Goal: Feedback & Contribution: Submit feedback/report problem

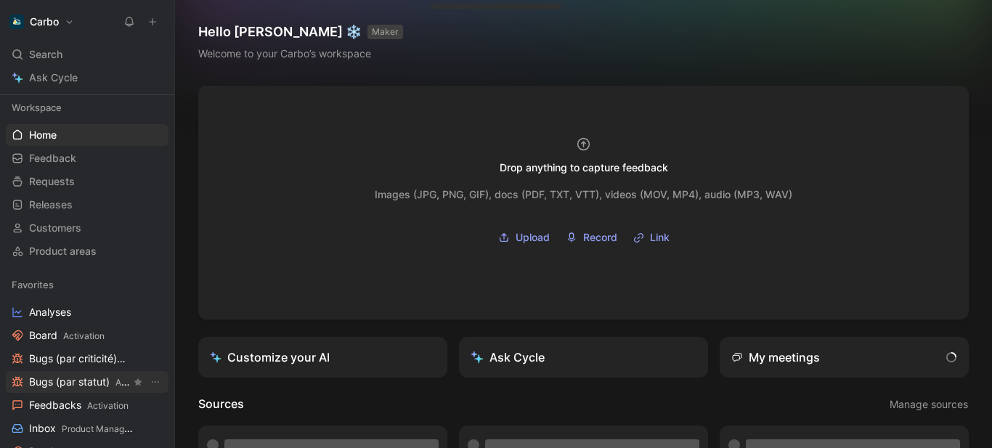
scroll to position [93, 0]
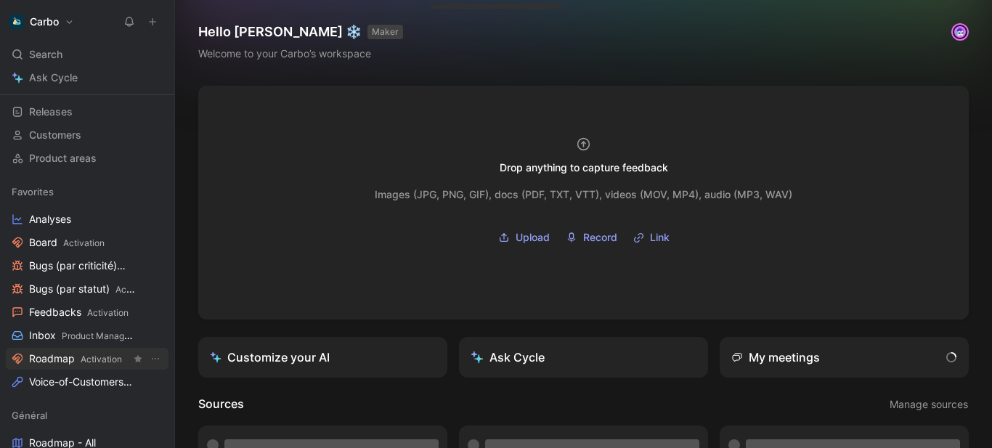
click at [83, 355] on span "Activation" at bounding box center [101, 359] width 41 height 11
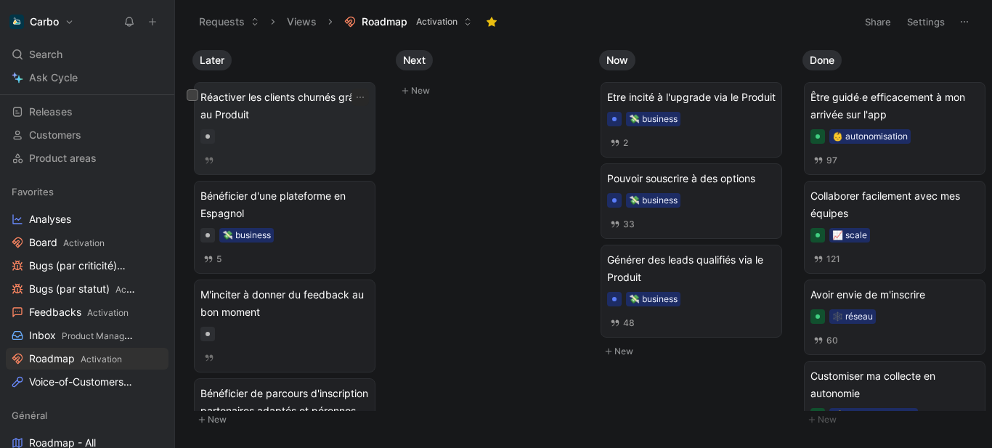
click at [288, 110] on span "Réactiver les clients churnés grâce au Produit" at bounding box center [284, 106] width 169 height 35
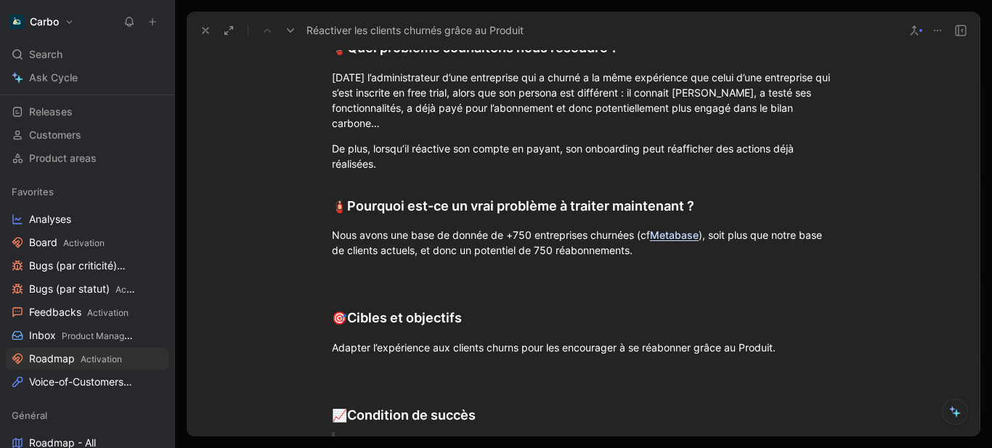
scroll to position [402, 0]
click at [424, 127] on div "Aujourd’hui l’administrateur d’une entreprise qui a churné a la même expérience…" at bounding box center [583, 99] width 503 height 61
click at [440, 161] on div "De plus, lorsqu’il réactive son compte en payant, son onboarding peut réaffiche…" at bounding box center [583, 155] width 503 height 31
click at [564, 147] on div "De plus, lorsqu’il réactive son compte en payant, son onboarding peut réaffiche…" at bounding box center [583, 155] width 503 height 31
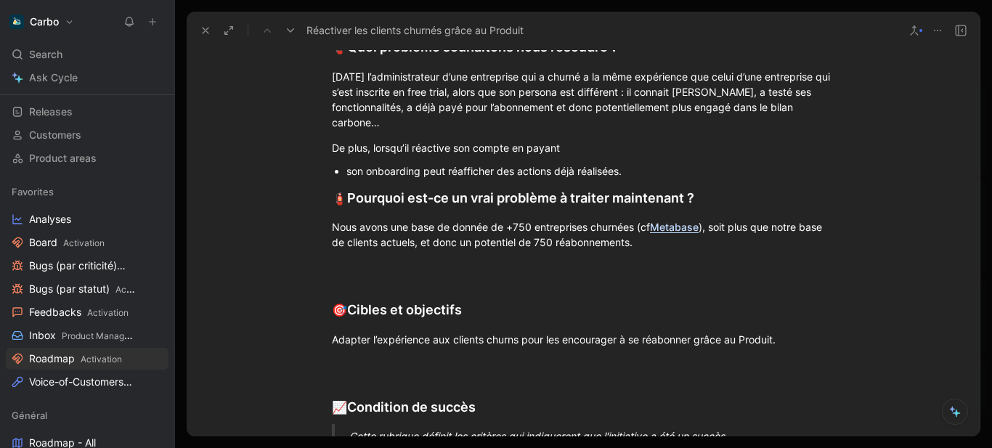
click at [663, 173] on div "son onboarding peut réafficher des actions déjà réalisées." at bounding box center [590, 170] width 488 height 15
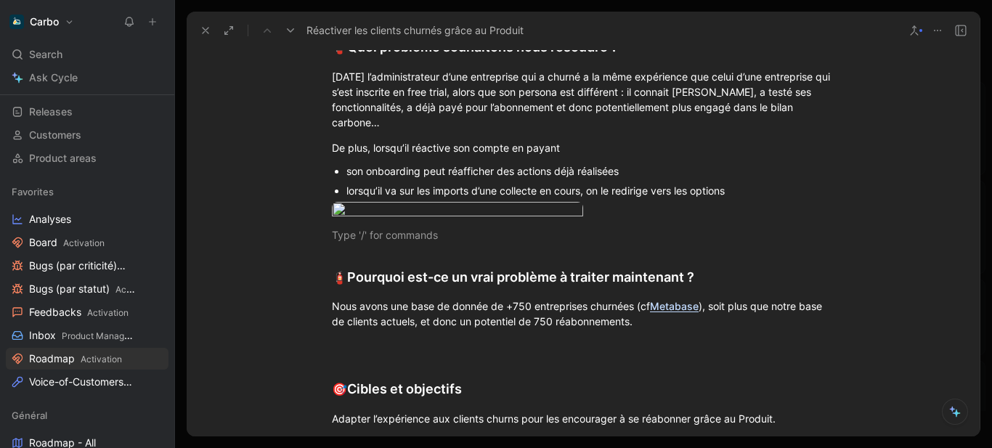
click at [669, 188] on div "lorsqu’il va sur les imports d’une collecte en cours, on le redirige vers les o…" at bounding box center [590, 190] width 488 height 15
click at [691, 185] on div "lorsqu’il va sur les imports d’une collecte en cours, on le redirige vers les o…" at bounding box center [590, 190] width 488 height 15
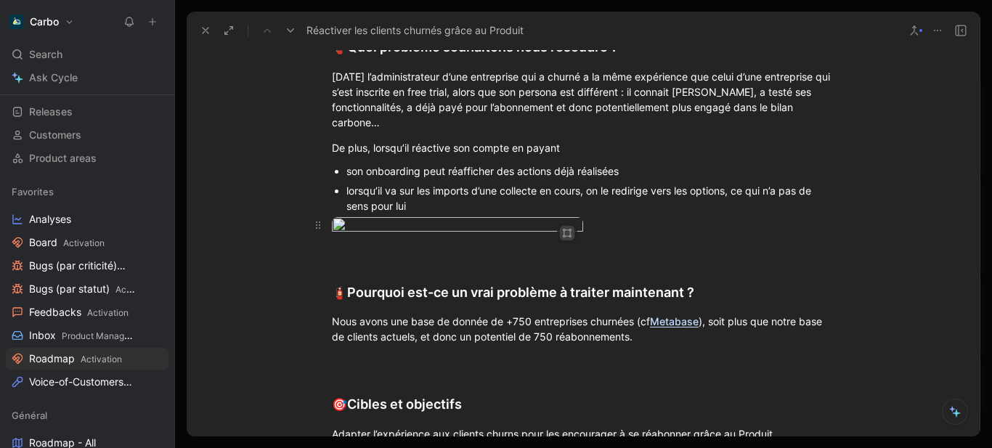
click at [560, 235] on button "button" at bounding box center [567, 233] width 15 height 15
click at [517, 253] on div "Large" at bounding box center [517, 254] width 96 height 17
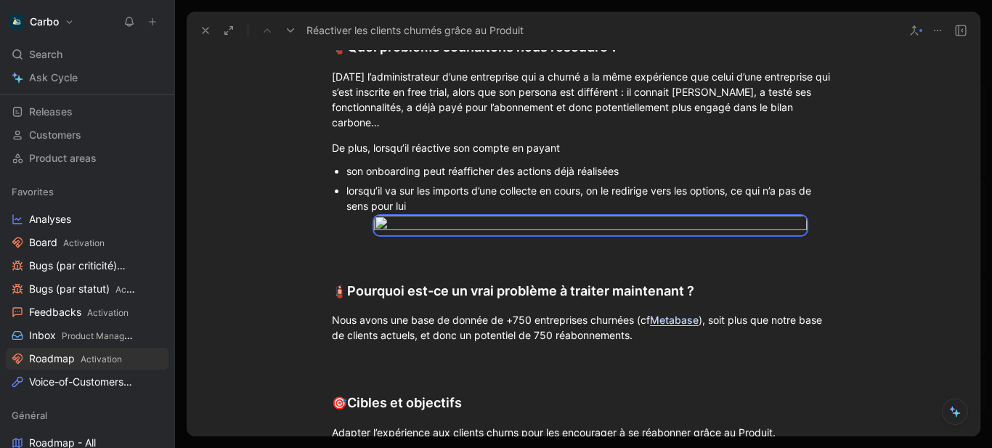
click at [201, 36] on button at bounding box center [205, 30] width 20 height 20
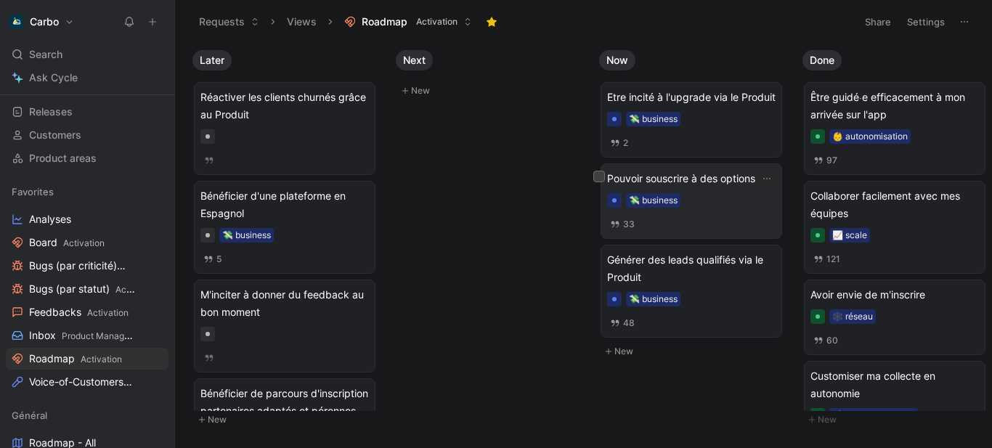
click at [705, 227] on div "Pouvoir souscrire à des options 💸 business 33" at bounding box center [691, 201] width 169 height 62
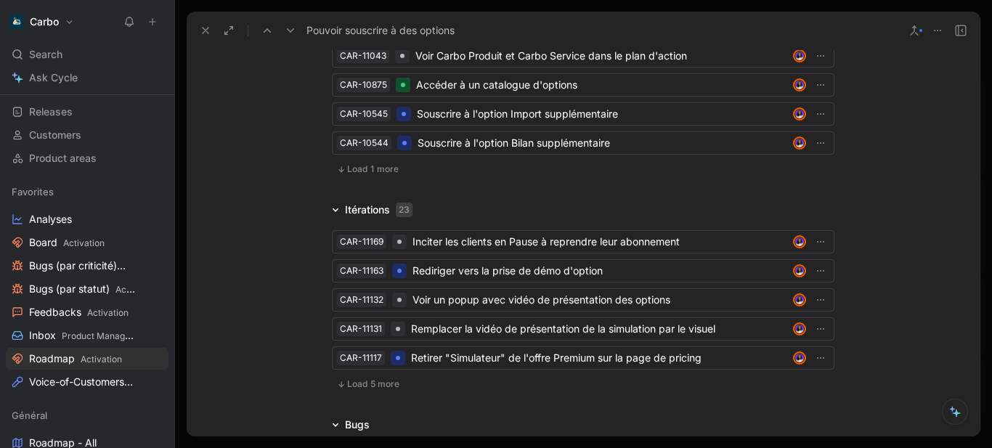
scroll to position [3712, 0]
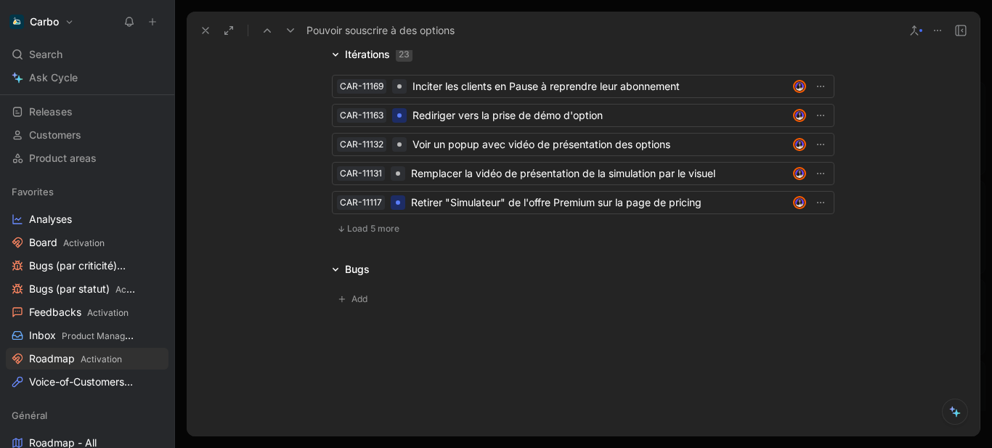
click at [374, 223] on span "Load 5 more" at bounding box center [373, 229] width 52 height 12
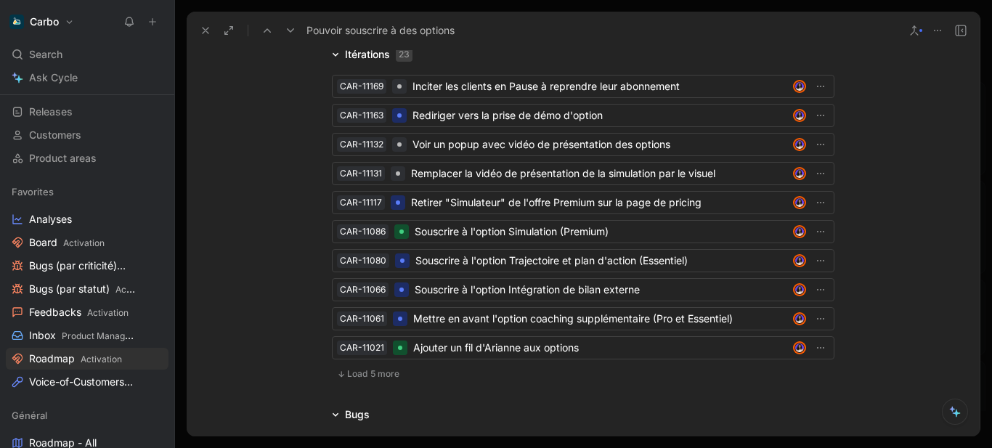
click at [376, 368] on span "Load 5 more" at bounding box center [373, 374] width 52 height 12
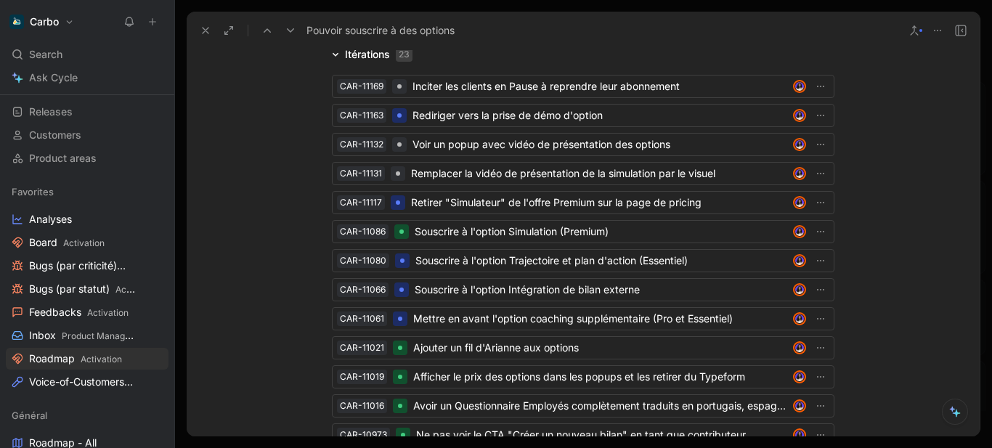
scroll to position [3862, 0]
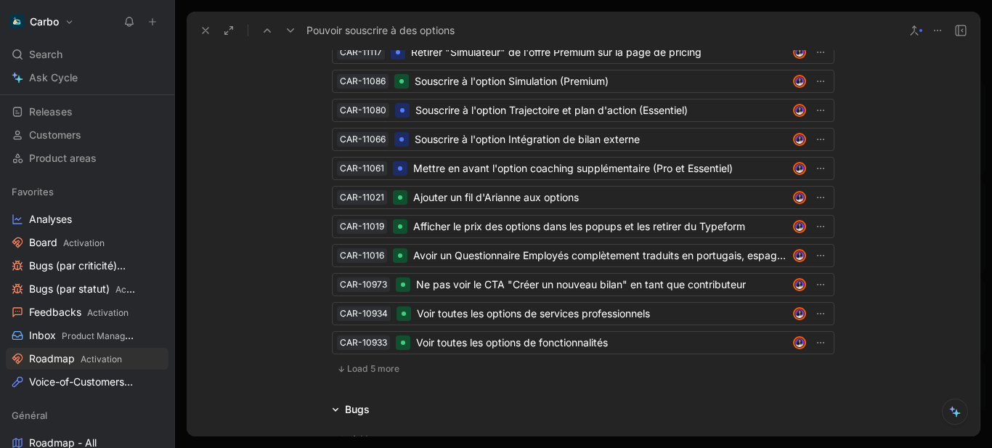
click at [347, 363] on span "Load 5 more" at bounding box center [373, 369] width 52 height 12
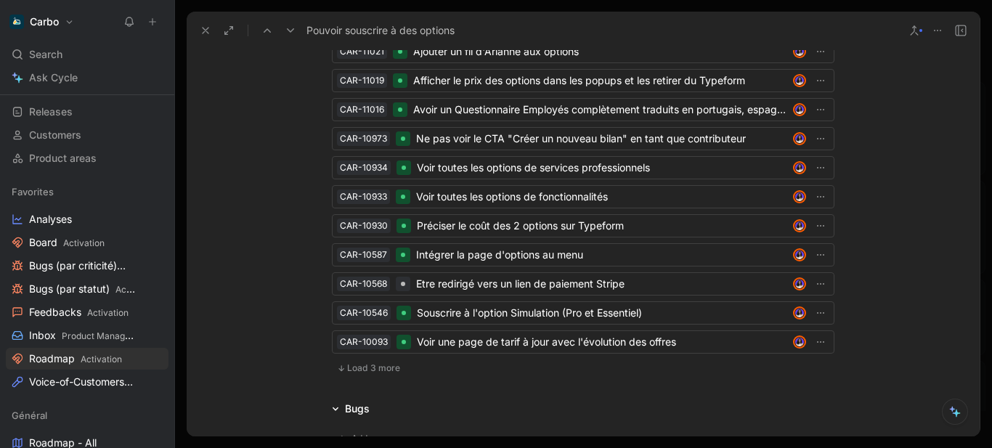
scroll to position [4012, 0]
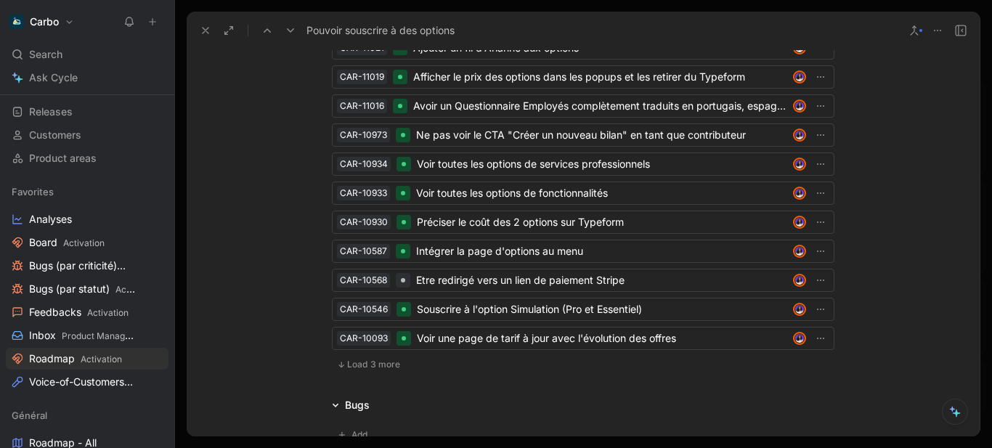
click at [353, 359] on span "Load 3 more" at bounding box center [373, 365] width 53 height 12
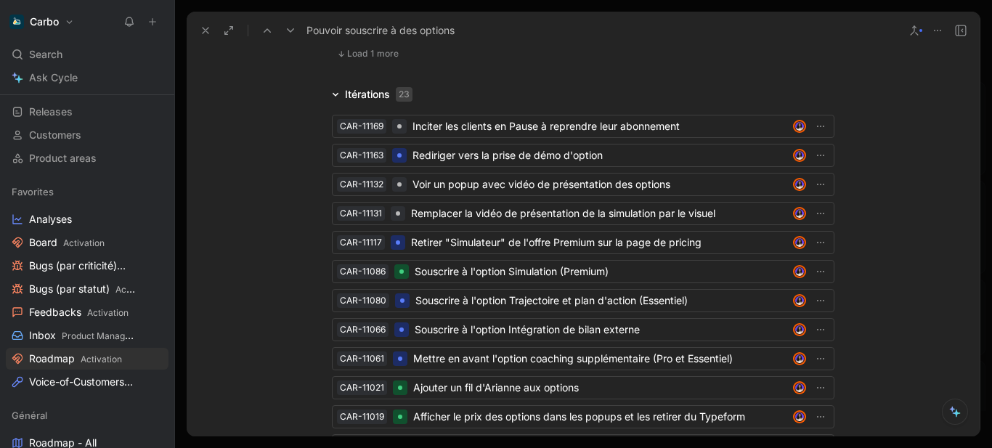
scroll to position [3671, 0]
click at [209, 28] on icon at bounding box center [206, 31] width 12 height 12
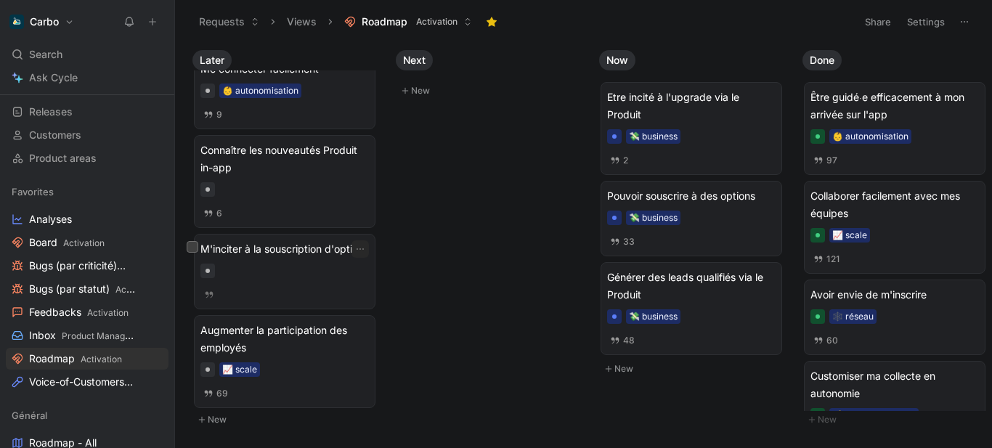
scroll to position [424, 0]
click at [299, 302] on div at bounding box center [284, 294] width 169 height 16
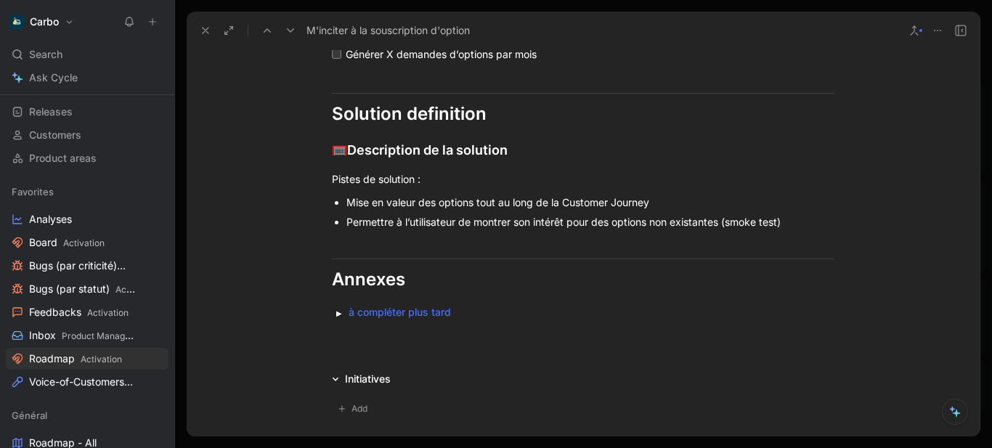
scroll to position [1063, 0]
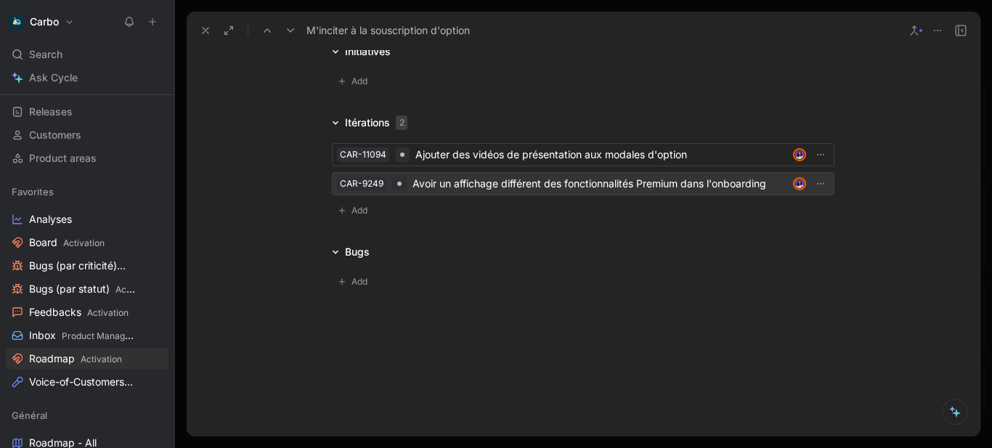
click at [471, 192] on div "Avoir un affichage différent des fonctionnalités Premium dans l'onboarding" at bounding box center [600, 183] width 375 height 17
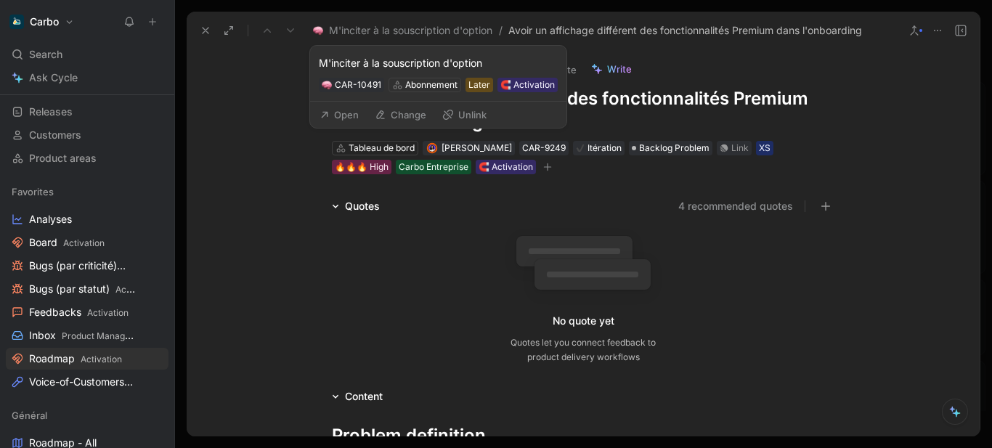
click at [402, 108] on button "Change" at bounding box center [400, 115] width 65 height 20
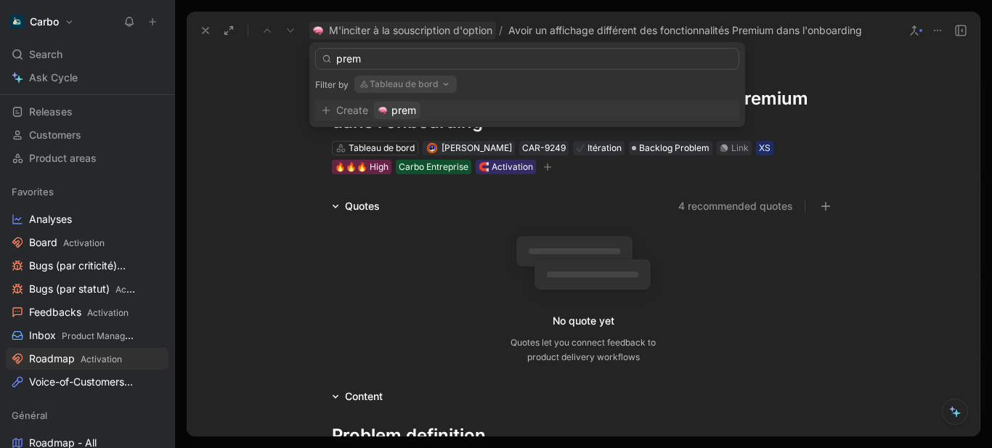
click at [357, 52] on input "prem" at bounding box center [527, 59] width 424 height 22
click at [436, 86] on button "Tableau de bord" at bounding box center [405, 84] width 102 height 17
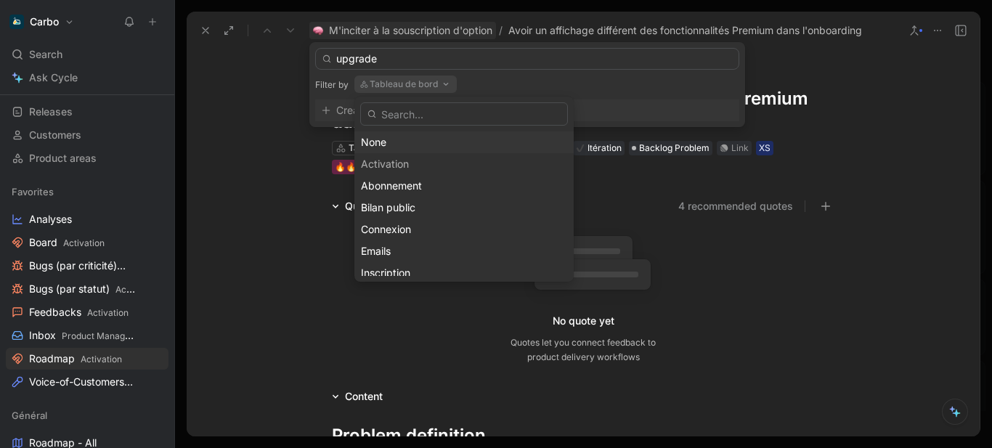
click at [405, 142] on div "None" at bounding box center [464, 142] width 206 height 17
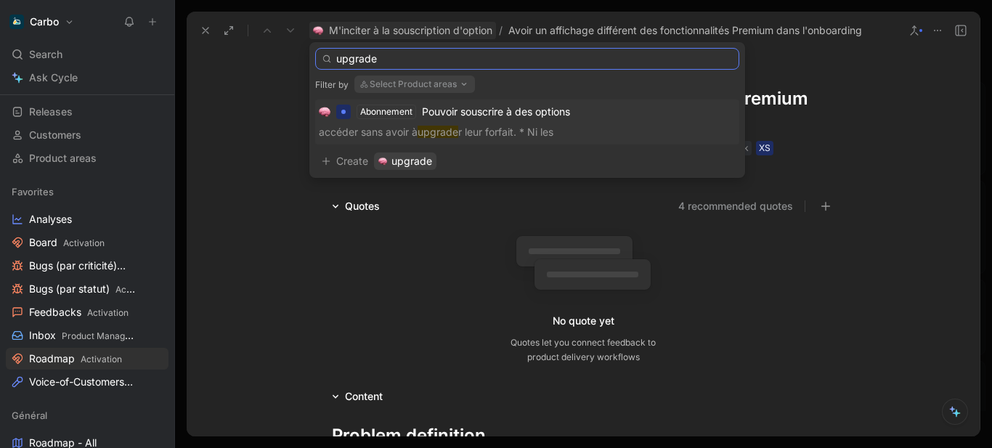
click at [367, 57] on input "upgrade" at bounding box center [527, 59] width 424 height 22
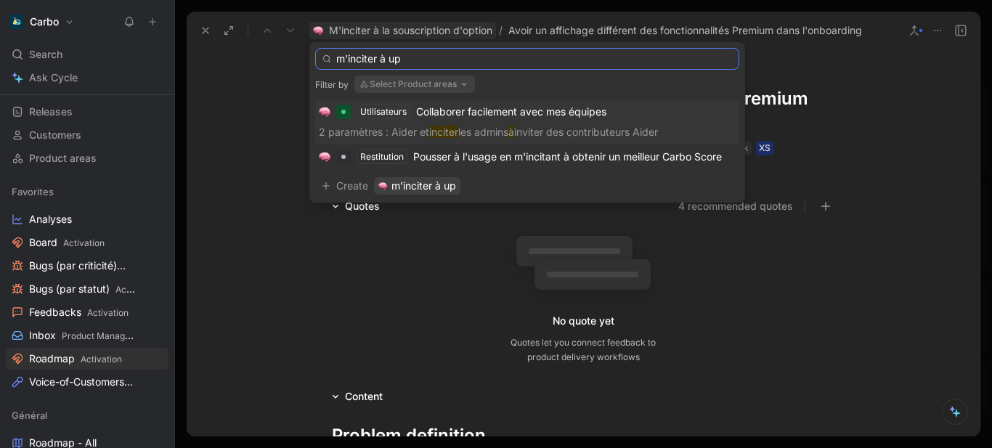
type input "m'inciter à up"
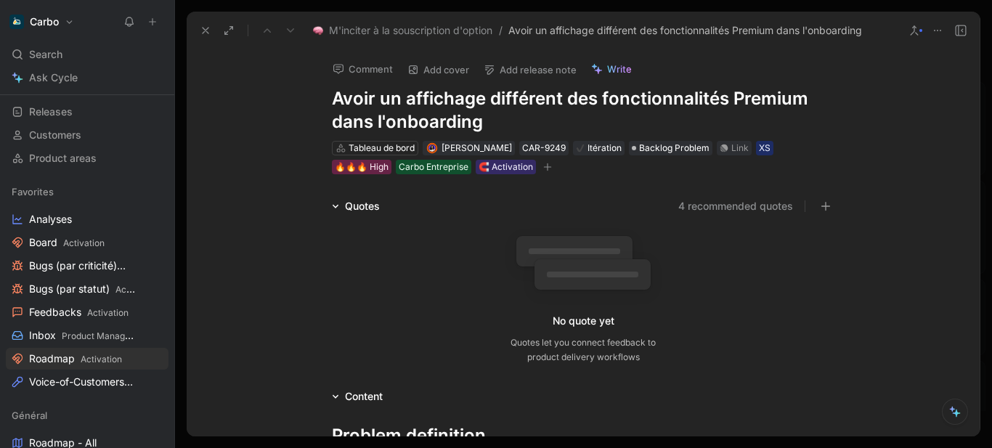
click at [203, 30] on icon at bounding box center [206, 31] width 12 height 12
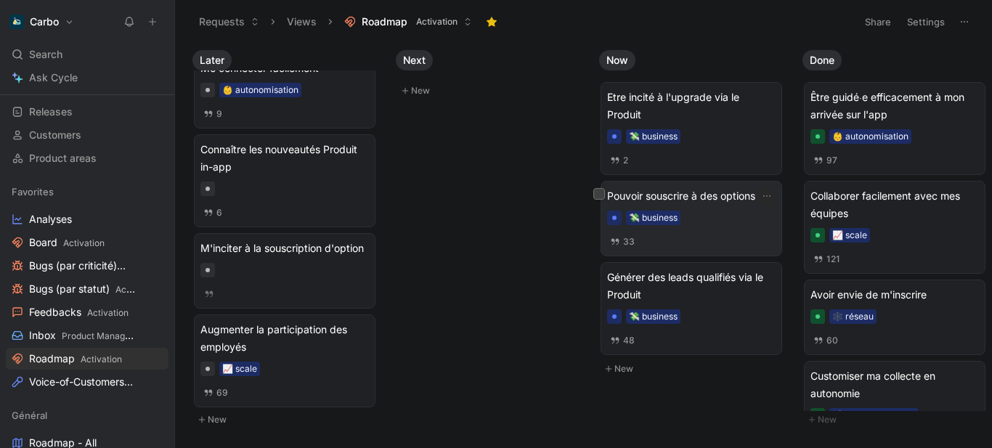
click at [700, 206] on div "Pouvoir souscrire à des options 💸 business 33" at bounding box center [691, 218] width 169 height 62
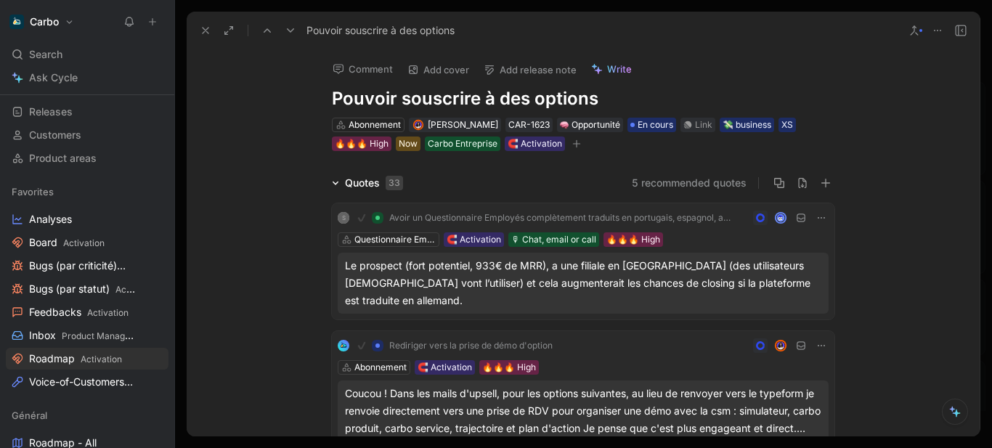
click at [203, 33] on use at bounding box center [206, 31] width 6 height 6
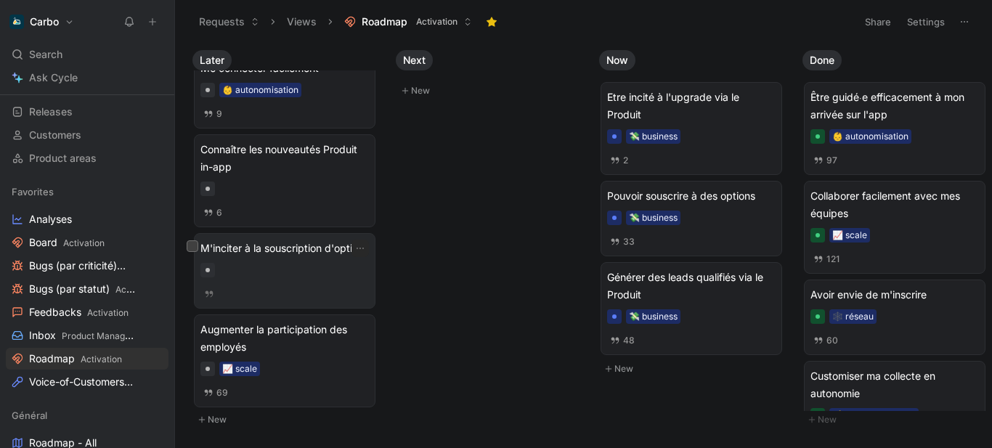
click at [288, 298] on div "M'inciter à la souscription d'option" at bounding box center [284, 271] width 169 height 62
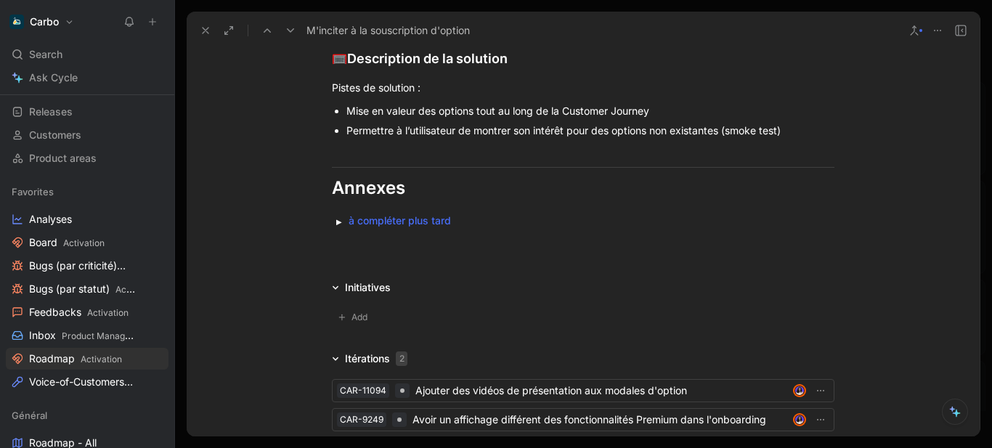
scroll to position [1063, 0]
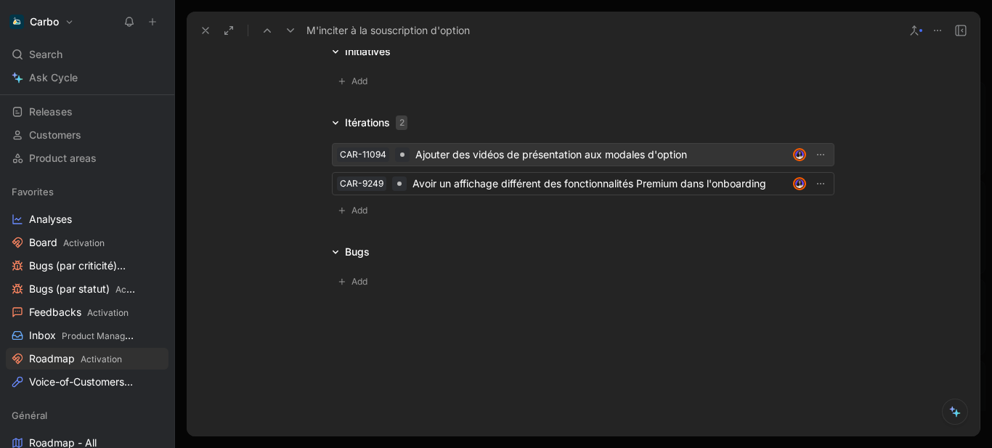
click at [450, 153] on div "Ajouter des vidéos de présentation aux modales d'option" at bounding box center [601, 154] width 372 height 17
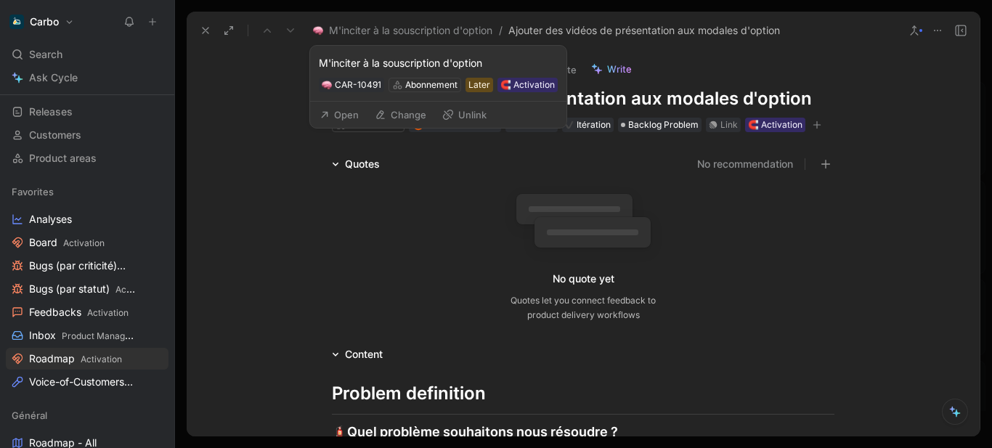
click at [345, 116] on button "Open" at bounding box center [339, 115] width 52 height 20
click at [415, 114] on button "Change" at bounding box center [400, 115] width 65 height 20
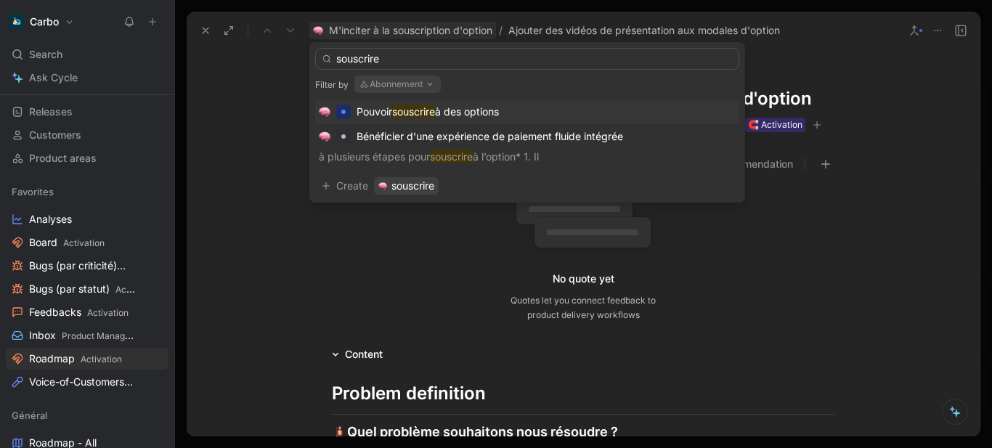
type input "souscrire"
click at [463, 114] on span "à des options" at bounding box center [467, 111] width 64 height 12
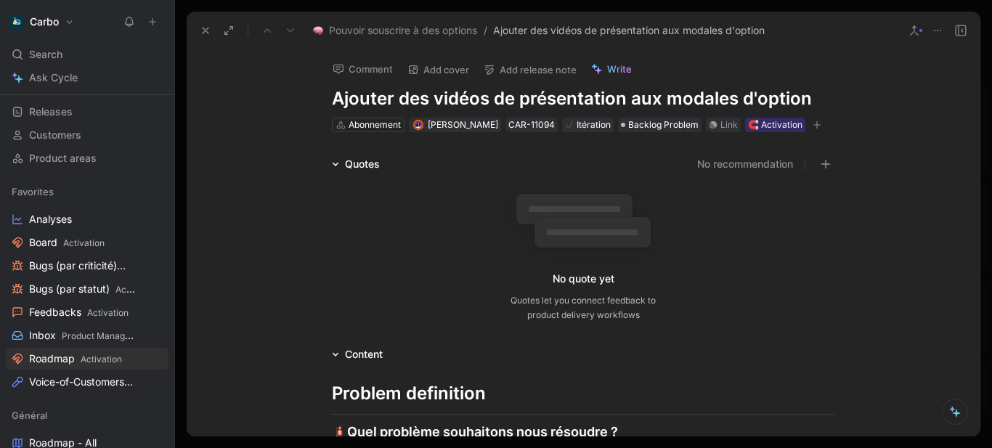
click at [259, 96] on div "Comment Add cover Add release note Write Ajouter des vidéos de présentation aux…" at bounding box center [583, 243] width 793 height 388
click at [205, 33] on icon at bounding box center [206, 31] width 12 height 12
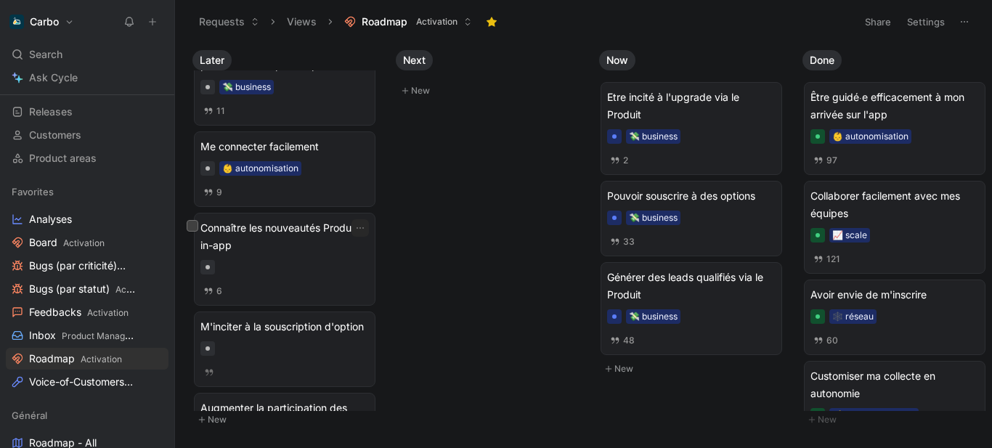
scroll to position [477, 0]
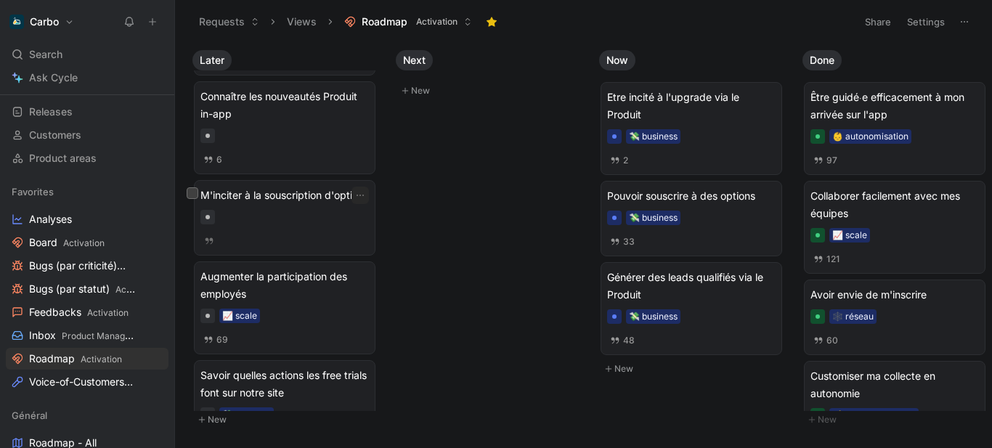
click at [306, 224] on div at bounding box center [284, 217] width 169 height 15
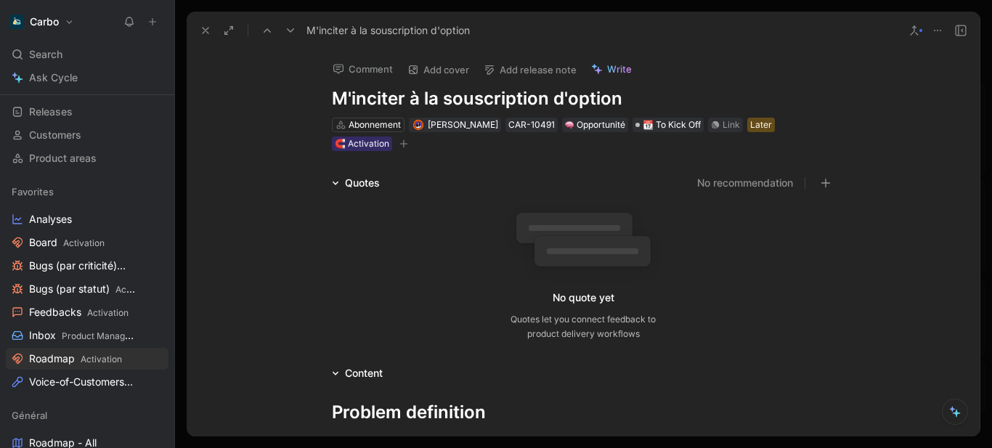
scroll to position [1034, 0]
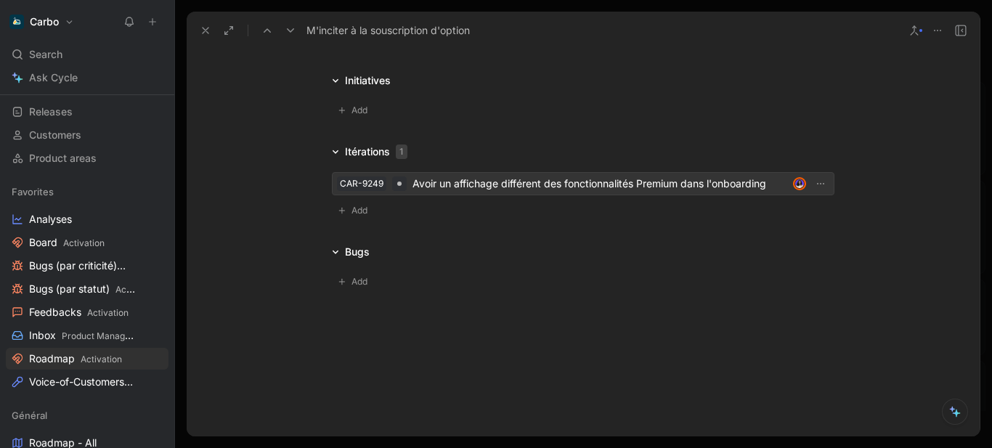
click at [629, 195] on div "CAR-9249 Avoir un affichage différent des fonctionnalités Premium dans l'onboar…" at bounding box center [583, 183] width 503 height 23
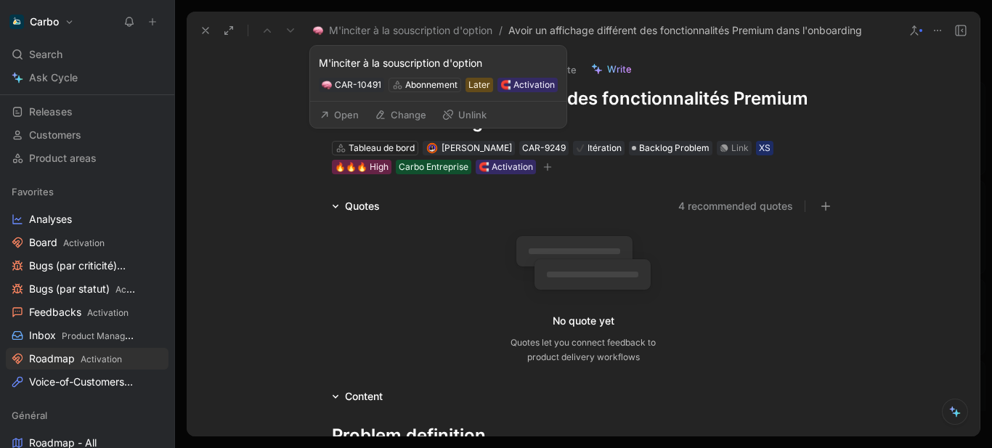
click at [401, 116] on button "Change" at bounding box center [400, 115] width 65 height 20
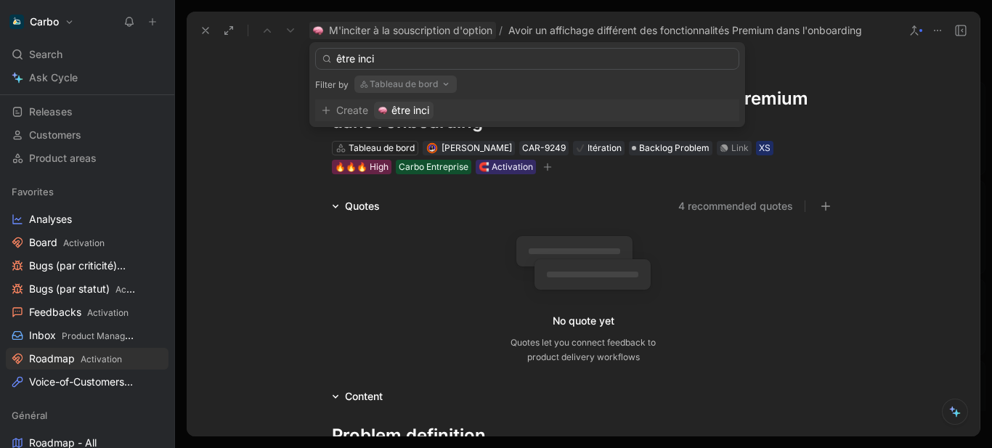
type input "être inci"
click at [414, 82] on button "Tableau de bord" at bounding box center [405, 84] width 102 height 17
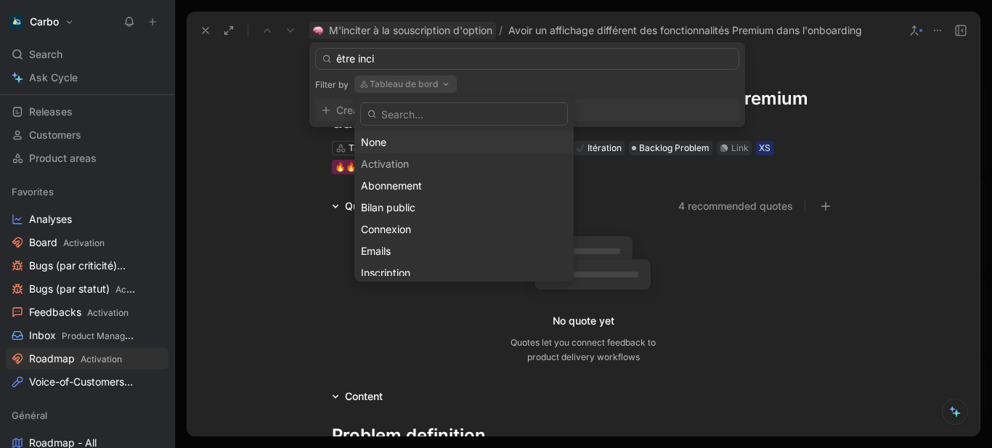
click at [389, 139] on div "None" at bounding box center [464, 142] width 206 height 17
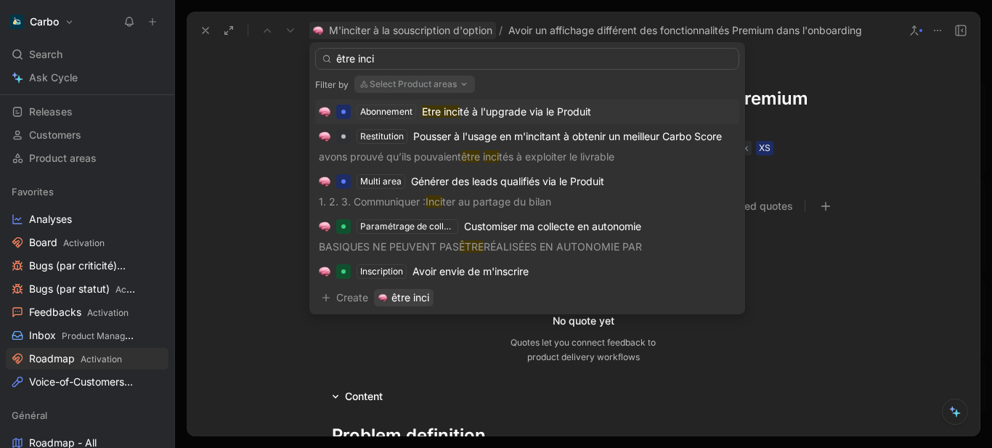
click at [516, 115] on span "té à l'upgrade via le Produit" at bounding box center [525, 111] width 131 height 12
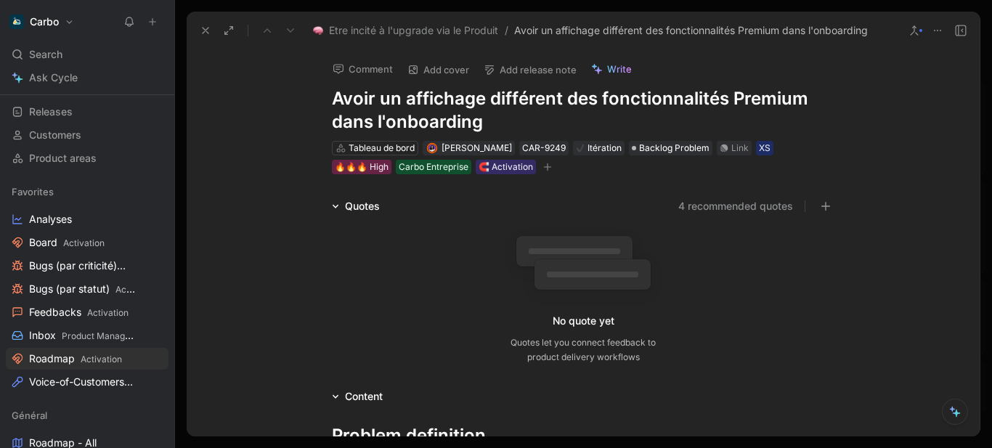
click at [207, 29] on use at bounding box center [206, 31] width 6 height 6
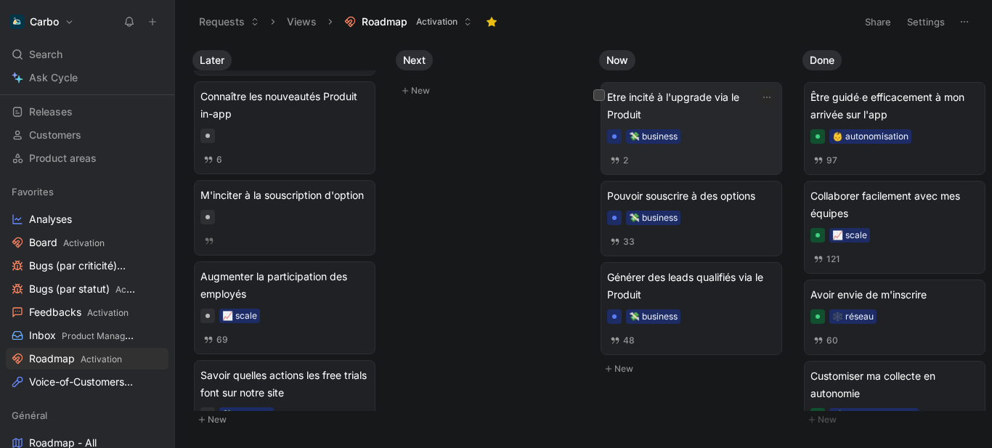
click at [691, 105] on span "Etre incité à l'upgrade via le Produit" at bounding box center [691, 106] width 169 height 35
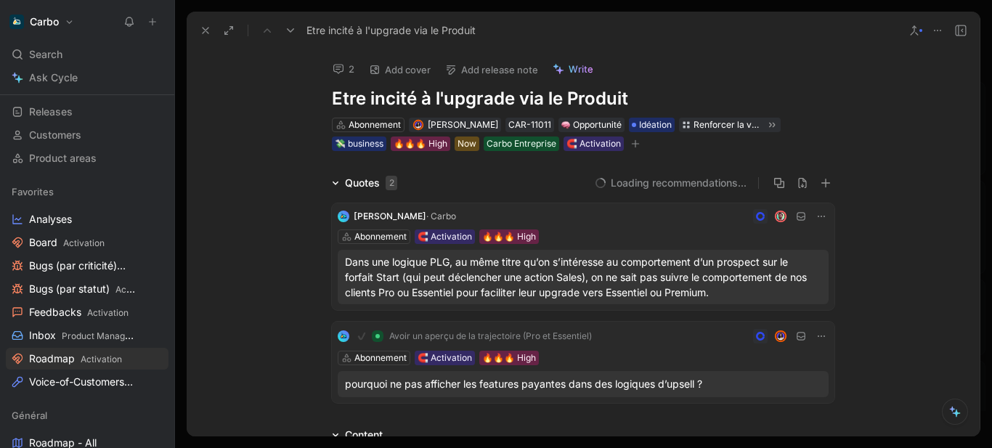
click at [335, 101] on h1 "Etre incité à l'upgrade via le Produit" at bounding box center [583, 98] width 503 height 23
drag, startPoint x: 377, startPoint y: 100, endPoint x: 263, endPoint y: 94, distance: 114.2
click at [263, 94] on div "2 Add cover Add release note Write Etre incité à l'upgrade via le Produit Abonn…" at bounding box center [583, 243] width 793 height 388
click at [393, 100] on h1 "M'incité à l'upgrade via le Produit" at bounding box center [583, 98] width 503 height 23
click at [224, 264] on div "Quotes 2 5 recommended quotes Emmanuel · Carbo Abonnement 🧲 Activation 🔥🔥🔥 High…" at bounding box center [583, 291] width 793 height 235
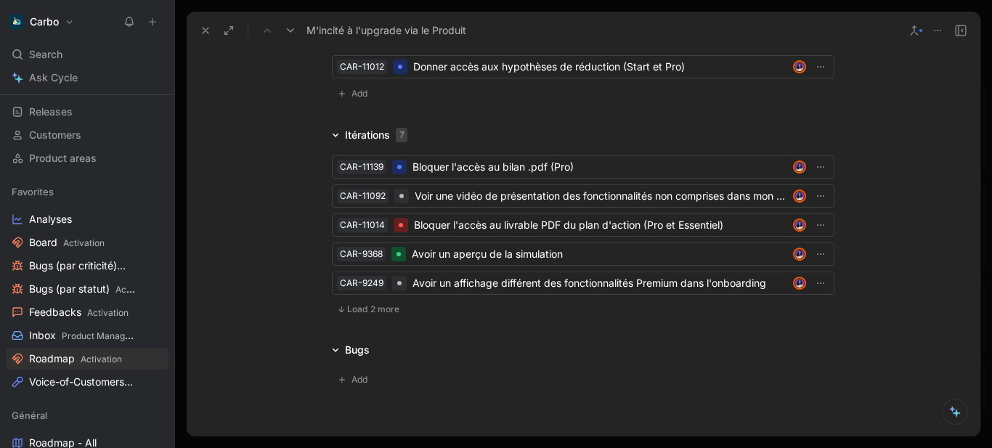
scroll to position [1735, 0]
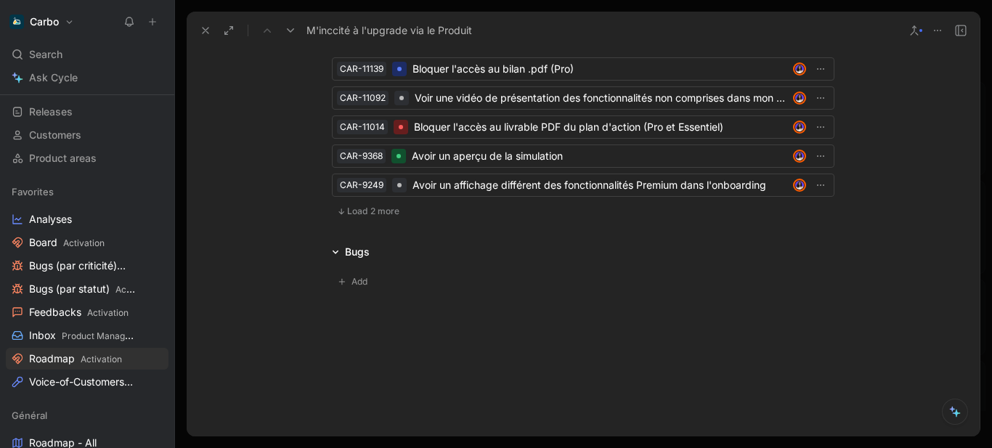
click at [376, 208] on span "Load 2 more" at bounding box center [373, 212] width 52 height 12
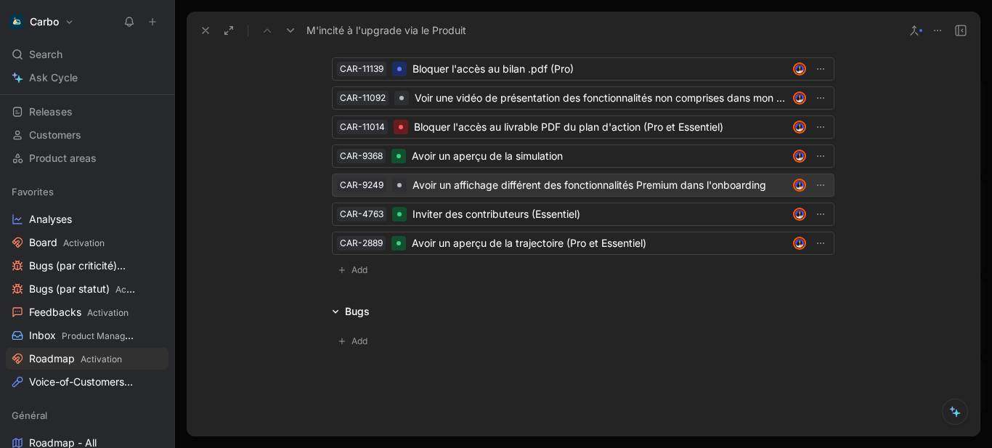
click at [574, 182] on div "Avoir un affichage différent des fonctionnalités Premium dans l'onboarding" at bounding box center [600, 185] width 375 height 17
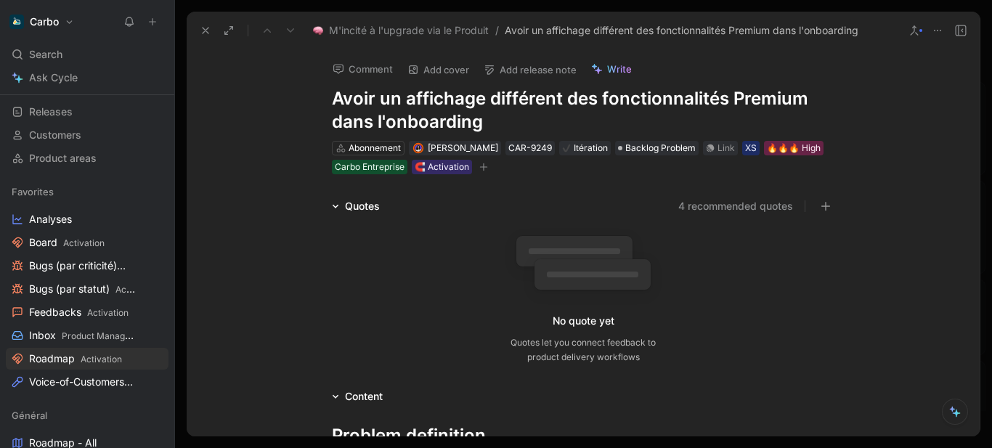
click at [206, 31] on use at bounding box center [206, 31] width 6 height 6
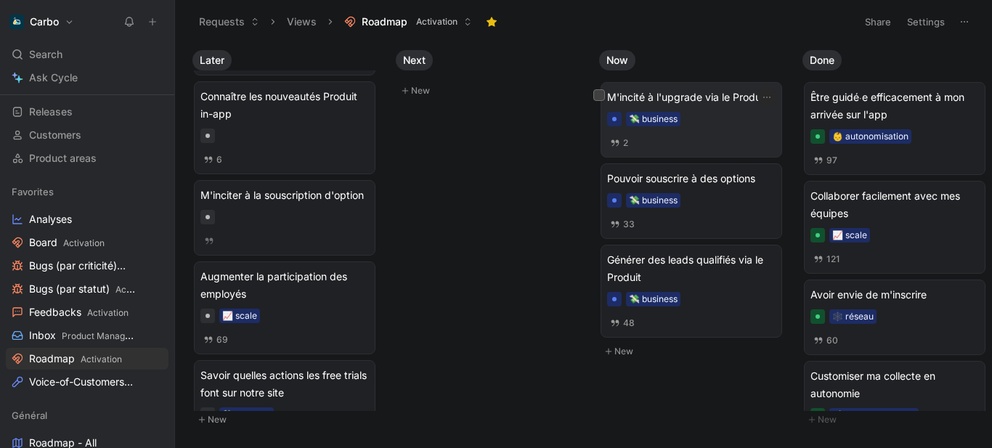
click at [729, 110] on div "M'incité à l'upgrade via le Produit 💸 business 2" at bounding box center [691, 120] width 169 height 62
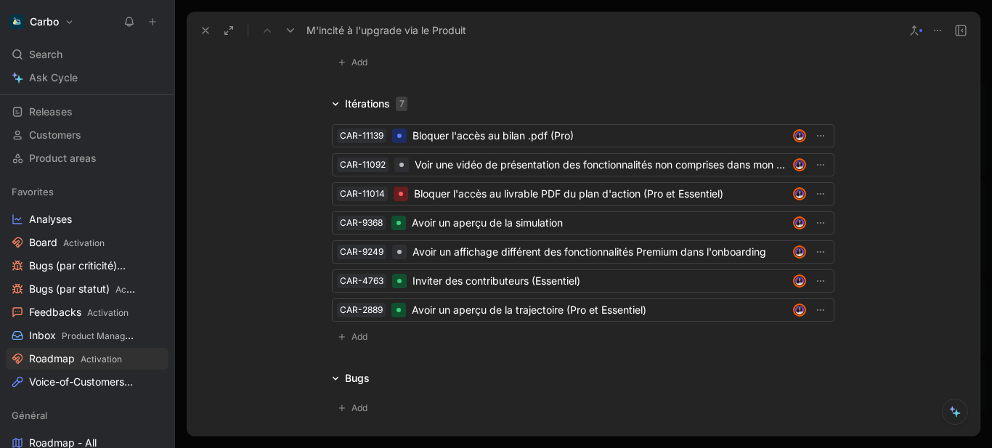
scroll to position [1667, 0]
click at [206, 30] on icon at bounding box center [206, 31] width 12 height 12
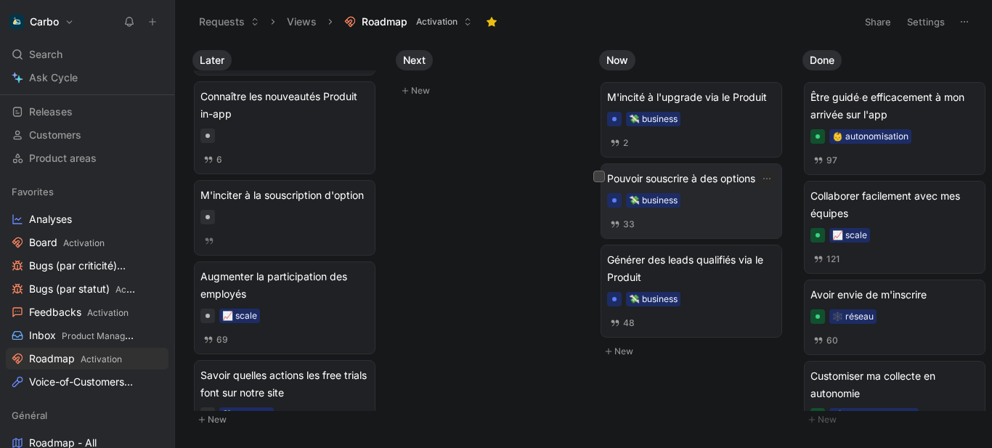
click at [694, 177] on span "Pouvoir souscrire à des options" at bounding box center [691, 178] width 169 height 17
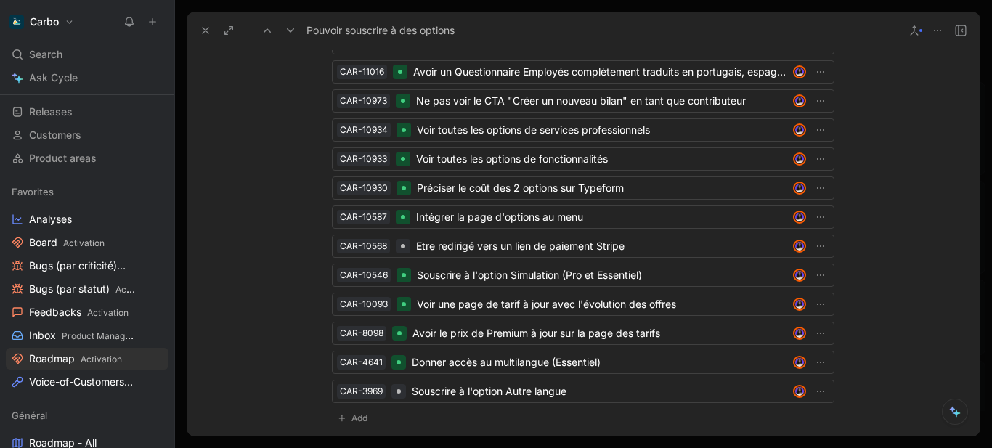
scroll to position [4265, 0]
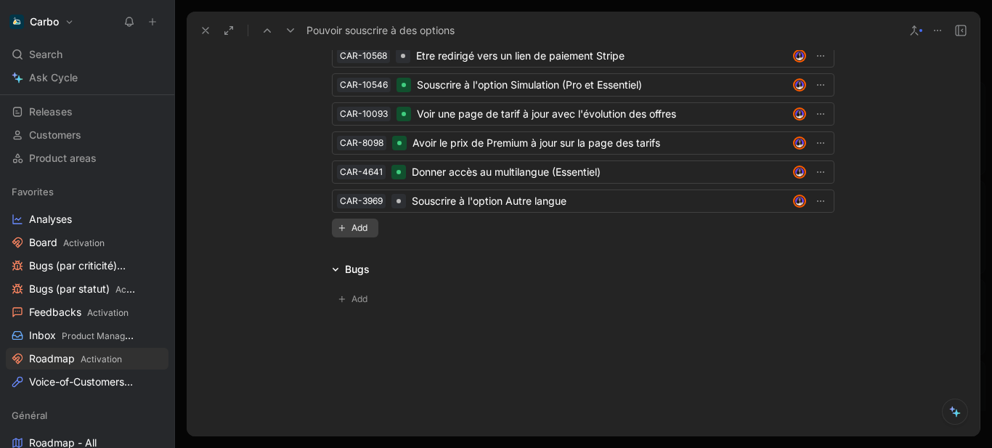
click at [362, 221] on span "Add" at bounding box center [362, 228] width 20 height 15
click at [375, 214] on body "Carbo Search Ctrl K Ask Cycle Workspace Home G then H Feedback G then F Request…" at bounding box center [496, 224] width 992 height 448
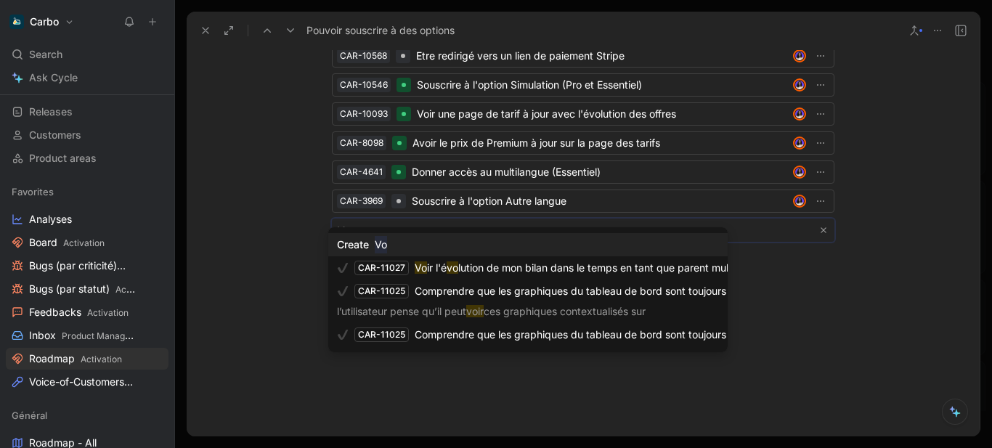
type input "V"
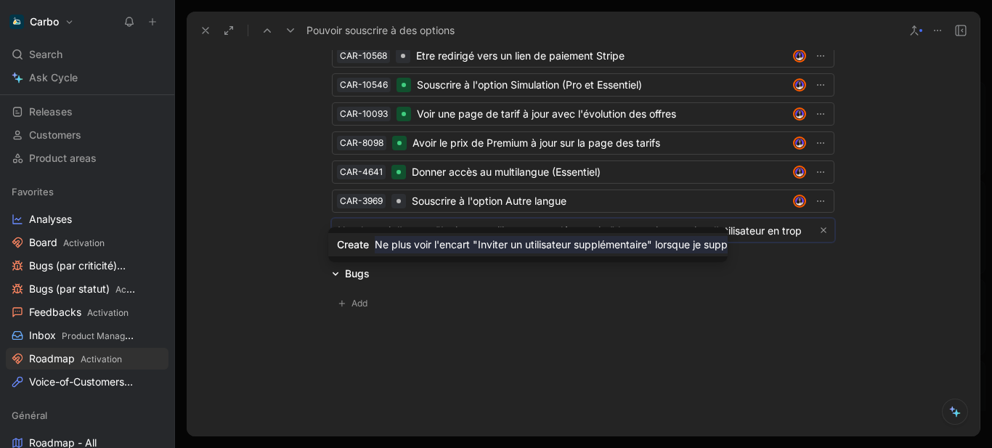
drag, startPoint x: 667, startPoint y: 214, endPoint x: 849, endPoint y: 216, distance: 182.3
type input "Ne plus voir l'encart "Inviter un utilisateur supplémentaire" lorsque je suppri…"
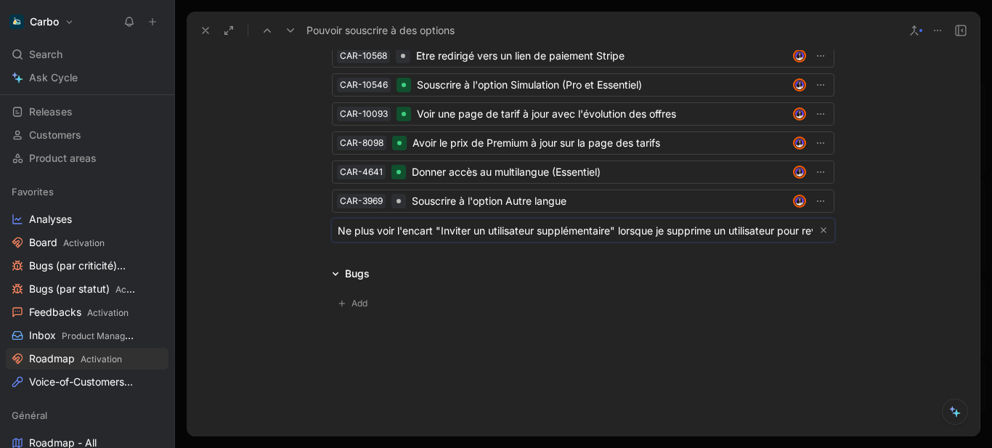
click at [471, 217] on body "Carbo Search Ctrl K Ask Cycle Workspace Home G then H Feedback G then F Request…" at bounding box center [496, 224] width 992 height 448
click at [821, 224] on button "button" at bounding box center [823, 230] width 13 height 13
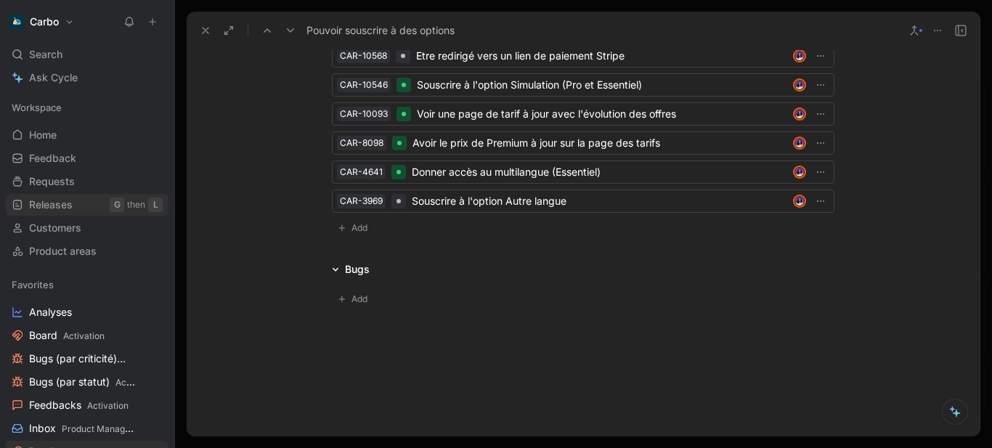
click at [73, 203] on span "Releases" at bounding box center [51, 205] width 44 height 15
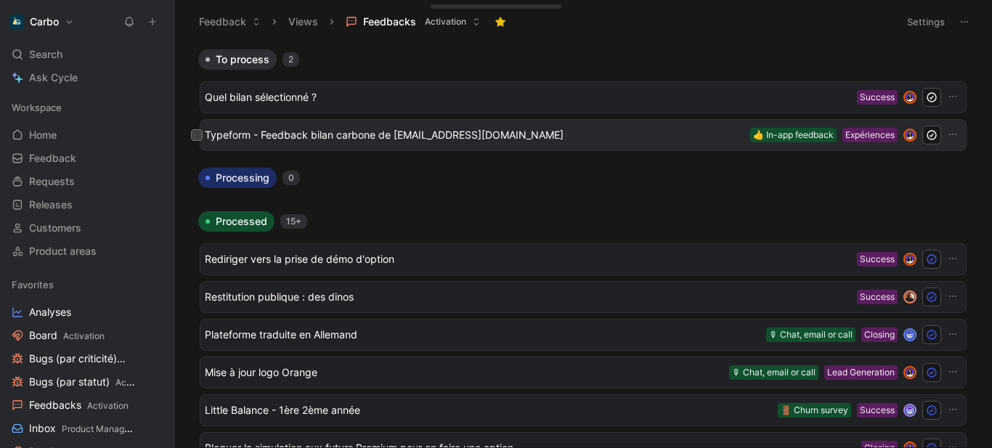
click at [373, 131] on span "Typeform - Feedback bilan carbone de [EMAIL_ADDRESS][DOMAIN_NAME]" at bounding box center [475, 134] width 540 height 17
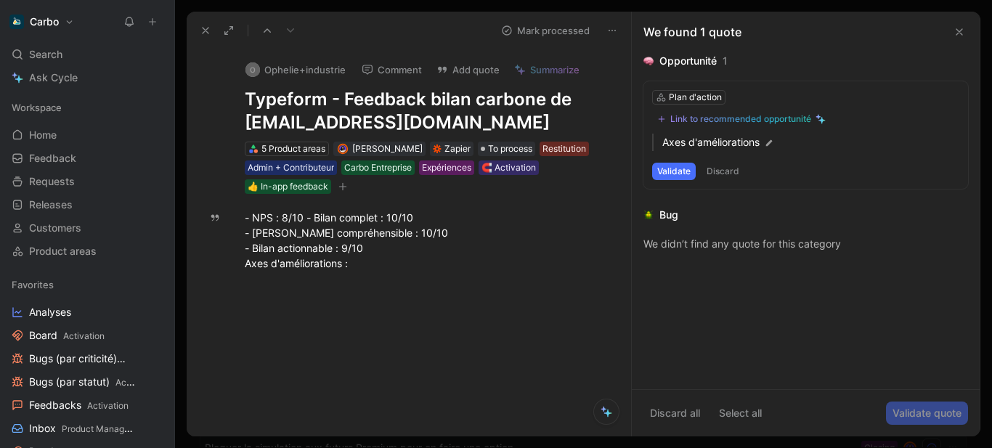
click at [957, 33] on icon at bounding box center [960, 32] width 12 height 12
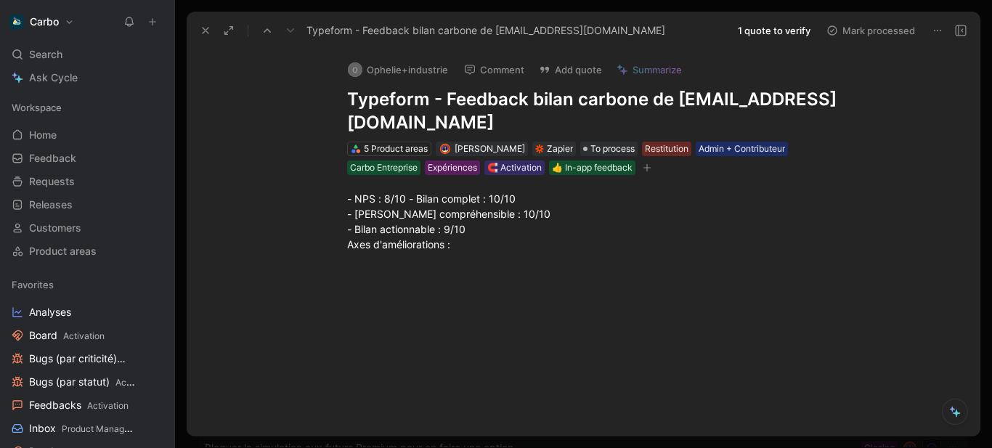
click at [962, 31] on icon at bounding box center [961, 31] width 12 height 12
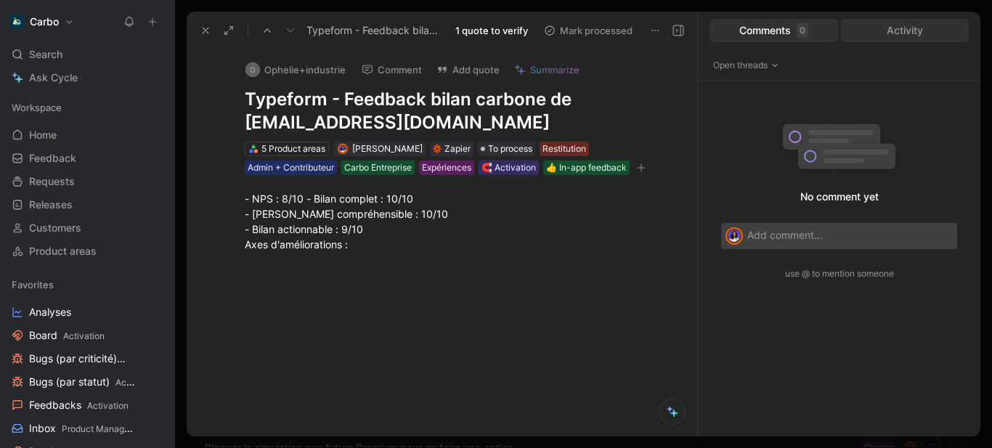
click at [952, 25] on div "Activity" at bounding box center [905, 30] width 129 height 23
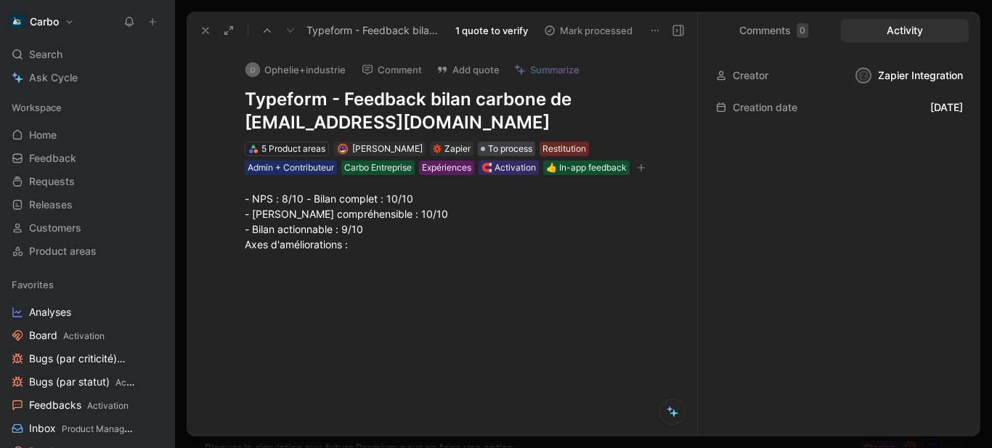
click at [520, 145] on span "To process" at bounding box center [510, 149] width 44 height 15
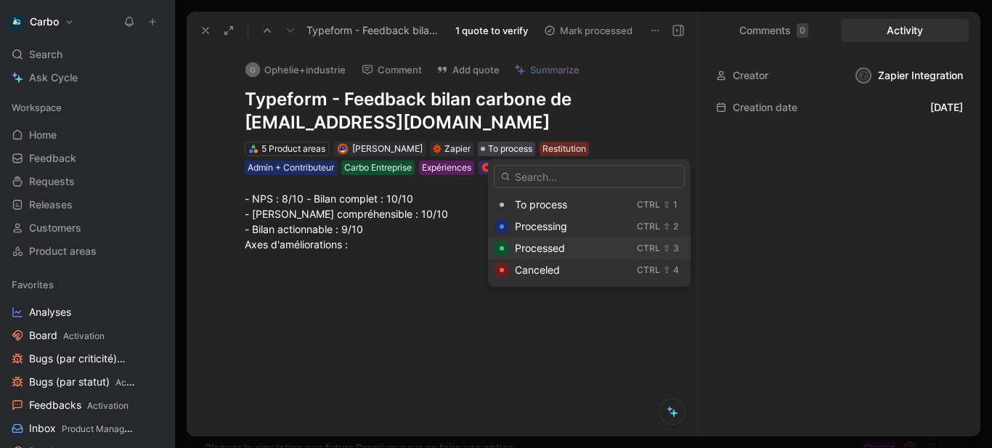
click at [545, 242] on span "Processed" at bounding box center [540, 248] width 50 height 12
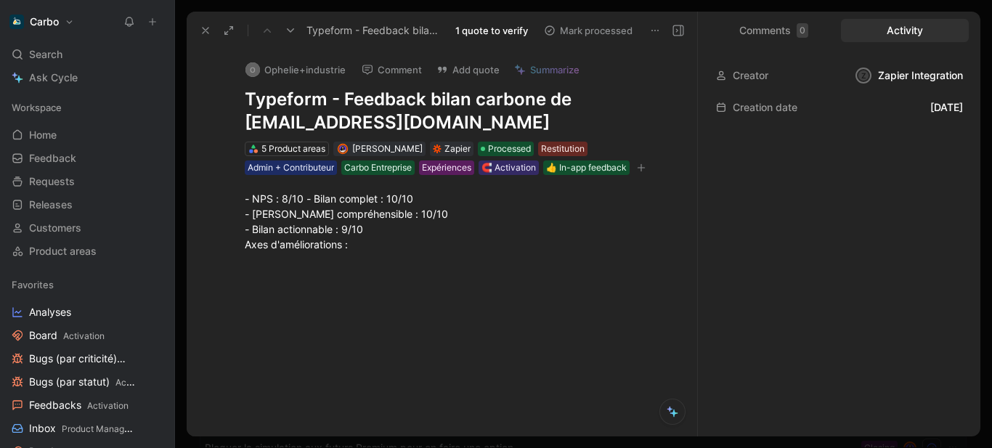
click at [208, 27] on icon at bounding box center [206, 31] width 12 height 12
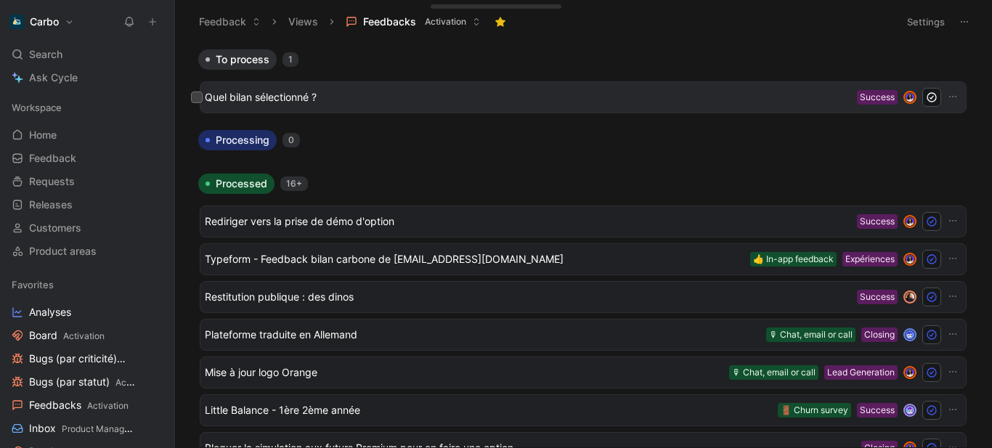
click at [324, 96] on span "Quel bilan sélectionné ?" at bounding box center [528, 97] width 646 height 17
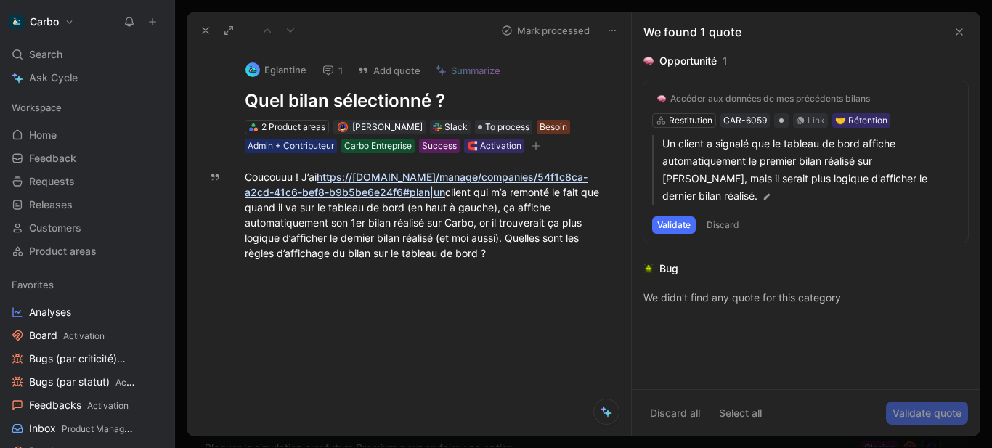
click at [960, 33] on icon at bounding box center [960, 32] width 12 height 12
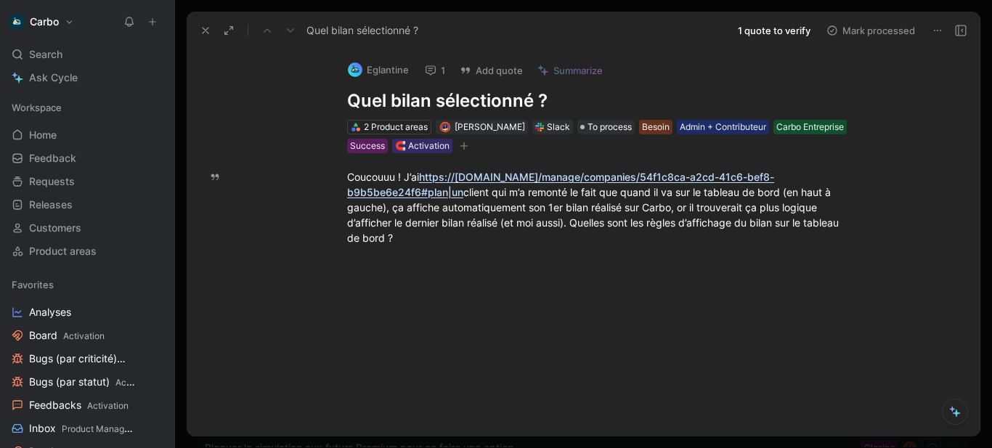
click at [955, 38] on button at bounding box center [961, 30] width 20 height 20
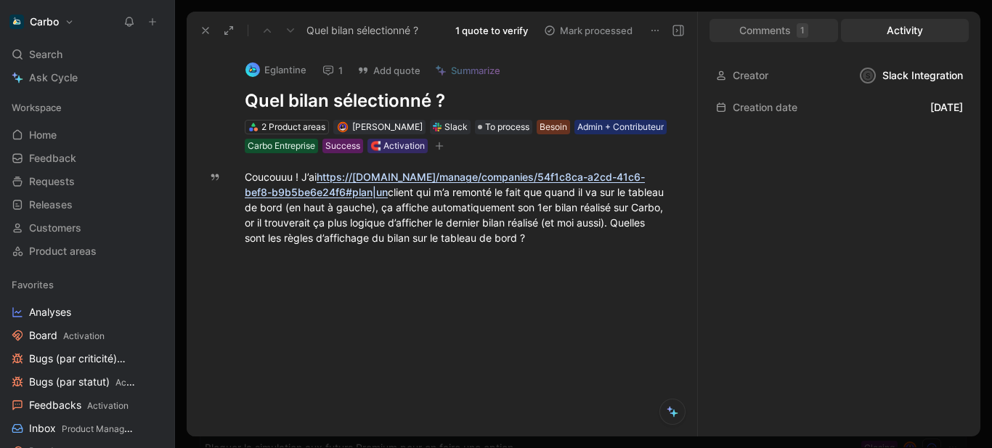
click at [761, 30] on div "Comments 1" at bounding box center [774, 30] width 129 height 23
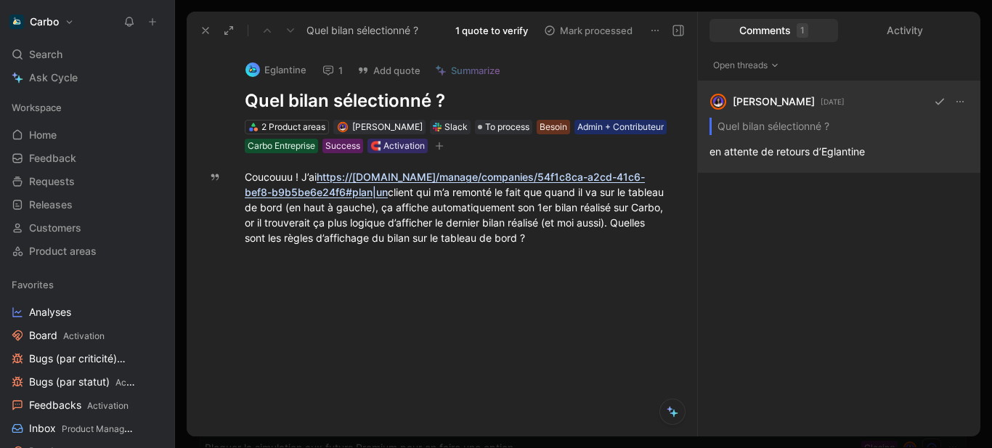
click at [837, 153] on div "Clémentine Coycault 6 days ago Quel bilan sélectionné ? en attente de retours d…" at bounding box center [839, 127] width 283 height 92
click at [766, 159] on div "Clémentine Coycault 6 days ago Quel bilan sélectionné ? en attente de retours d…" at bounding box center [839, 127] width 283 height 92
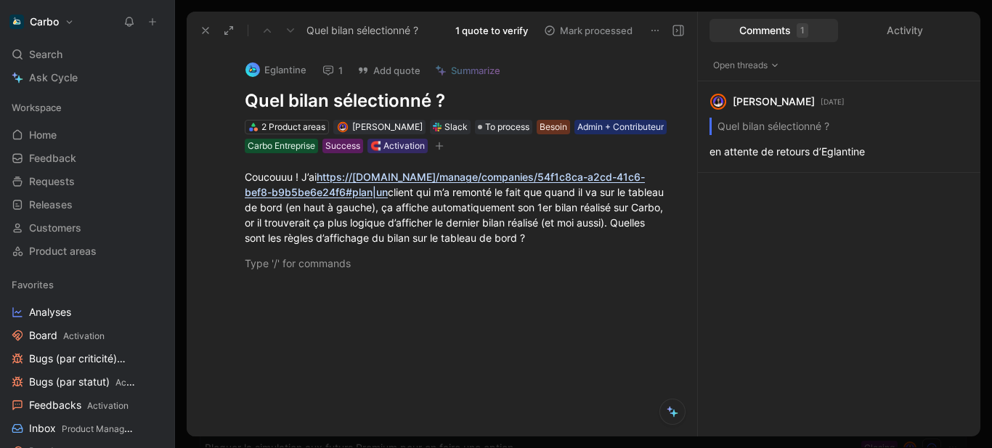
click at [467, 130] on div "Slack" at bounding box center [456, 127] width 23 height 15
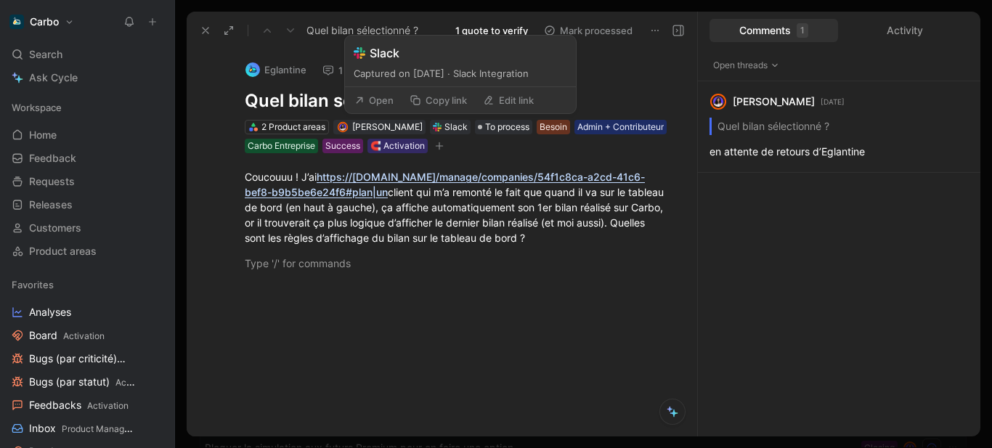
click at [378, 98] on button "Open" at bounding box center [374, 100] width 52 height 20
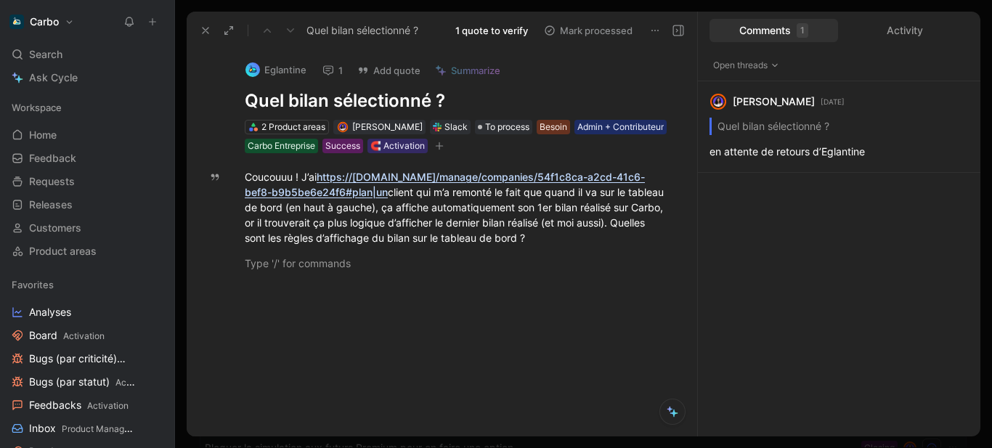
click at [202, 29] on icon at bounding box center [206, 31] width 12 height 12
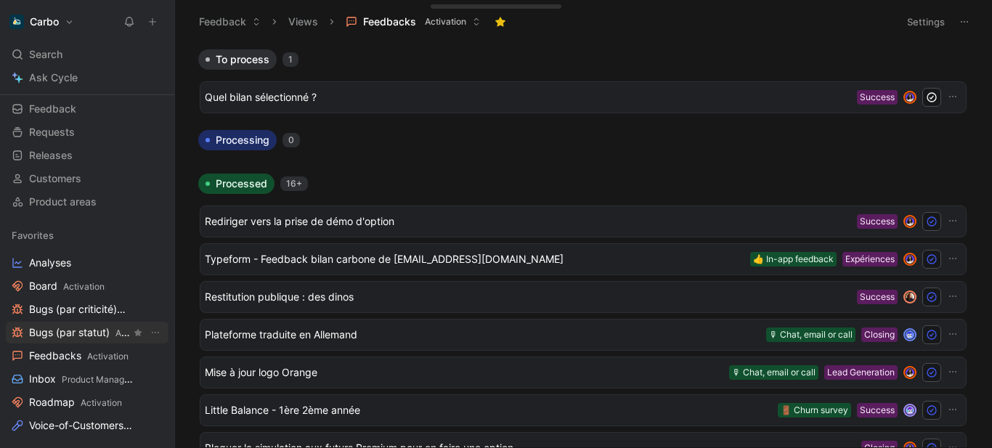
scroll to position [50, 0]
click at [85, 403] on span "Activation" at bounding box center [101, 402] width 41 height 11
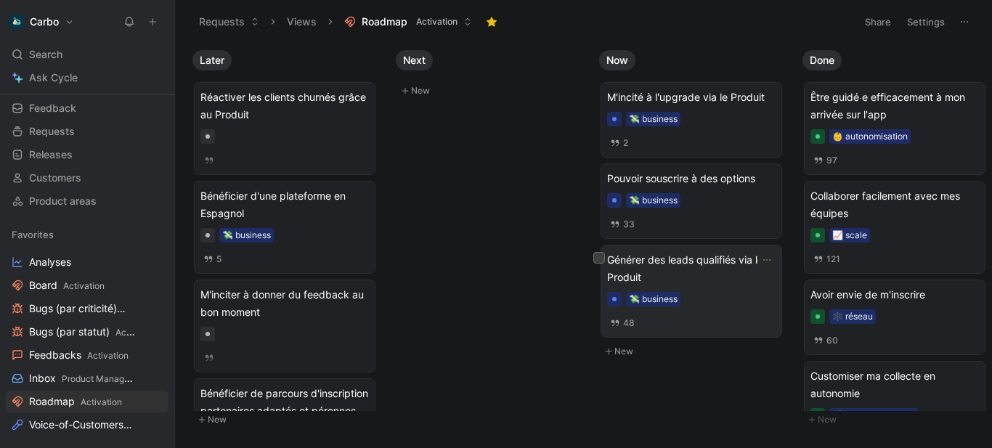
click at [729, 265] on span "Générer des leads qualifiés via le Produit" at bounding box center [691, 268] width 169 height 35
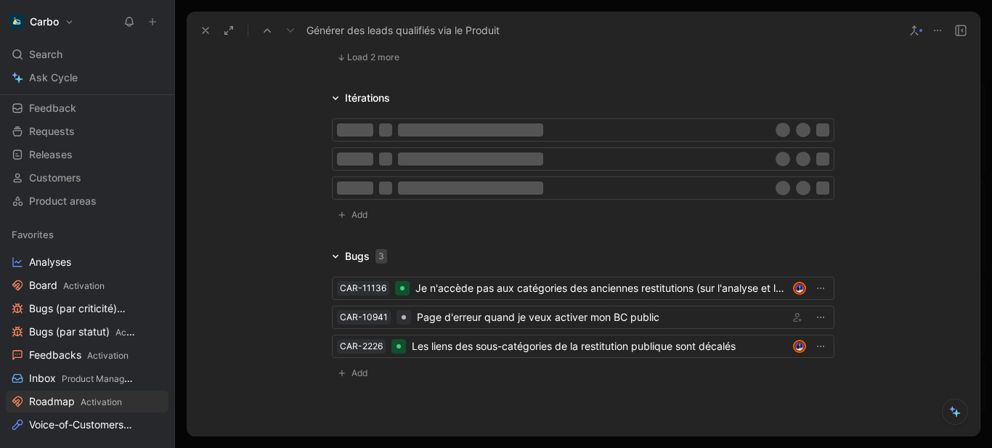
scroll to position [3954, 0]
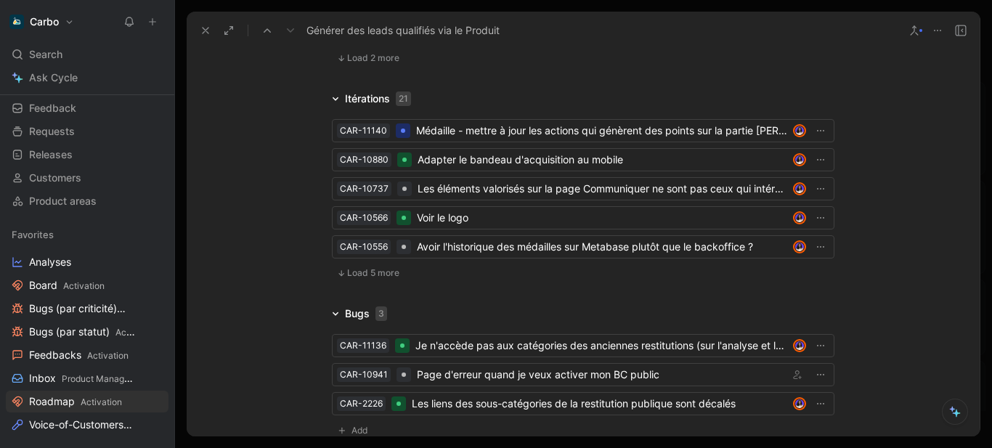
click at [381, 267] on span "Load 5 more" at bounding box center [373, 273] width 52 height 12
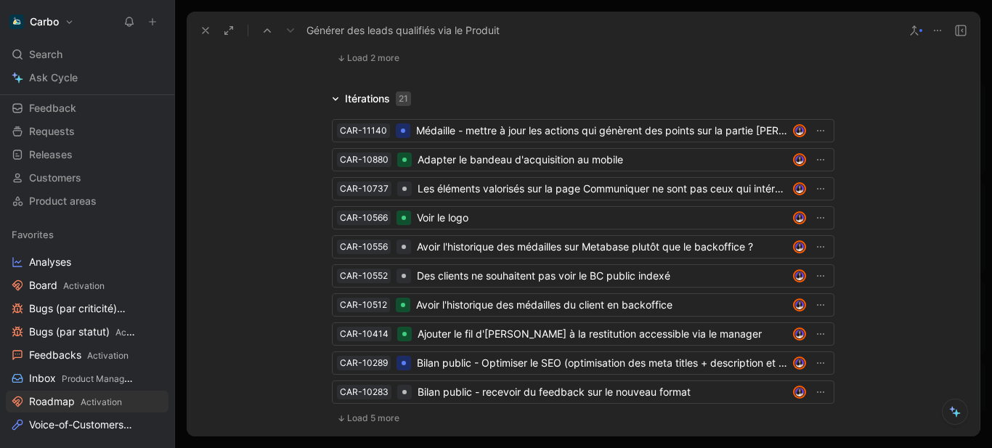
click at [380, 413] on span "Load 5 more" at bounding box center [373, 419] width 52 height 12
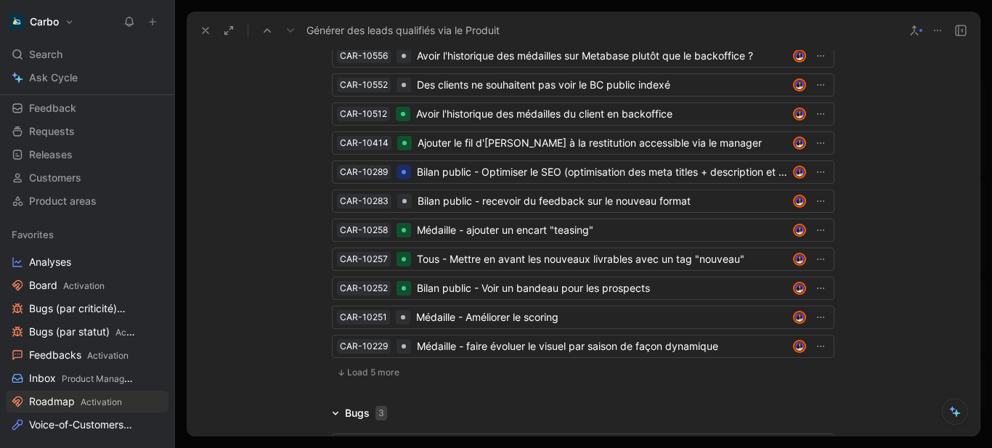
scroll to position [4145, 0]
click at [369, 366] on span "Load 5 more" at bounding box center [373, 372] width 52 height 12
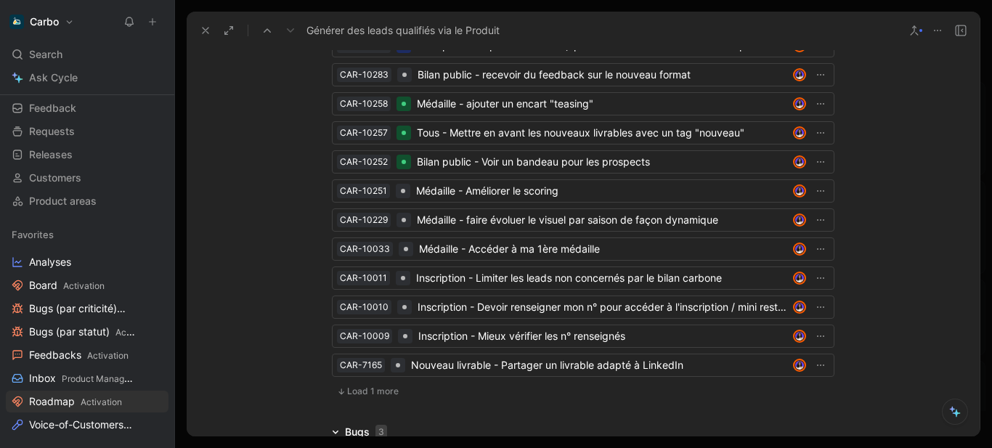
scroll to position [4278, 0]
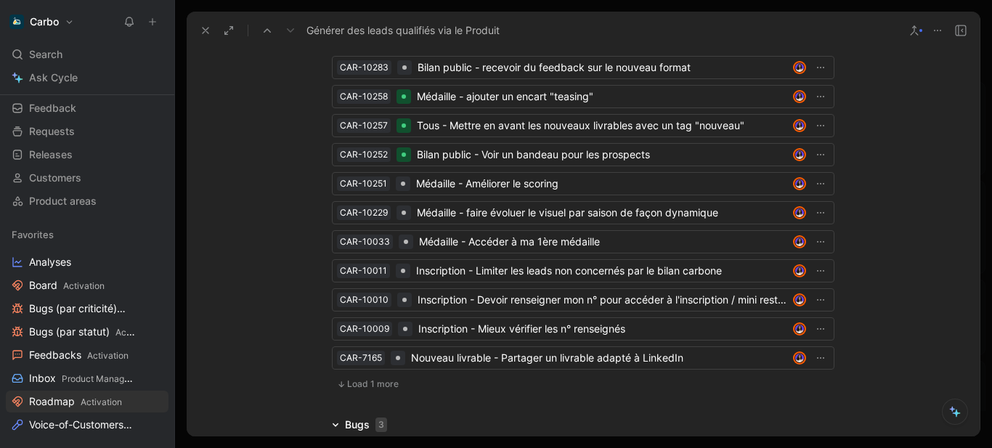
click at [356, 378] on span "Load 1 more" at bounding box center [373, 384] width 52 height 12
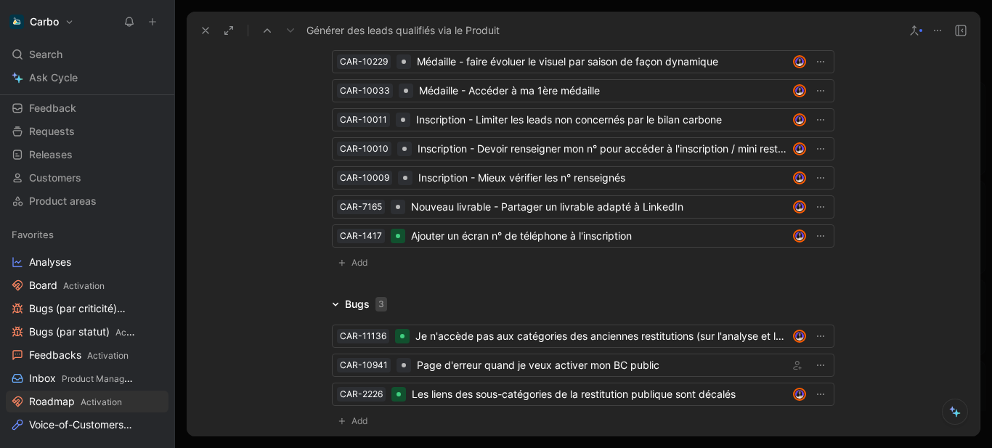
scroll to position [4430, 0]
click at [343, 253] on button "Add" at bounding box center [355, 262] width 46 height 19
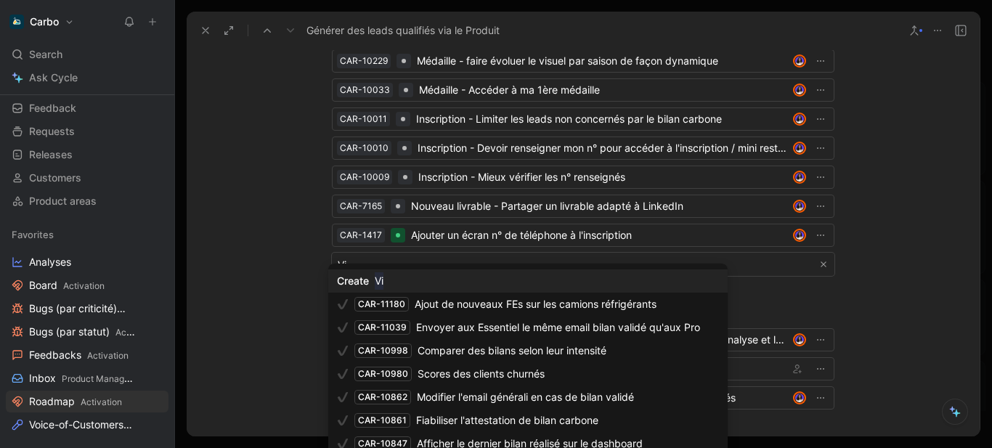
type input "V"
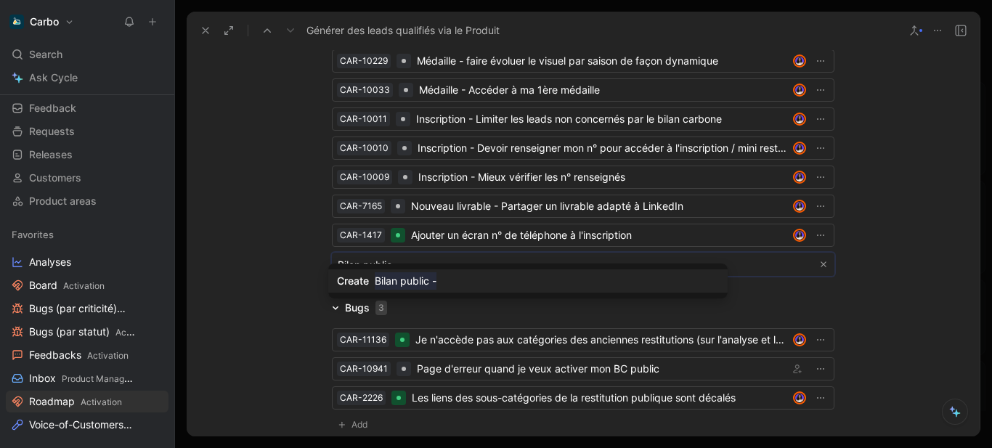
paste input "Bloquer l'onglet "Intensité économique" du bilan public si le CA n'est pas comp…"
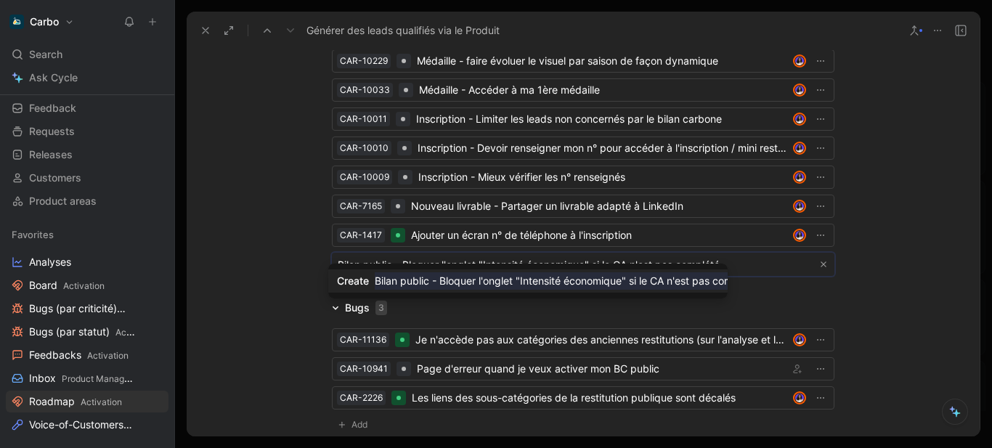
type input "Bilan public - Bloquer l'onglet "Intensité économique" si le CA n'est pas compl…"
click at [668, 281] on mark "Bilan public - Bloquer l'onglet "Intensité économique" si le CA n'est pas compl…" at bounding box center [566, 280] width 382 height 17
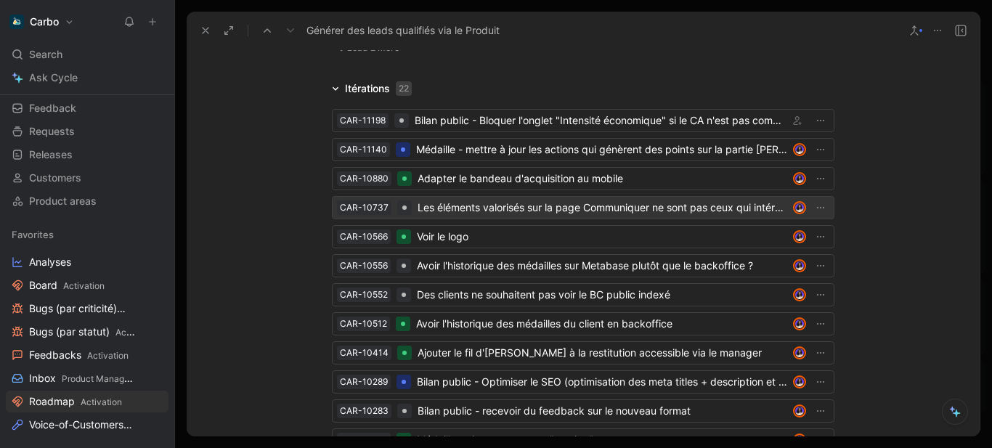
scroll to position [3960, 0]
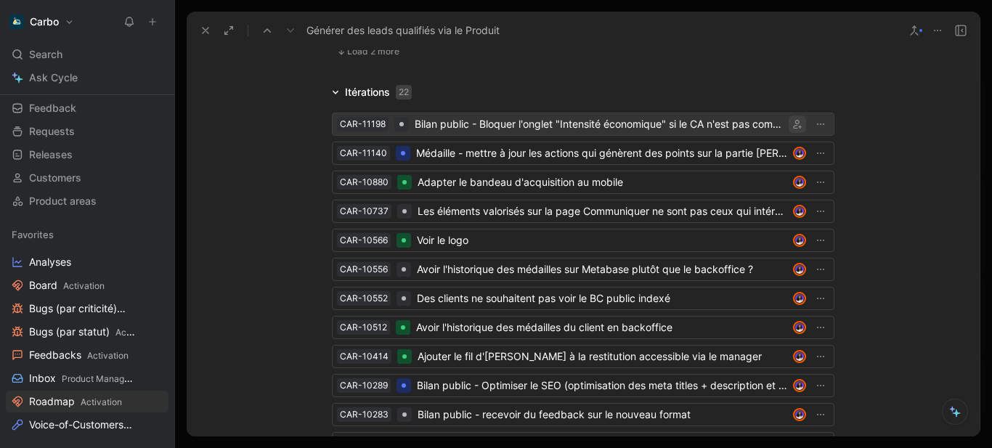
click at [793, 120] on icon "button" at bounding box center [797, 124] width 9 height 9
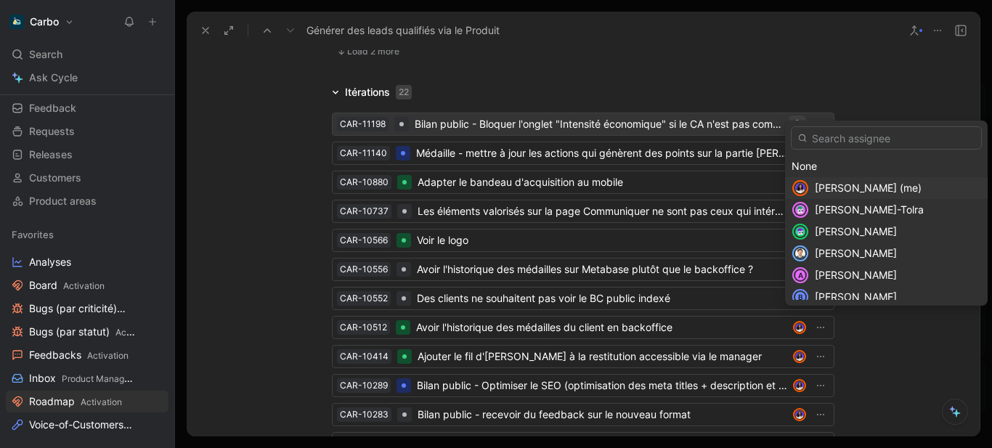
click at [827, 183] on span "Clémentine Coycault (me)" at bounding box center [868, 188] width 107 height 12
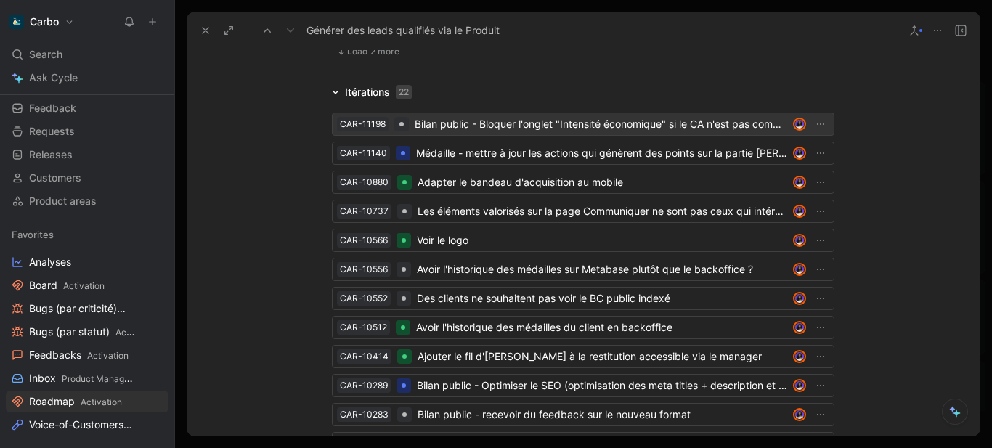
click at [612, 115] on div "Bilan public - Bloquer l'onglet "Intensité économique" si le CA n'est pas compl…" at bounding box center [601, 123] width 373 height 17
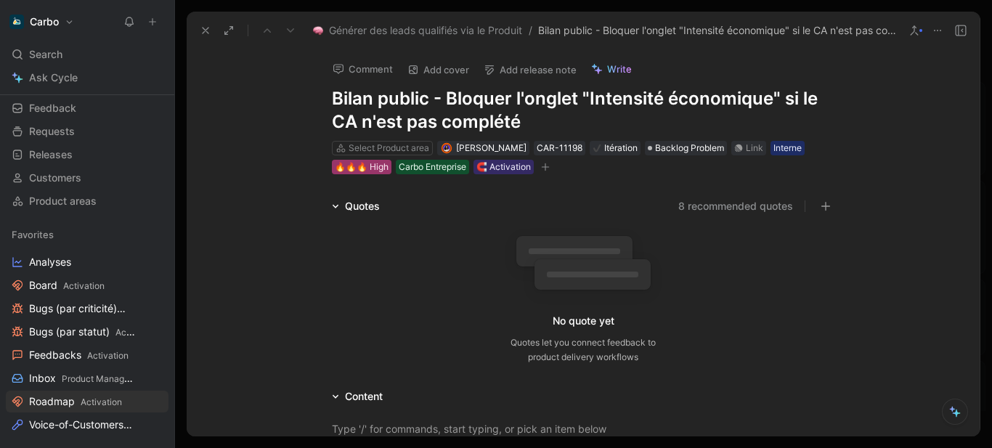
click at [352, 166] on div "🔥🔥🔥 High" at bounding box center [362, 167] width 54 height 15
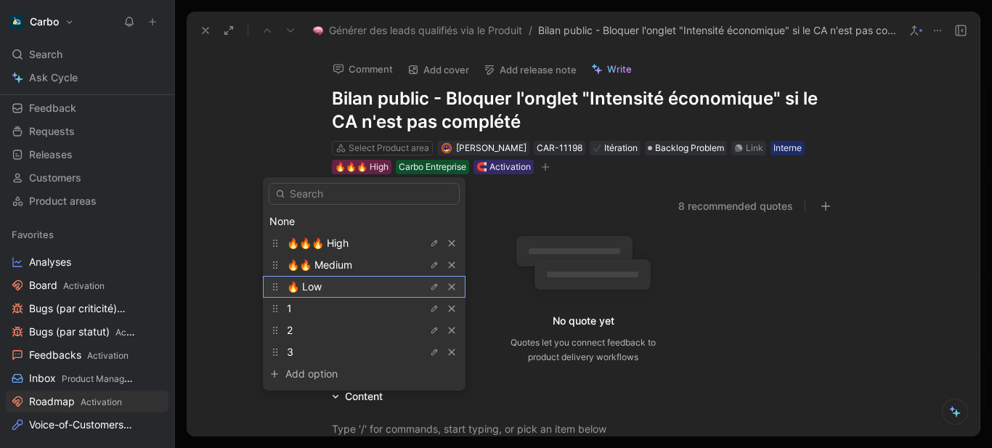
click at [357, 281] on div "🔥 Low" at bounding box center [341, 286] width 109 height 17
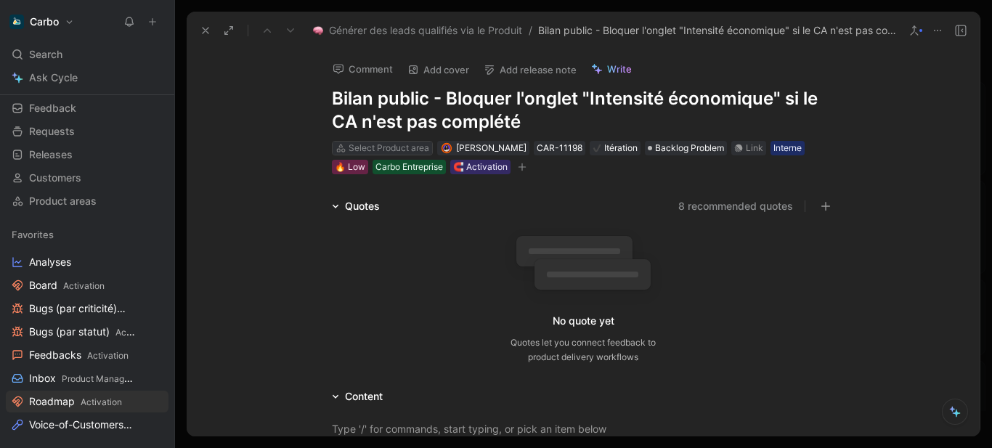
click at [400, 146] on div "Select Product area" at bounding box center [389, 148] width 81 height 15
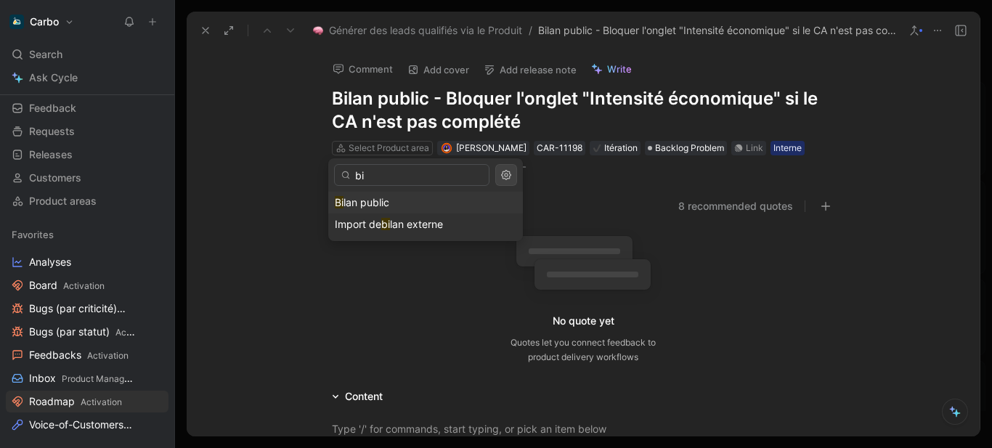
type input "bi"
click at [415, 198] on div "Bi lan public" at bounding box center [426, 202] width 182 height 17
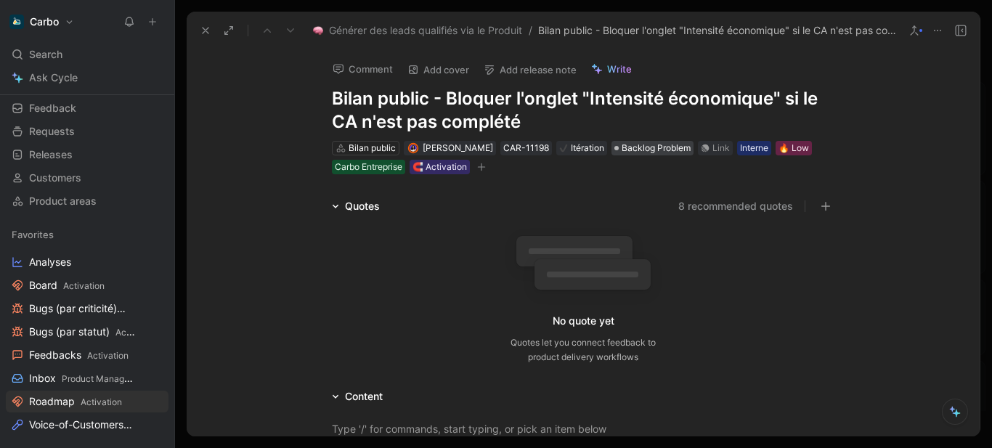
click at [659, 148] on span "Backlog Problem" at bounding box center [656, 148] width 69 height 15
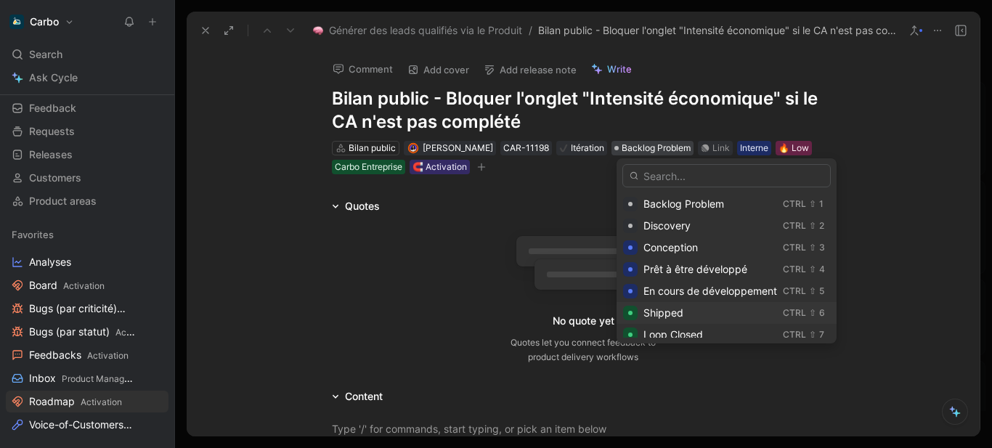
click at [695, 315] on div "Shipped" at bounding box center [711, 312] width 134 height 17
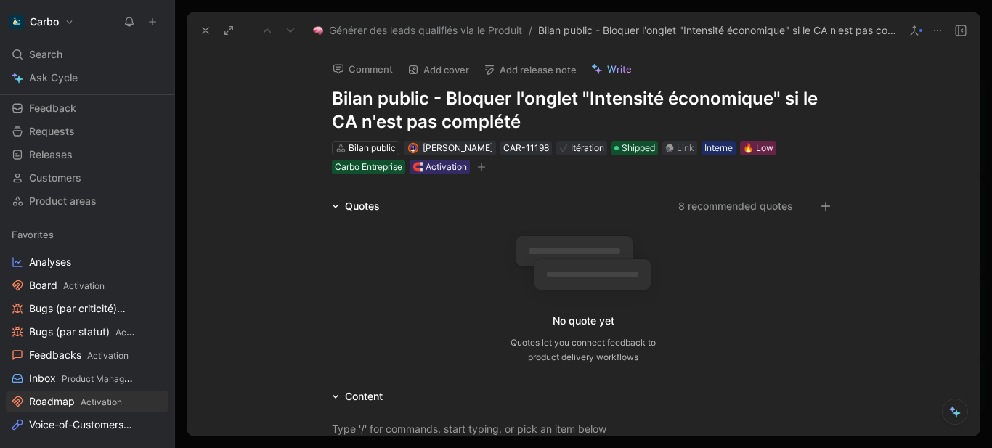
click at [481, 169] on icon "button" at bounding box center [481, 167] width 1 height 8
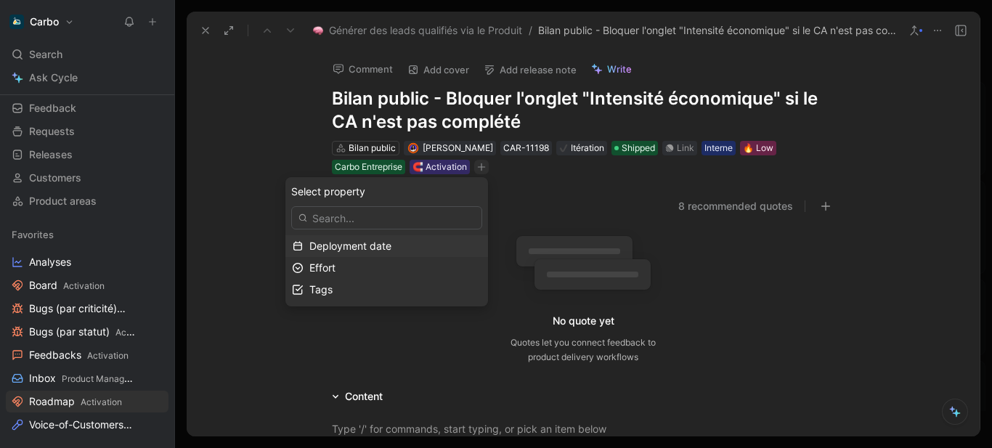
click at [392, 249] on span "Deployment date" at bounding box center [350, 246] width 82 height 12
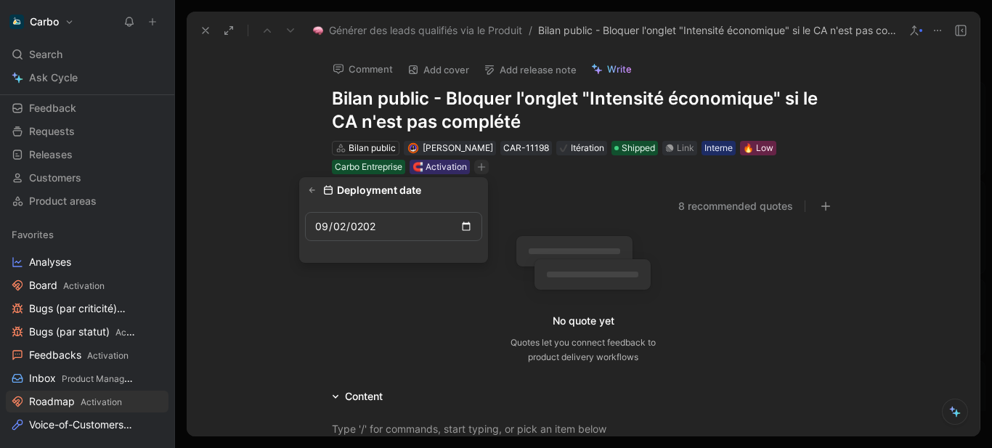
type input "2025-09-02"
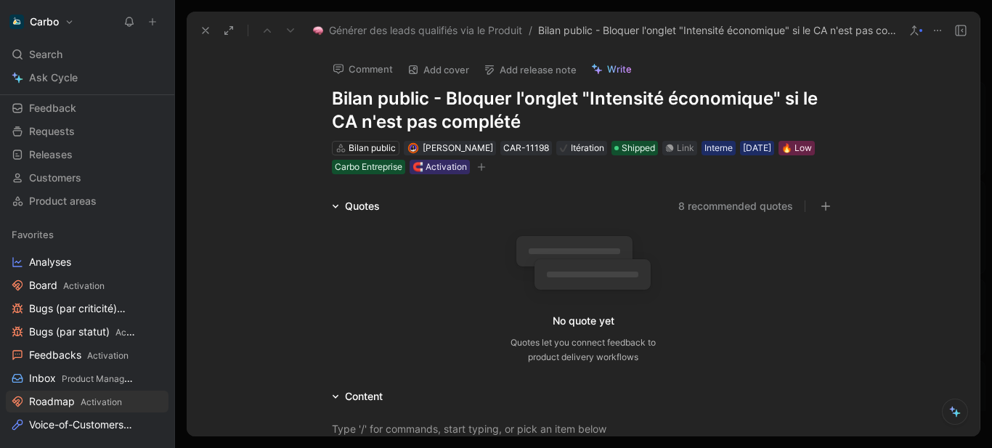
click at [514, 65] on button "Add release note" at bounding box center [530, 70] width 106 height 20
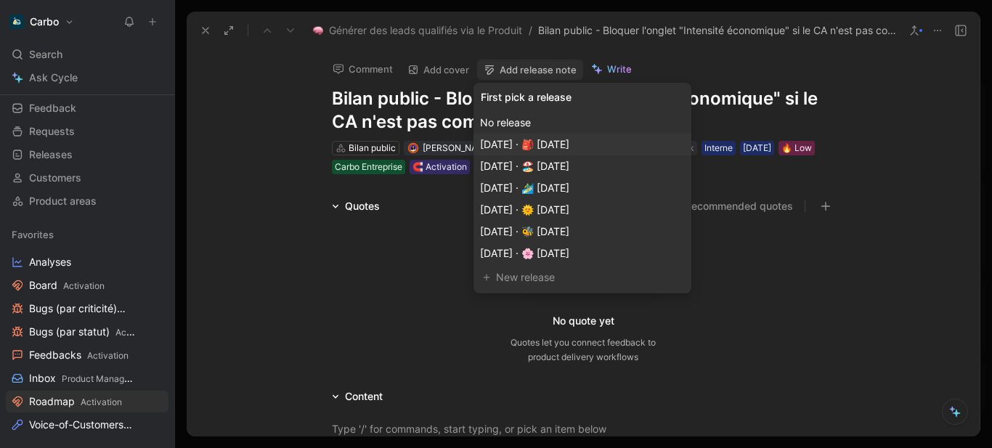
click at [569, 145] on span "Oct 01, 2025 · 🎒 septembre 2025" at bounding box center [524, 144] width 89 height 12
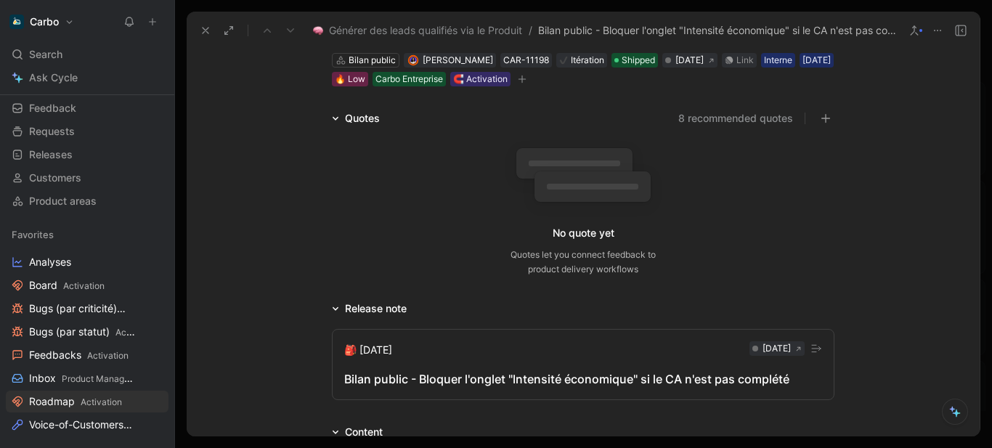
scroll to position [89, 0]
click at [519, 373] on div "Bilan public - Bloquer l'onglet "Intensité économique" si le CA n'est pas compl…" at bounding box center [583, 377] width 478 height 17
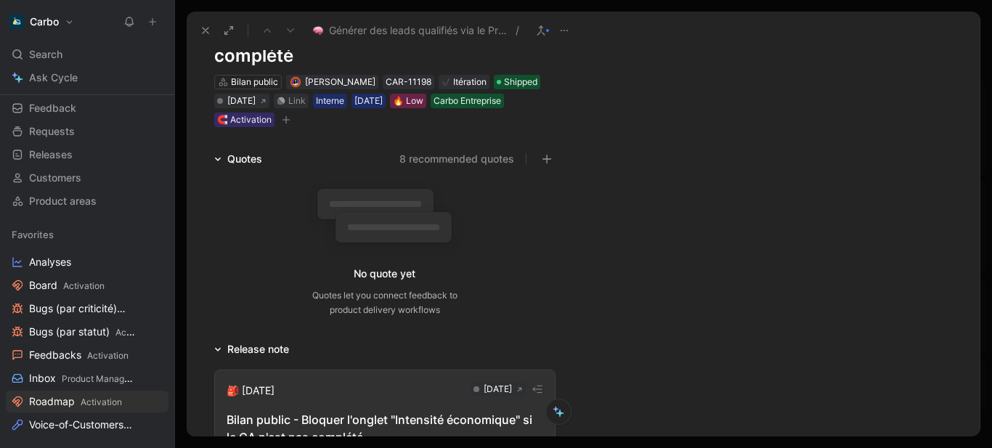
scroll to position [113, 0]
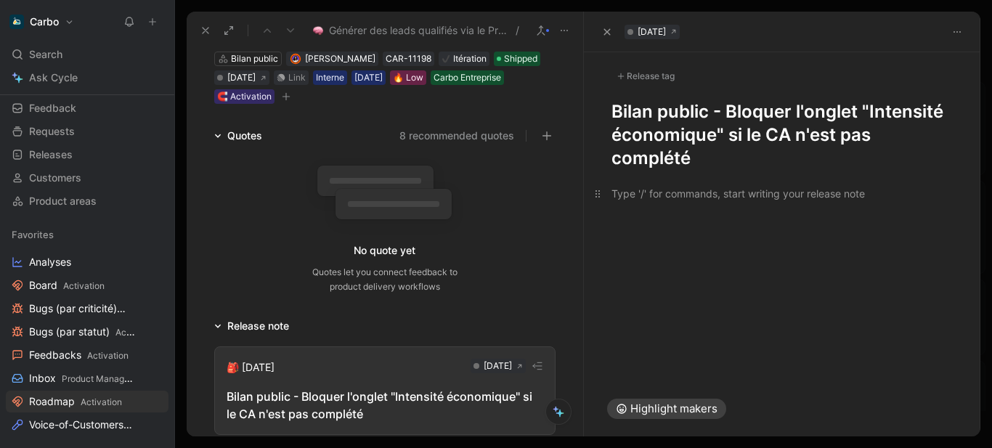
click at [625, 195] on div at bounding box center [783, 193] width 342 height 15
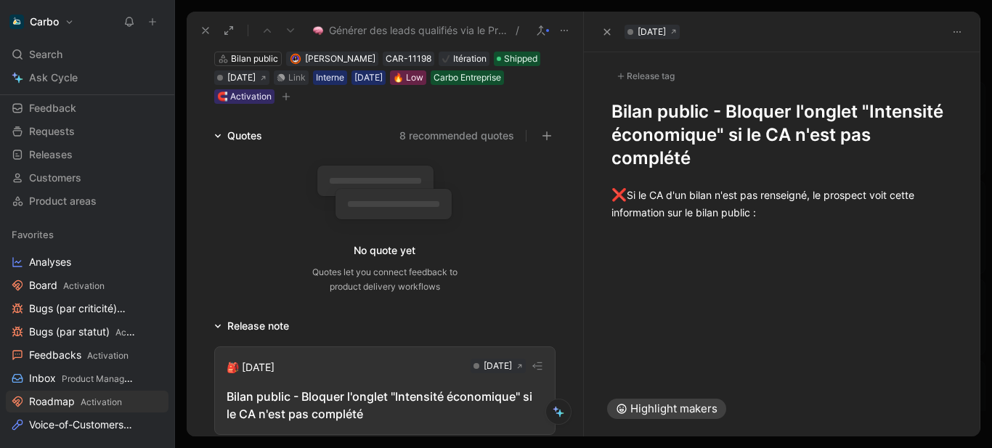
click at [754, 234] on div "❌ Si le CA d'un bilan n'est pas renseigné, le prospect voit cette information s…" at bounding box center [782, 203] width 397 height 66
click at [790, 218] on div "❌ Si le CA d'un bilan n'est pas renseigné, le prospect voit cette information s…" at bounding box center [783, 203] width 342 height 34
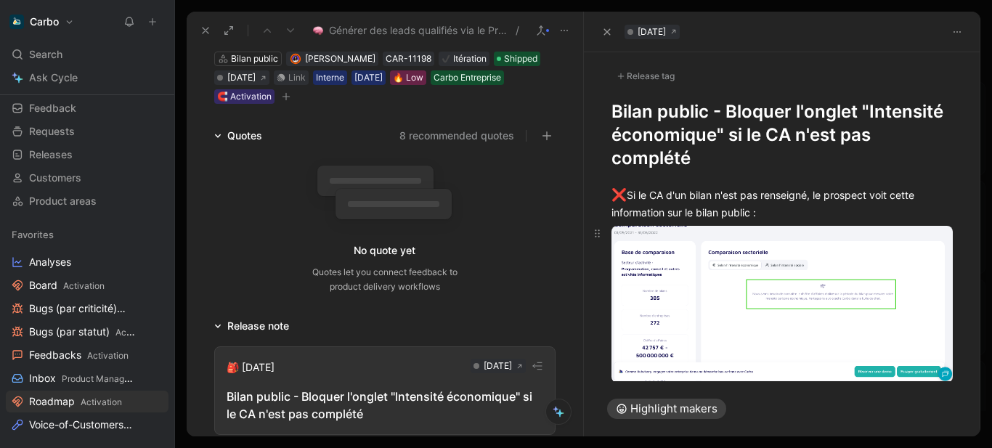
scroll to position [52, 0]
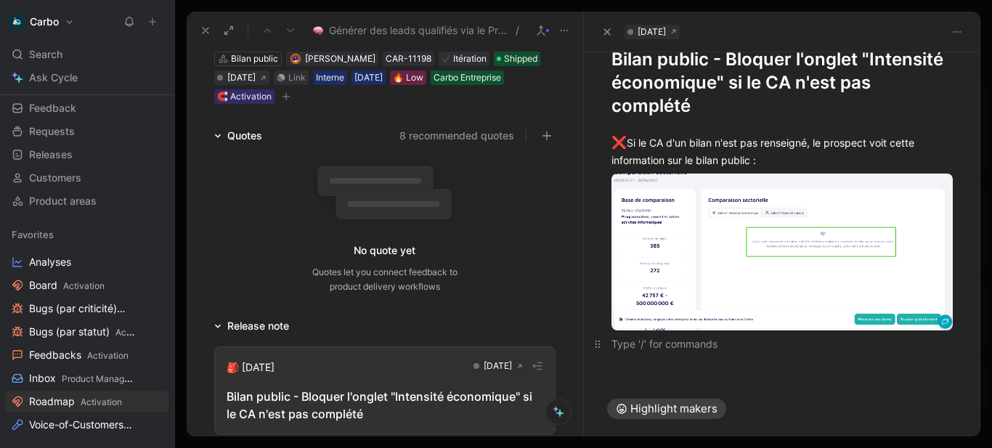
click at [638, 346] on div at bounding box center [783, 343] width 342 height 15
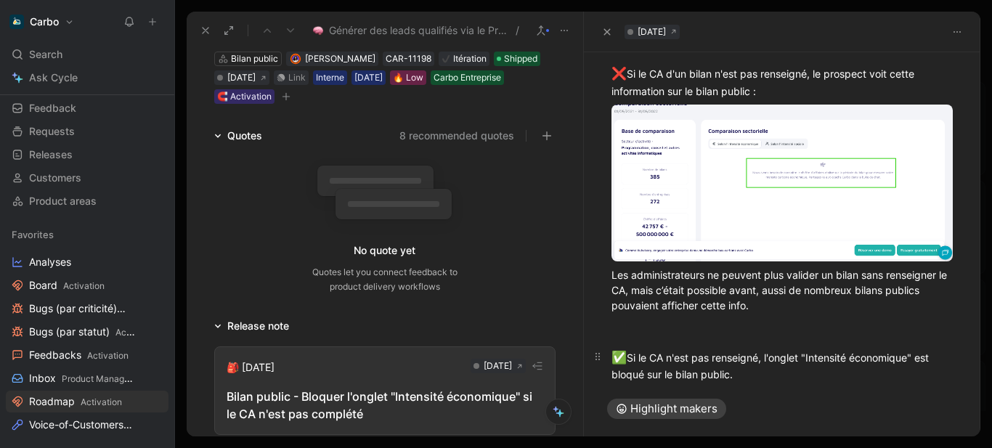
scroll to position [0, 0]
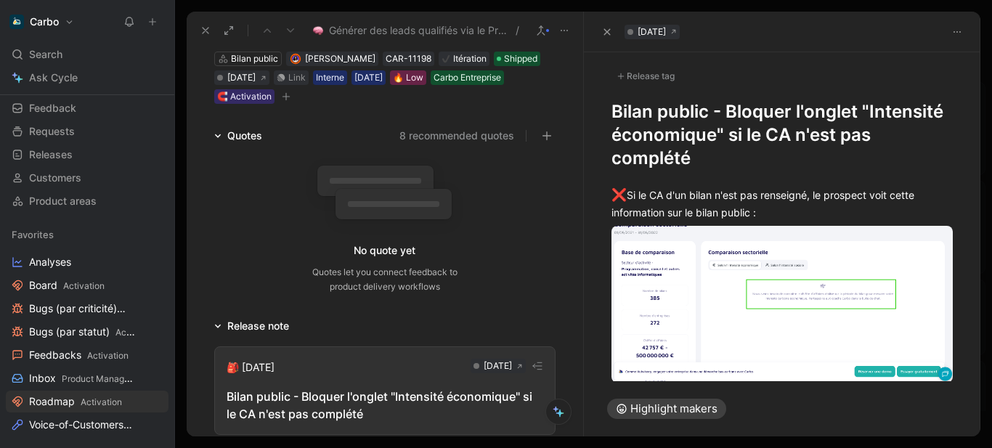
click at [641, 72] on div "Release tag" at bounding box center [646, 76] width 68 height 17
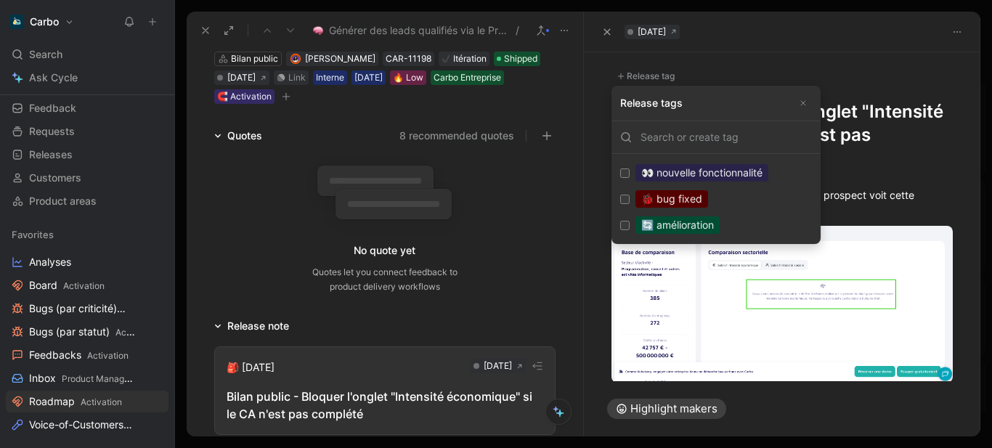
click at [715, 227] on div "🔄 amélioration" at bounding box center [678, 224] width 84 height 17
click at [630, 227] on input "🔄 amélioration Edit" at bounding box center [624, 225] width 9 height 9
checkbox input "true"
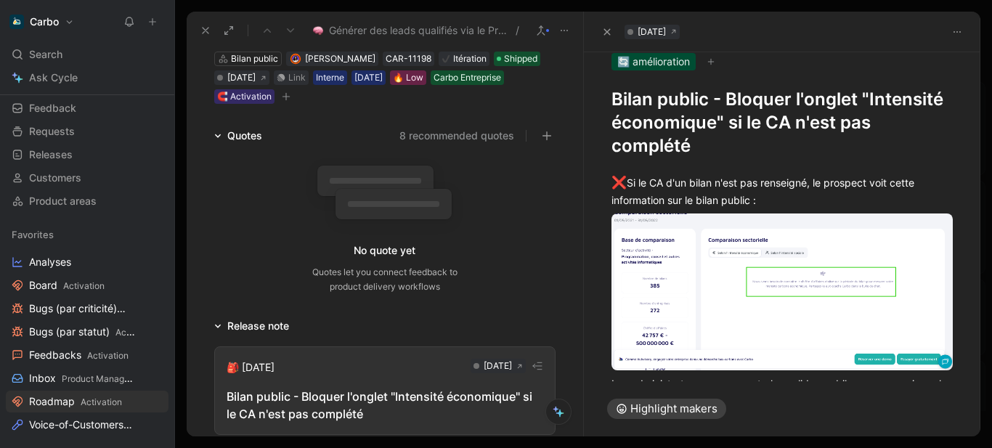
scroll to position [17, 0]
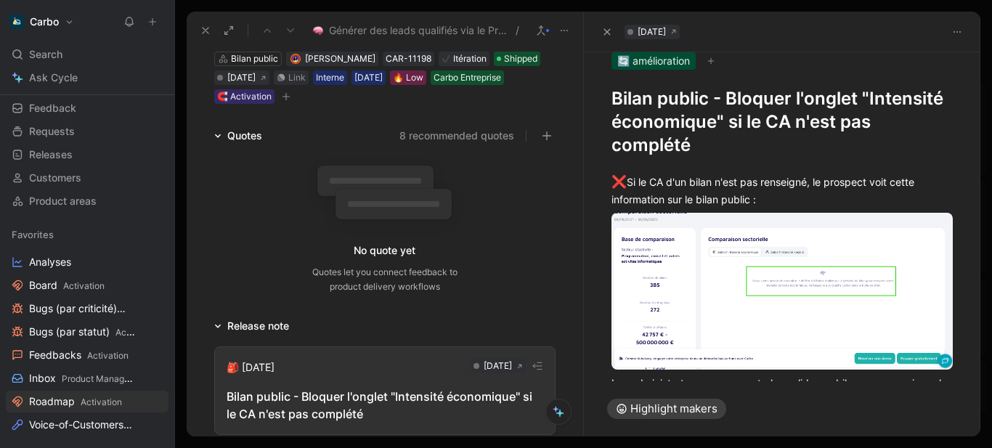
drag, startPoint x: 644, startPoint y: 141, endPoint x: 615, endPoint y: 136, distance: 29.5
click at [615, 136] on h1 "Bilan public - Bloquer l'onglet "Intensité économique" si le CA n'est pas compl…" at bounding box center [783, 122] width 342 height 70
click at [734, 200] on div "❌ Si le CA d'un bilan n'est pas renseigné, le prospect voit cette information s…" at bounding box center [783, 190] width 342 height 34
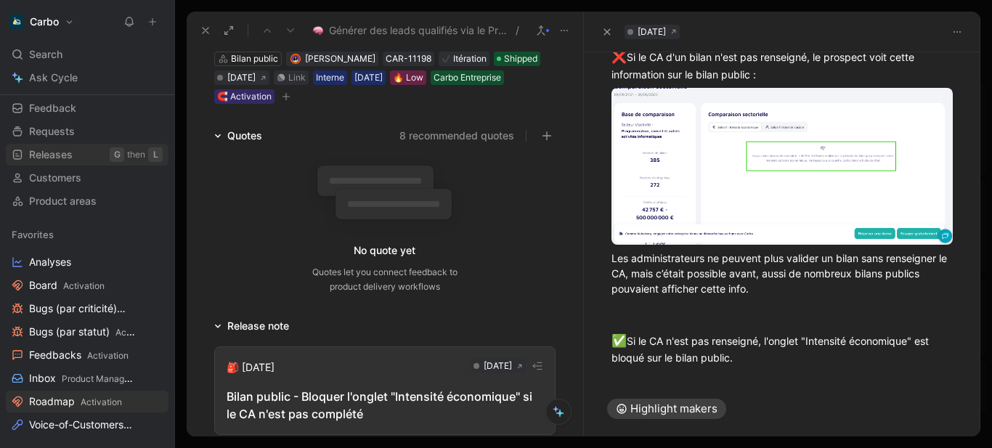
click at [80, 151] on link "Releases G then L" at bounding box center [87, 155] width 163 height 22
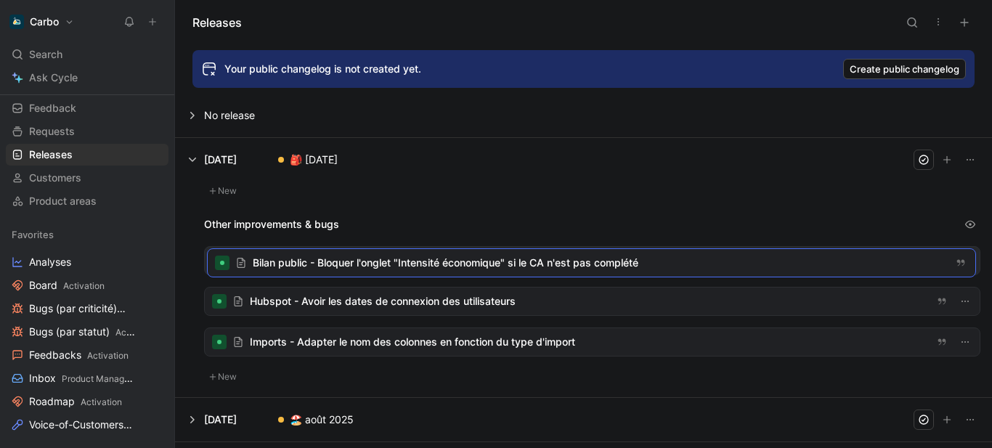
drag, startPoint x: 373, startPoint y: 193, endPoint x: 376, endPoint y: 259, distance: 66.2
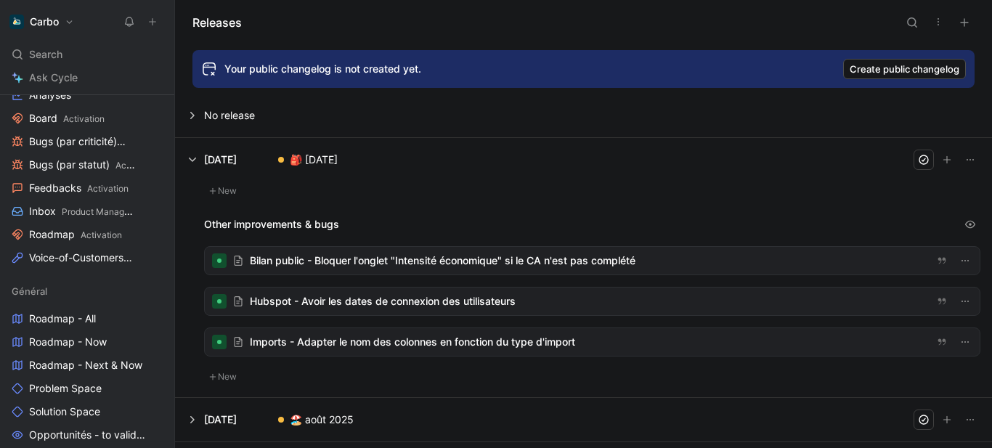
scroll to position [218, 0]
click at [81, 235] on span "Activation" at bounding box center [101, 234] width 41 height 11
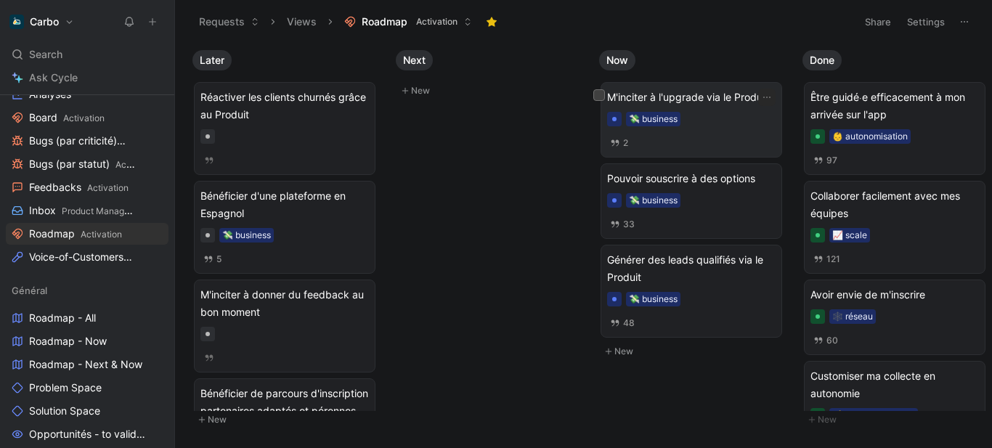
click at [647, 102] on span "M'inciter à l'upgrade via le Produit" at bounding box center [691, 97] width 169 height 17
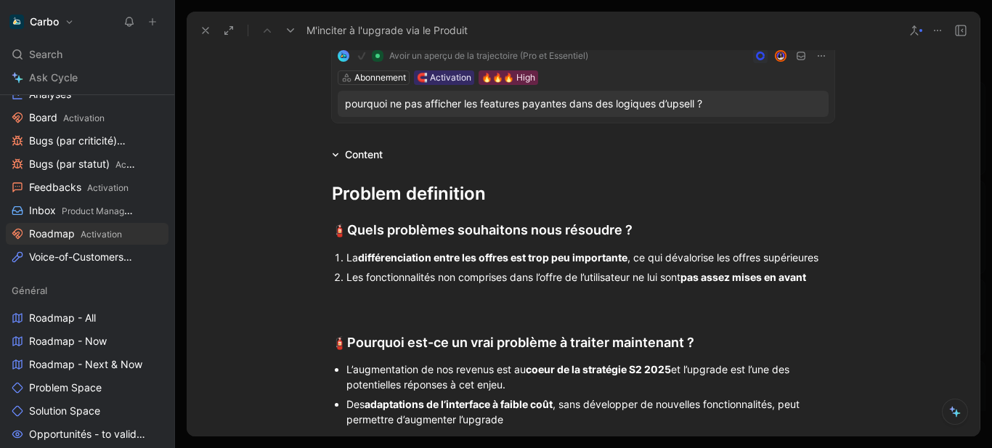
scroll to position [281, 0]
click at [482, 296] on div at bounding box center [583, 299] width 503 height 15
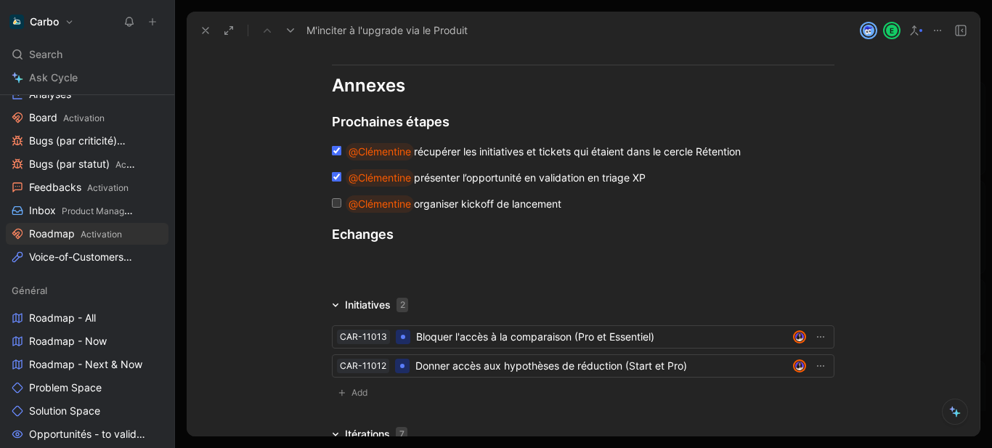
scroll to position [1341, 0]
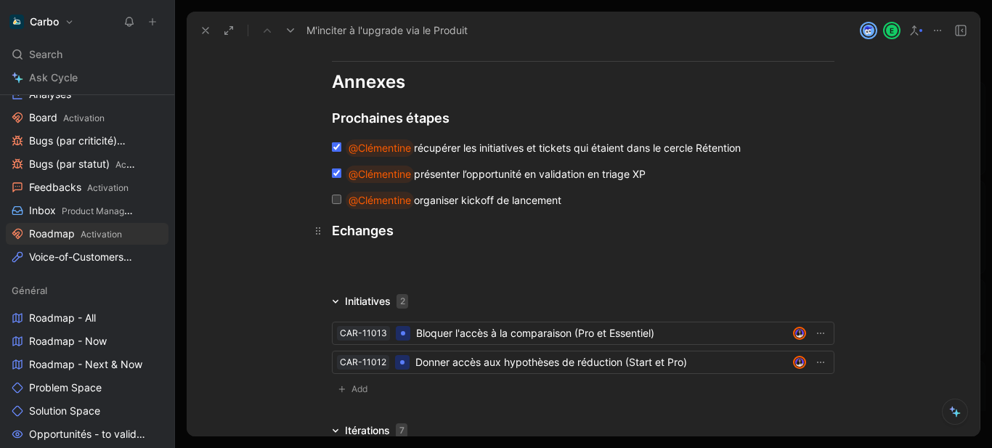
click at [402, 219] on h2 "Echanges" at bounding box center [583, 230] width 558 height 31
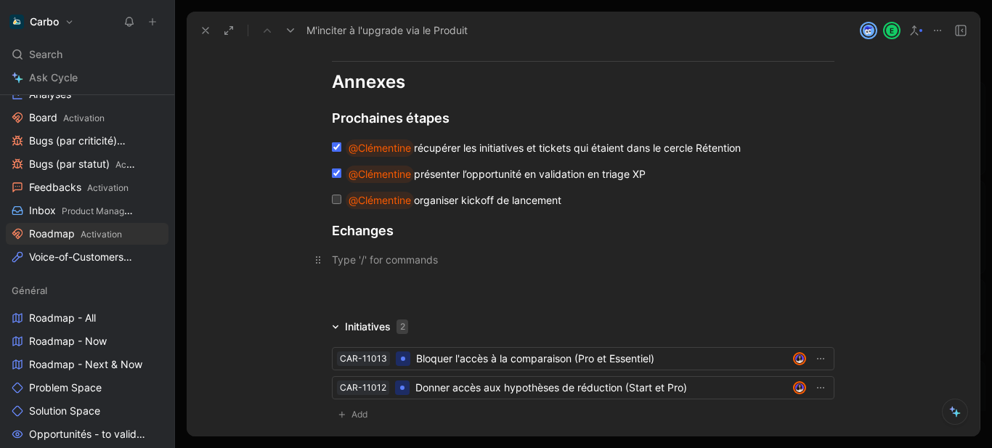
click at [346, 261] on div at bounding box center [583, 259] width 503 height 15
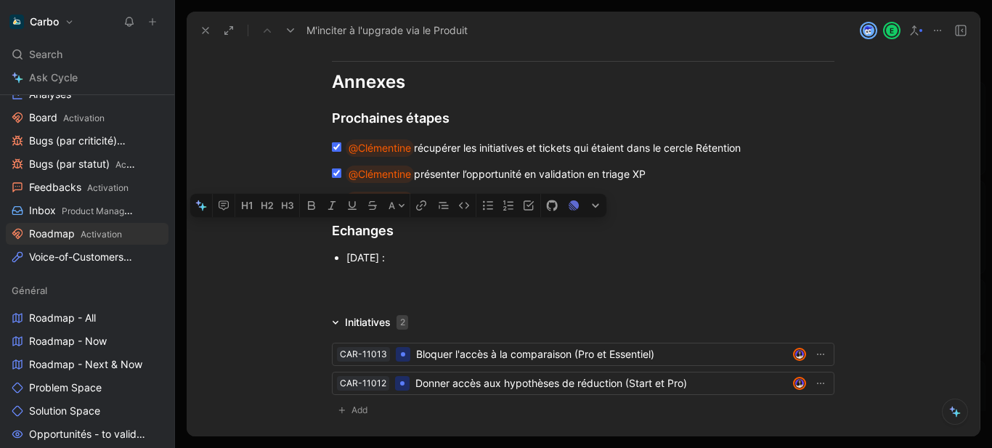
drag, startPoint x: 331, startPoint y: 230, endPoint x: 460, endPoint y: 273, distance: 136.4
click at [407, 253] on div "2/09/2025 :" at bounding box center [590, 257] width 488 height 15
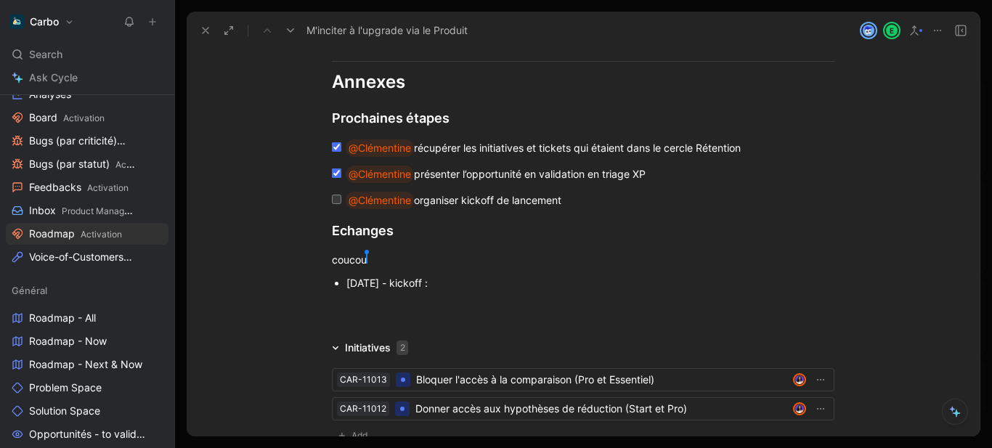
click at [469, 283] on div "2/09/2025 - kickoff :" at bounding box center [590, 282] width 488 height 15
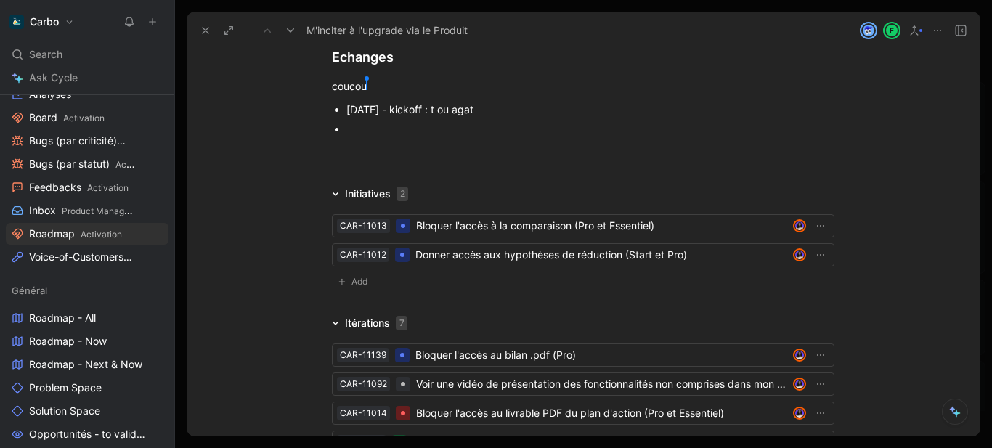
scroll to position [1514, 0]
click at [502, 123] on div at bounding box center [590, 129] width 488 height 15
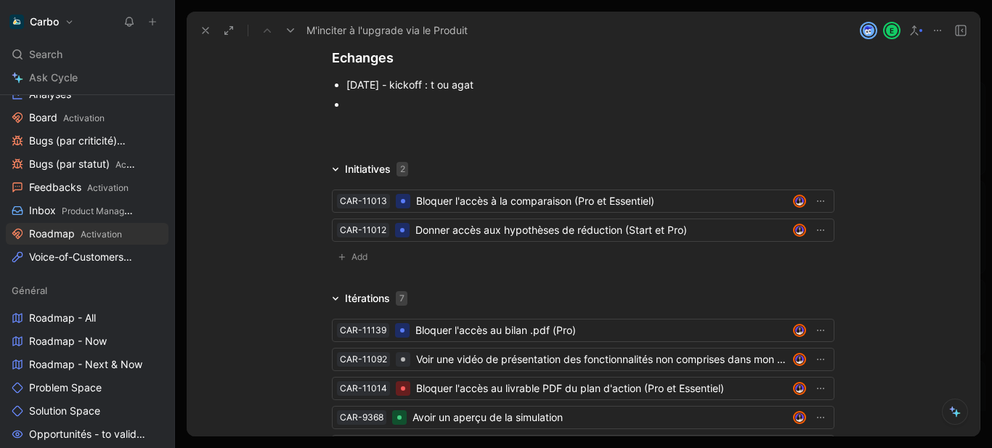
click at [497, 108] on div at bounding box center [590, 104] width 488 height 15
click at [495, 81] on div "2/09/2025 - kickoff : t ou agat" at bounding box center [590, 84] width 488 height 15
click at [477, 98] on div "Victor Weill" at bounding box center [590, 104] width 488 height 15
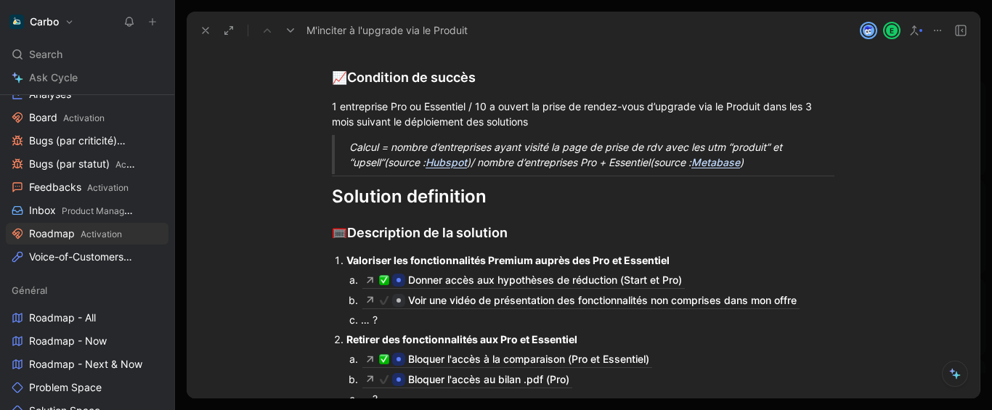
scroll to position [1229, 0]
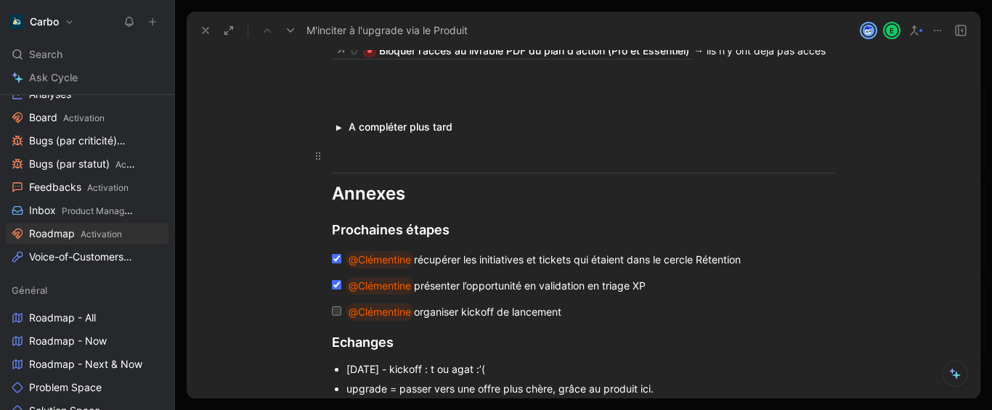
drag, startPoint x: 699, startPoint y: 148, endPoint x: 814, endPoint y: 147, distance: 115.5
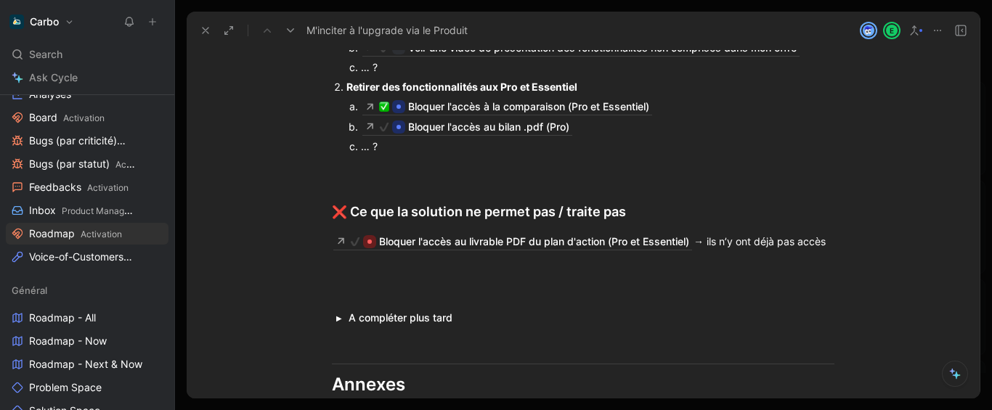
scroll to position [830, 0]
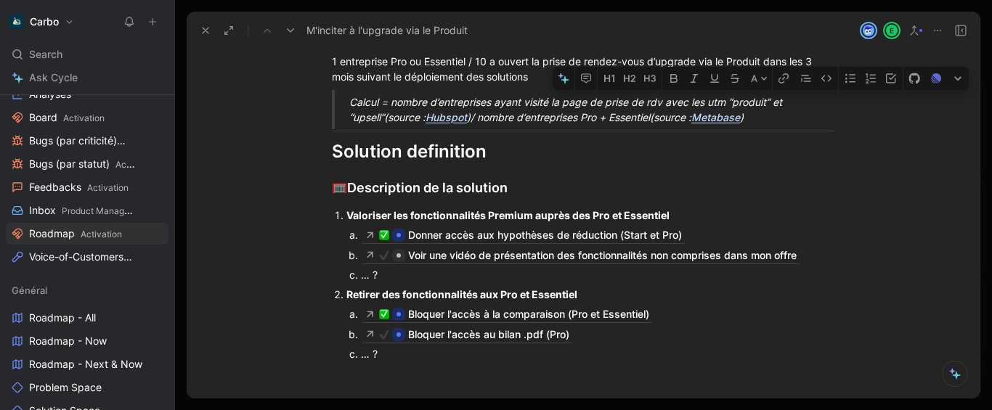
drag, startPoint x: 733, startPoint y: 101, endPoint x: 812, endPoint y: 102, distance: 79.2
click at [812, 102] on div "Calcul = nombre d’entreprises ayant visité la page de prise de rdv avec les utm…" at bounding box center [600, 109] width 503 height 31
click at [463, 118] on div "Calcul = nombre d’entreprises ayant visité la page de prise de rdv avec les utm…" at bounding box center [600, 109] width 503 height 31
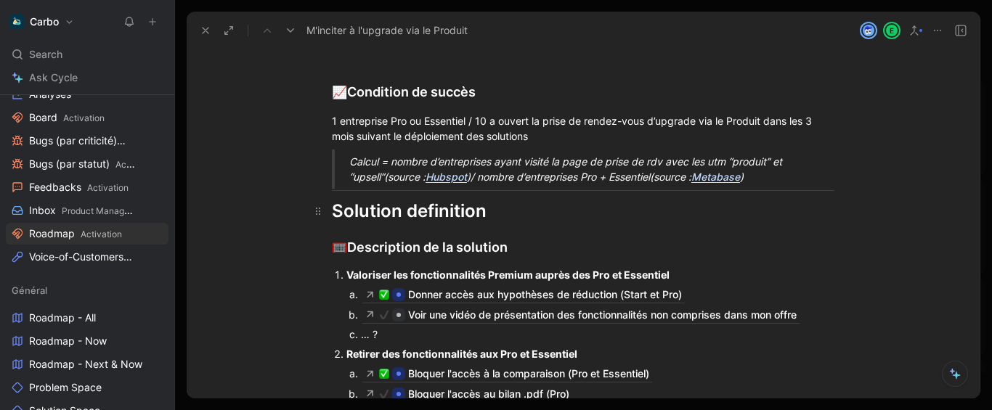
scroll to position [770, 0]
click at [351, 123] on div "1 entreprise Pro ou Essentiel / 10 a ouvert la prise de rendez-vous d’upgrade v…" at bounding box center [583, 129] width 503 height 31
click at [526, 123] on div "10% des entreprises Pro ou Essentiel / 10 a ouvert la prise de rendez-vous d’up…" at bounding box center [583, 129] width 503 height 31
click at [532, 121] on div "10% des entreprises Pro ou Essentiel / 10 a ouvert la prise de rendez-vous d’up…" at bounding box center [583, 129] width 503 height 31
click at [585, 133] on div "10% des entreprises Pro ou Essentiel ont ouvert la prise de rendez-vous d’upgra…" at bounding box center [583, 129] width 503 height 31
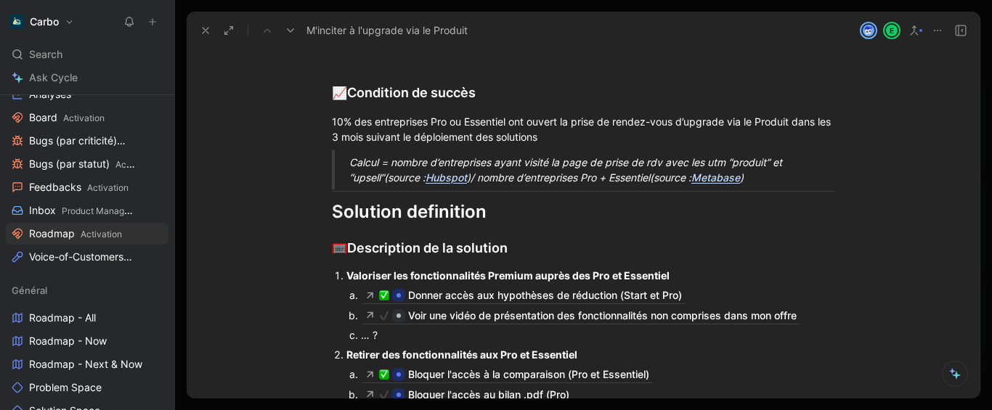
click at [490, 165] on div "Calcul = nombre d’entreprises ayant visité la page de prise de rdv avec les utm…" at bounding box center [600, 170] width 503 height 31
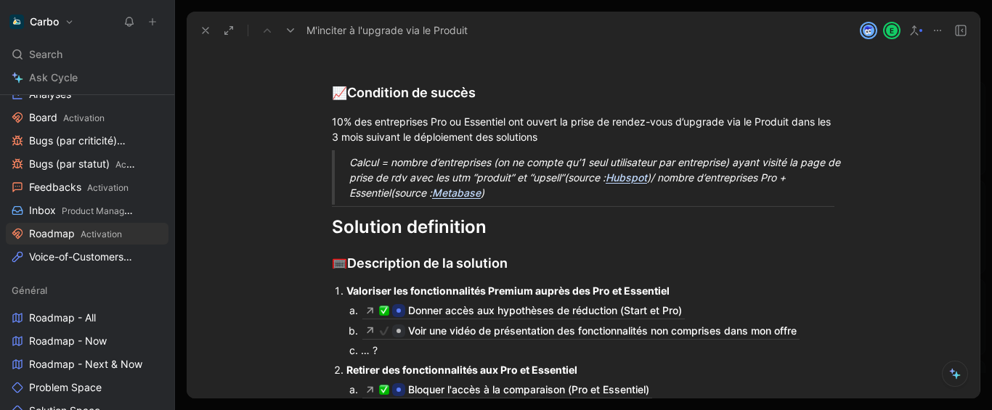
click at [483, 152] on p "Calcul = nombre d’entreprises (on ne compte qu’1 seul utilisateur par entrepris…" at bounding box center [600, 177] width 503 height 54
click at [432, 189] on em "Metabase" at bounding box center [456, 193] width 49 height 12
click at [462, 194] on div "Calcul = nombre d’entreprises (on ne compte qu’1 seul utilisateur par entrepris…" at bounding box center [600, 178] width 503 height 46
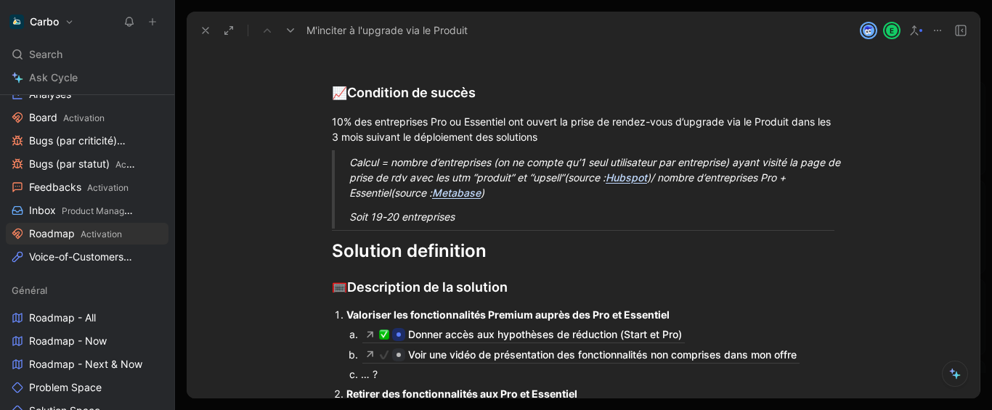
click at [524, 222] on div "Soit 19-20 entreprises" at bounding box center [600, 216] width 503 height 15
click at [516, 220] on div "Soit 19-20 entreprises" at bounding box center [600, 216] width 503 height 15
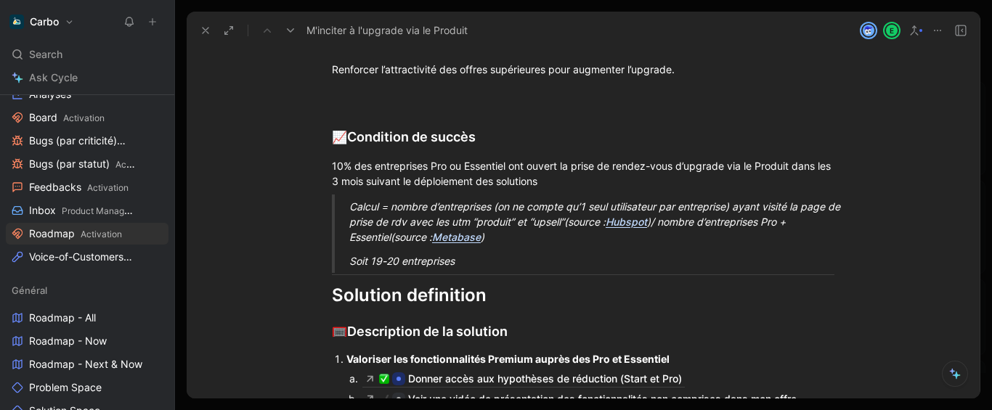
scroll to position [750, 0]
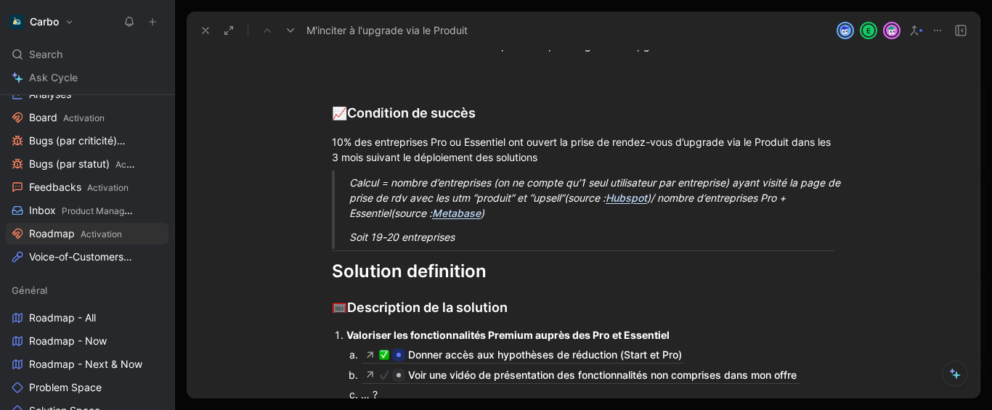
click at [506, 232] on div "Soit 19-20 entreprises" at bounding box center [600, 237] width 503 height 15
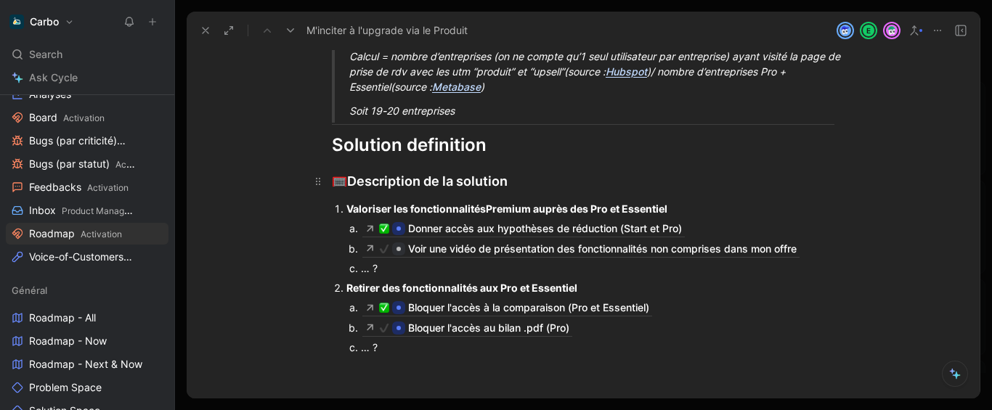
scroll to position [806, 0]
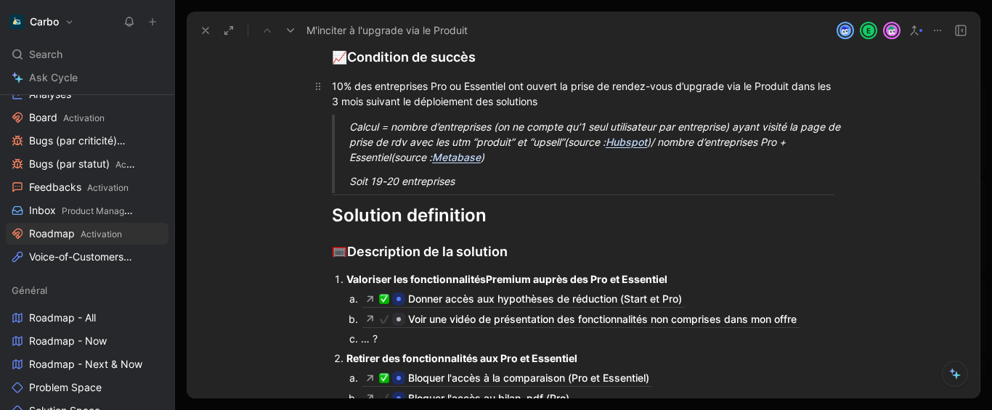
click at [461, 90] on div "10% des entreprises Pro ou Essentiel ont ouvert la prise de rendez-vous d’upgra…" at bounding box center [583, 93] width 503 height 31
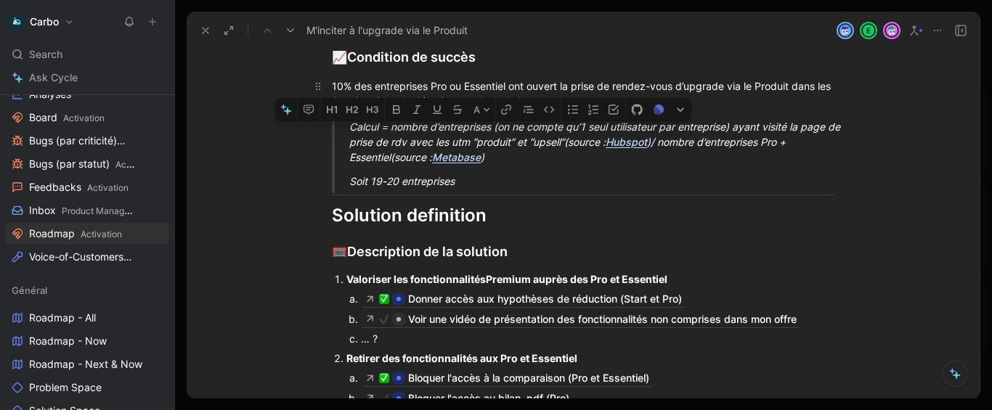
click at [461, 90] on div "10% des entreprises Pro ou Essentiel ont ouvert la prise de rendez-vous d’upgra…" at bounding box center [583, 93] width 503 height 31
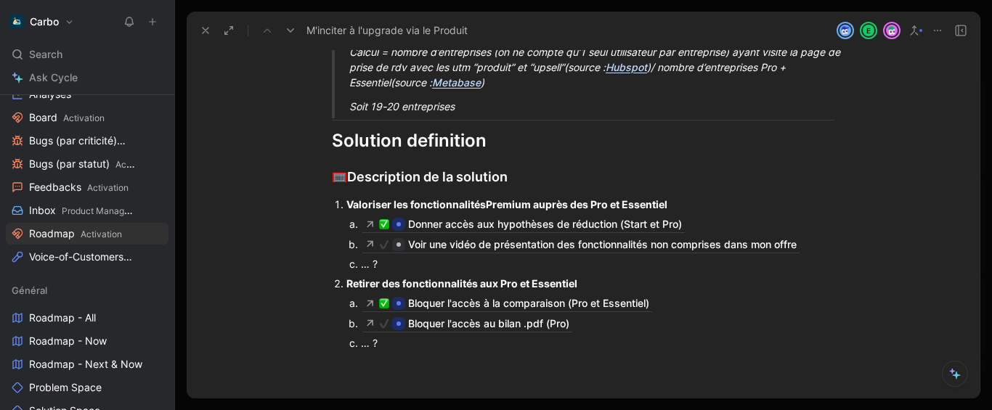
scroll to position [881, 0]
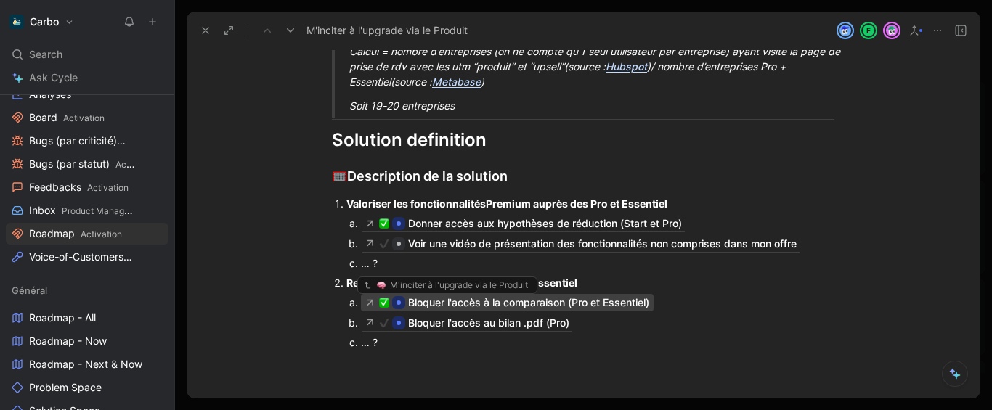
click at [574, 305] on div "Bloquer l'accès à la comparaison (Pro et Essentiel)" at bounding box center [528, 302] width 241 height 17
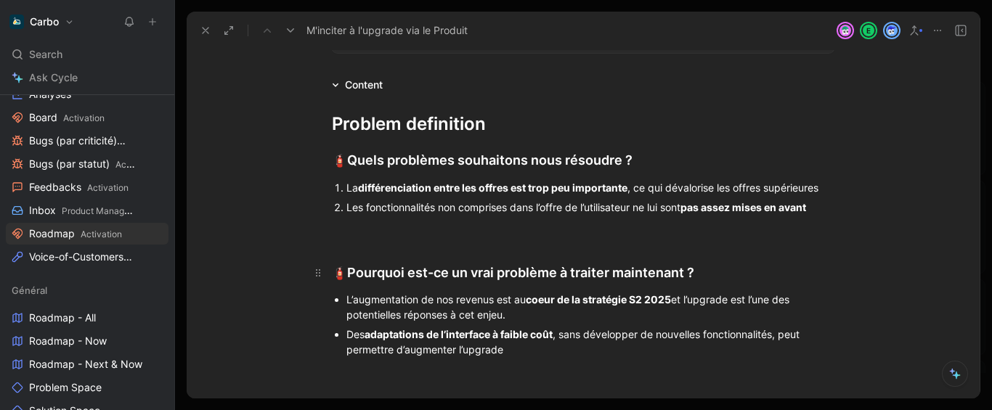
scroll to position [349, 0]
click at [359, 235] on div at bounding box center [583, 231] width 503 height 15
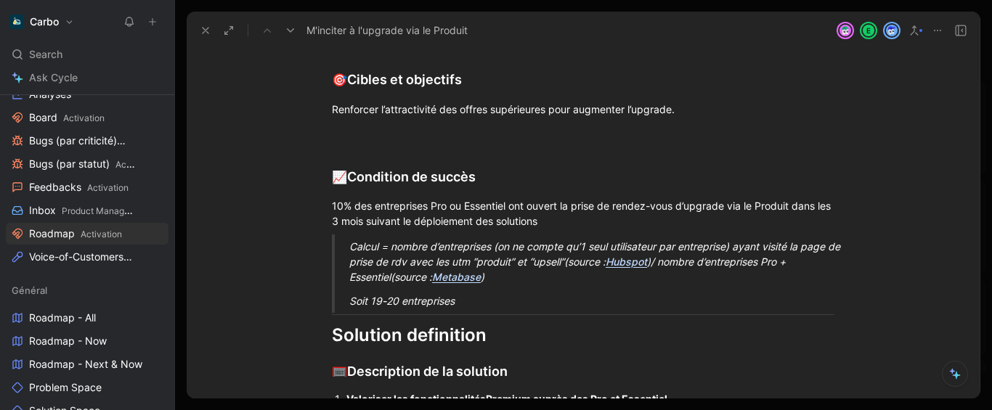
scroll to position [686, 0]
click at [469, 302] on div "Soit 19-20 entreprises" at bounding box center [600, 300] width 503 height 15
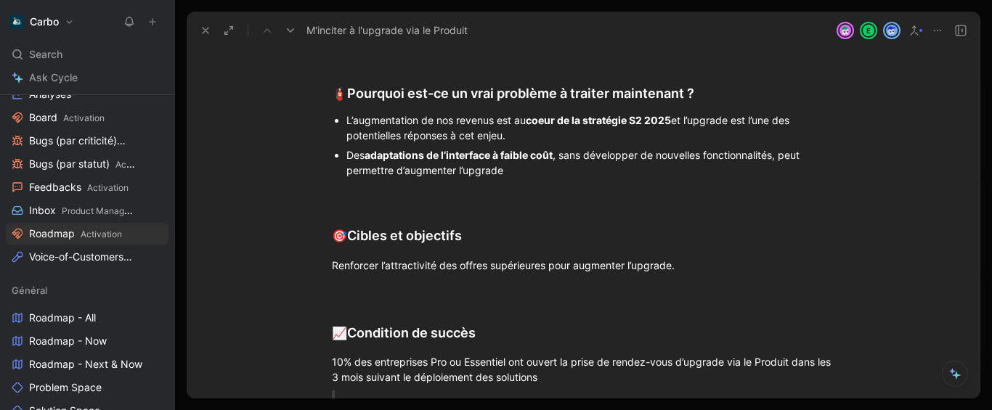
scroll to position [540, 0]
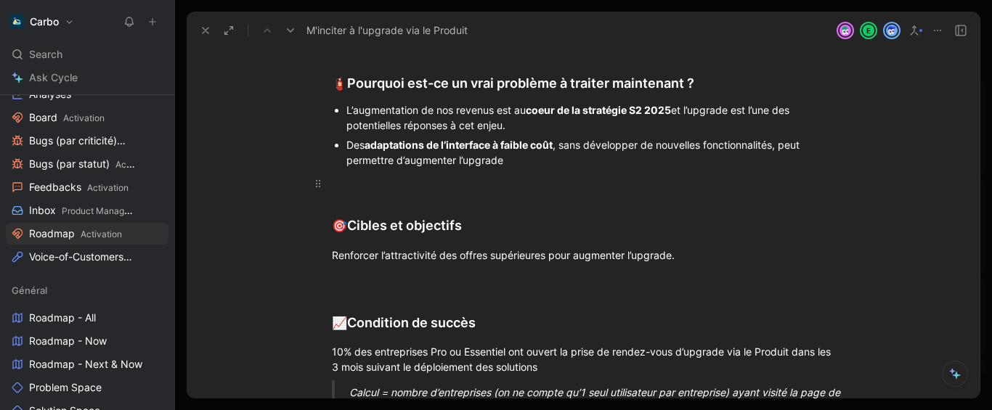
click at [402, 185] on div at bounding box center [583, 183] width 503 height 15
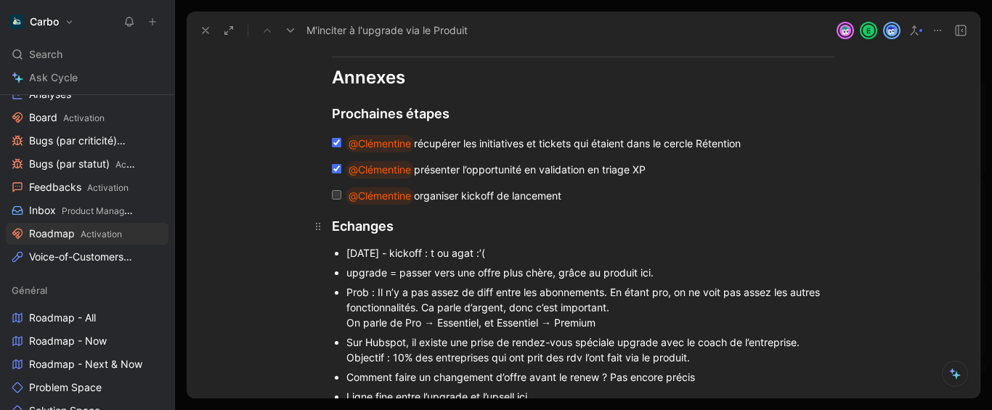
scroll to position [1340, 0]
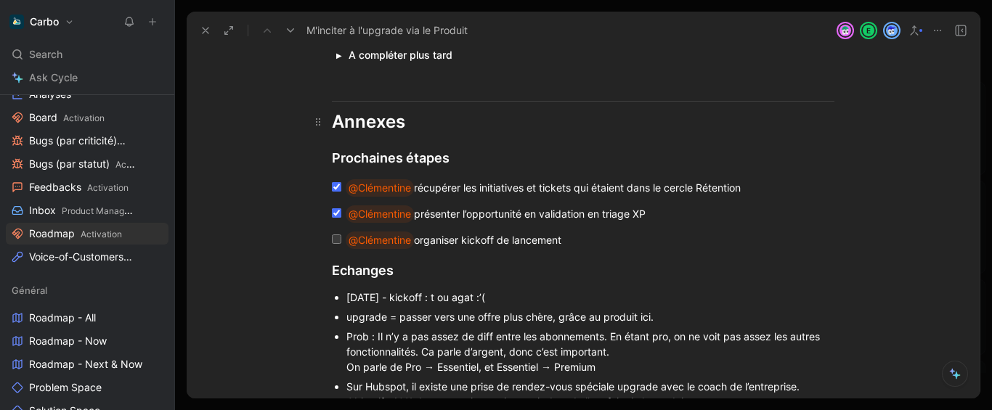
click at [405, 126] on div "Annexes" at bounding box center [583, 122] width 503 height 26
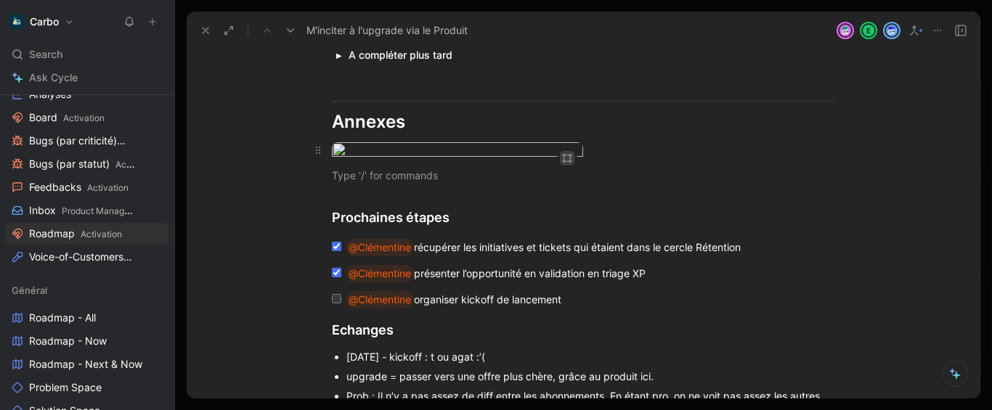
click at [563, 160] on icon "button" at bounding box center [567, 158] width 9 height 9
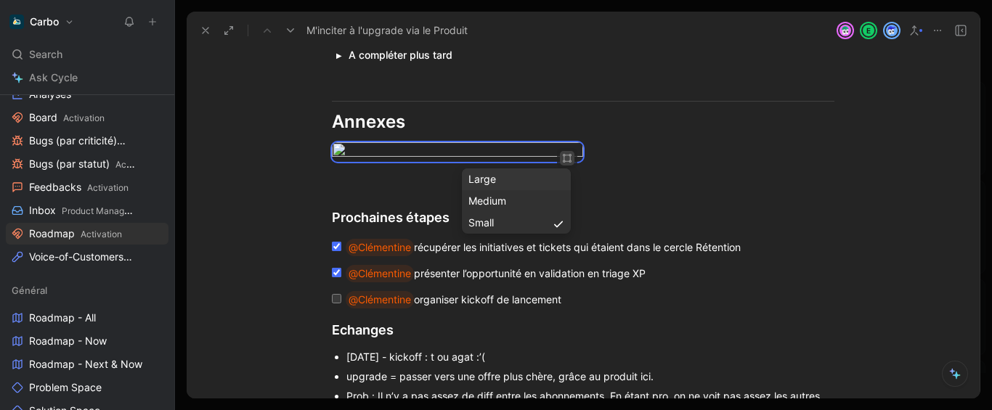
click at [493, 181] on div "Large" at bounding box center [517, 179] width 96 height 17
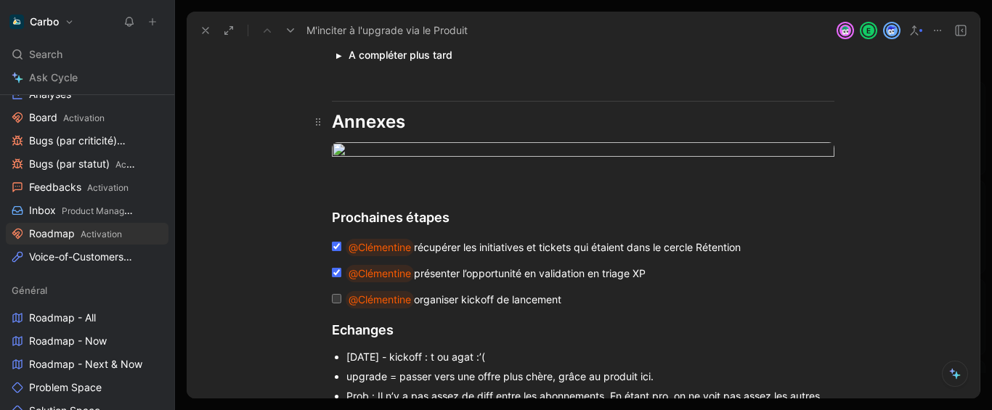
click at [428, 125] on div "Annexes" at bounding box center [583, 122] width 503 height 26
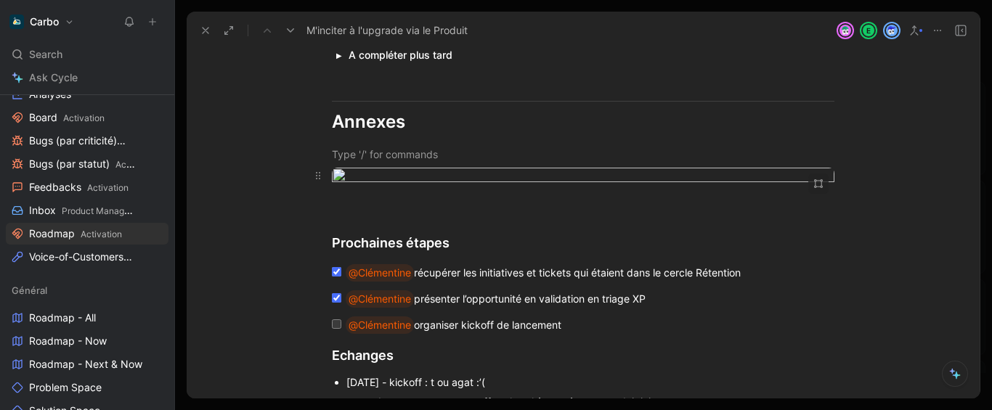
scroll to position [1509, 0]
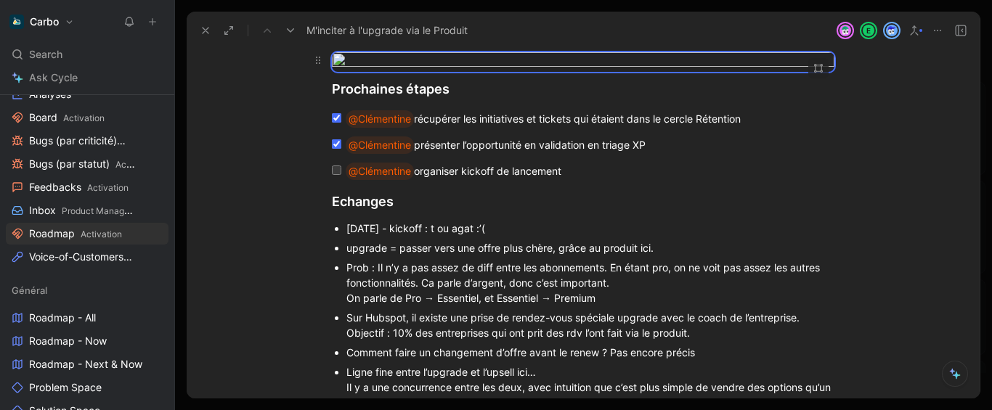
scroll to position [1400, 0]
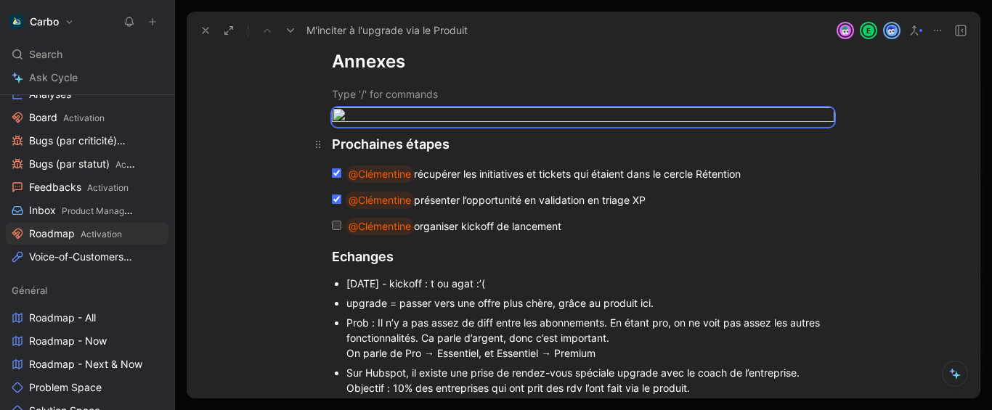
click at [332, 154] on div "Prochaines étapes" at bounding box center [583, 144] width 503 height 20
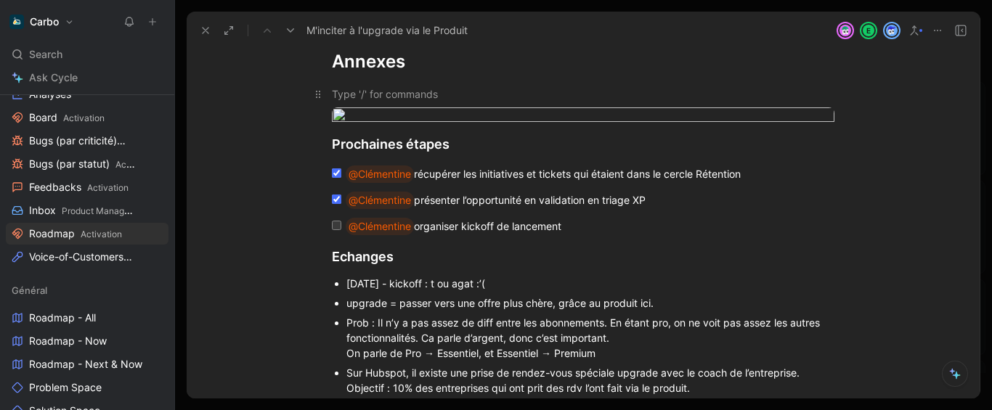
click at [361, 94] on div at bounding box center [583, 93] width 503 height 15
click at [351, 97] on div at bounding box center [583, 93] width 503 height 15
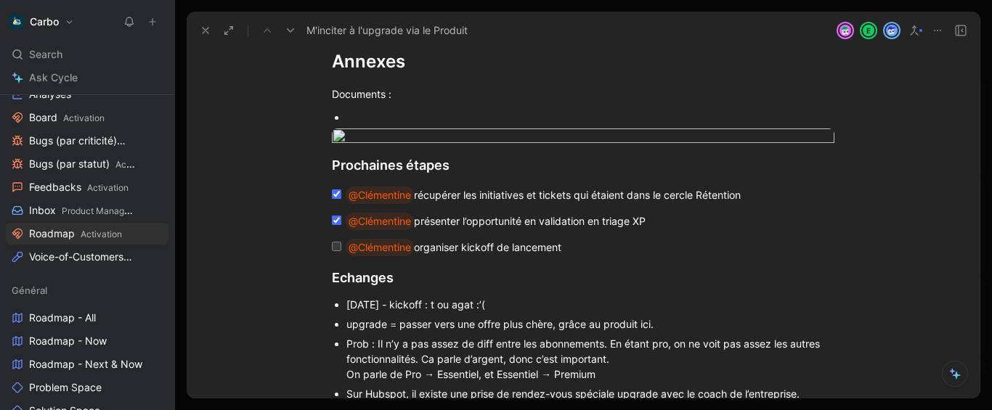
click at [373, 113] on div at bounding box center [590, 117] width 488 height 15
click at [377, 113] on div at bounding box center [590, 117] width 488 height 15
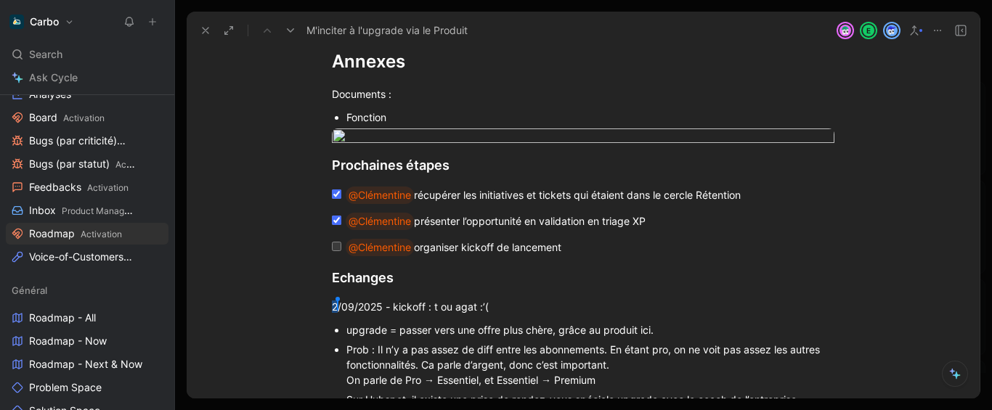
click at [401, 121] on div "Fonction" at bounding box center [590, 117] width 488 height 15
click at [507, 114] on div "Fonctionnalités comprises dans les offres" at bounding box center [590, 117] width 488 height 15
click at [564, 119] on div "Fonctionnalités comprises dans chaque offres" at bounding box center [590, 117] width 488 height 15
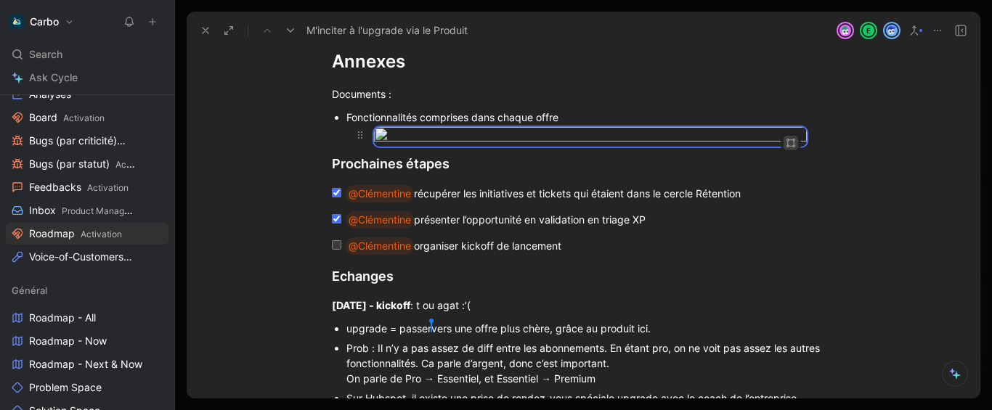
click at [788, 147] on button "button" at bounding box center [791, 143] width 15 height 15
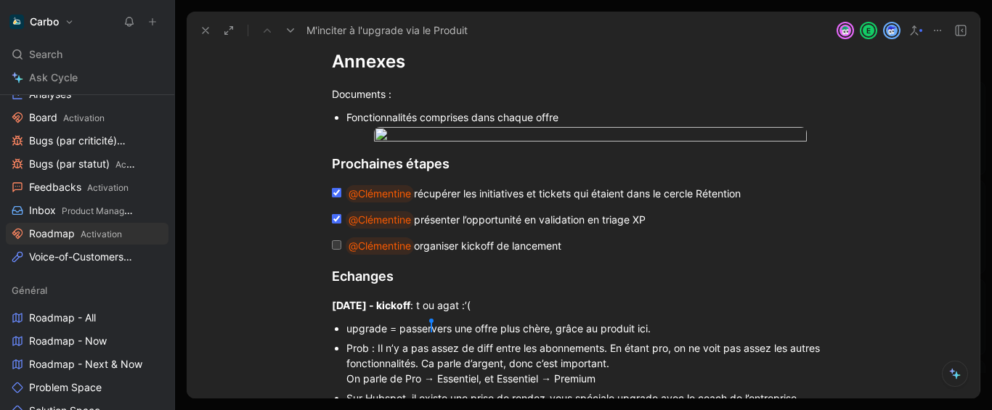
click at [685, 203] on div "@Clémentine récupérer les initiatives et tickets qui étaient dans le cercle Rét…" at bounding box center [589, 193] width 486 height 17
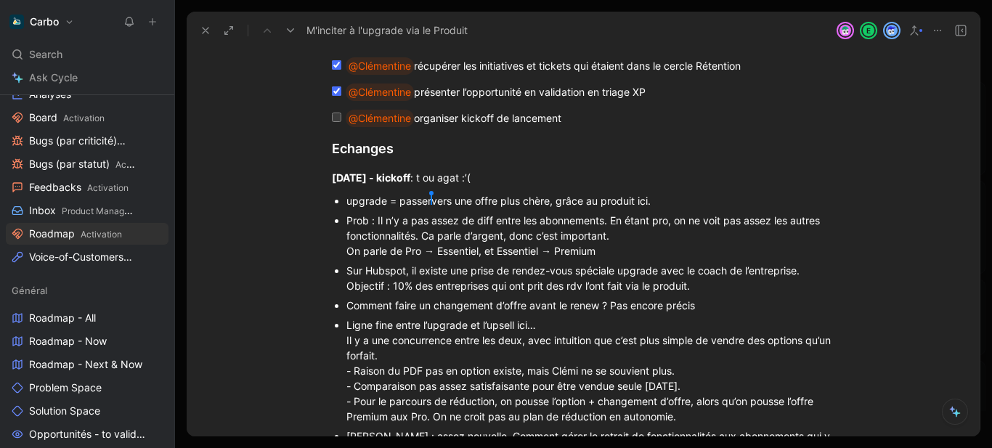
scroll to position [1374, 0]
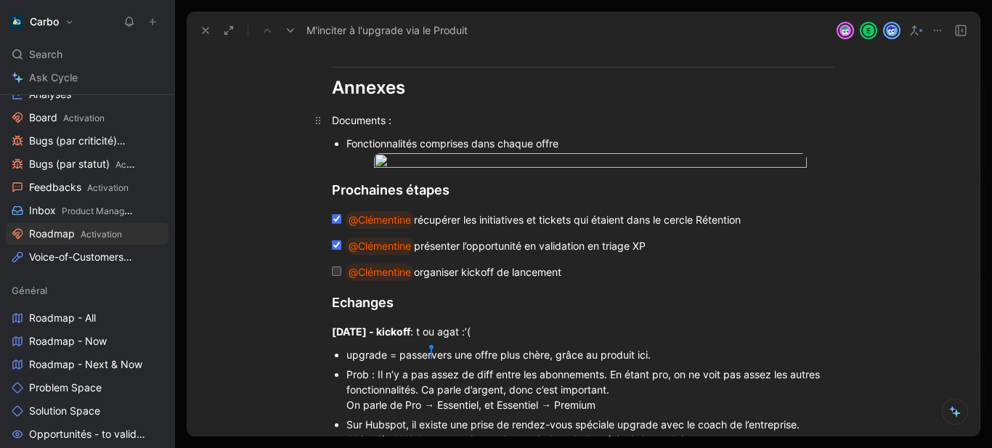
click at [362, 120] on div "Documents :" at bounding box center [583, 120] width 503 height 15
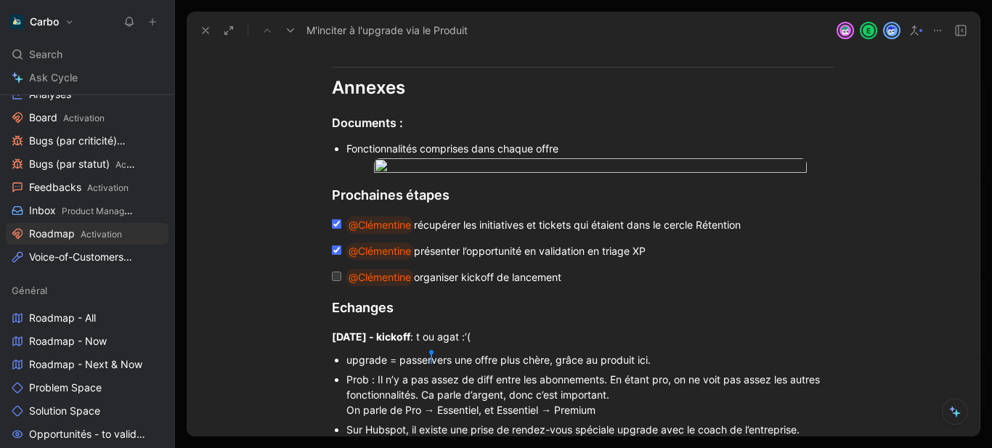
click at [440, 139] on p "Fonctionnalités comprises dans chaque offre" at bounding box center [590, 149] width 488 height 20
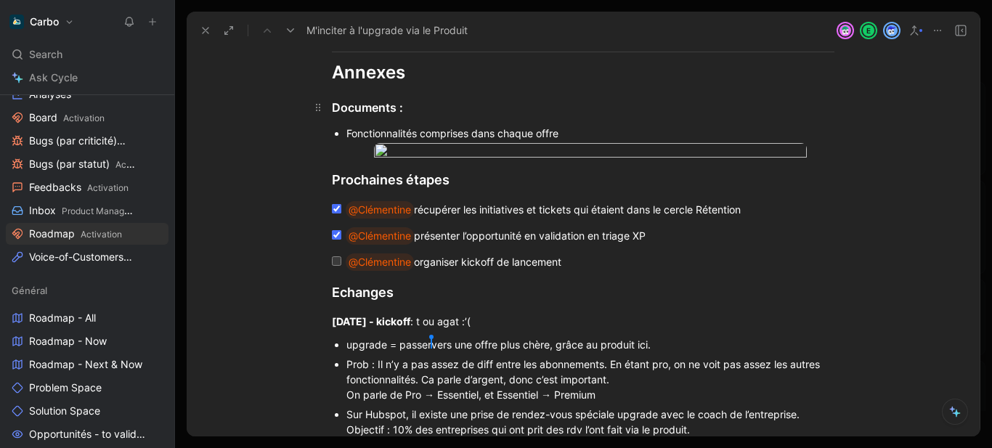
click at [400, 104] on div "Documents :" at bounding box center [583, 107] width 503 height 17
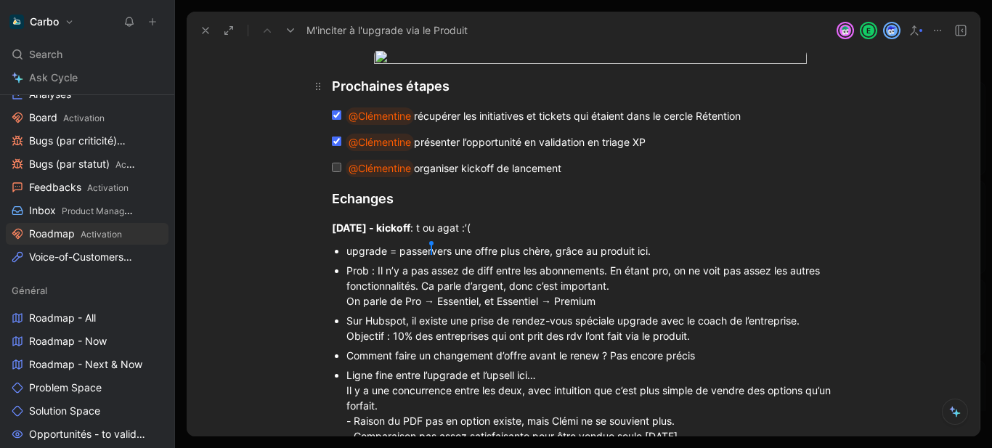
scroll to position [1485, 0]
click at [333, 171] on input "checkbox" at bounding box center [336, 165] width 9 height 9
checkbox input "true"
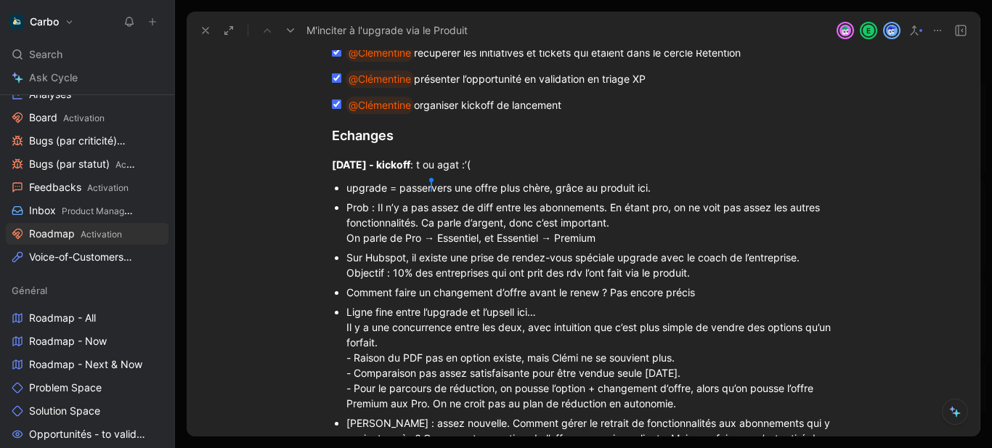
click at [570, 114] on div "@Clémentine organiser kickoff de lancement" at bounding box center [589, 105] width 486 height 17
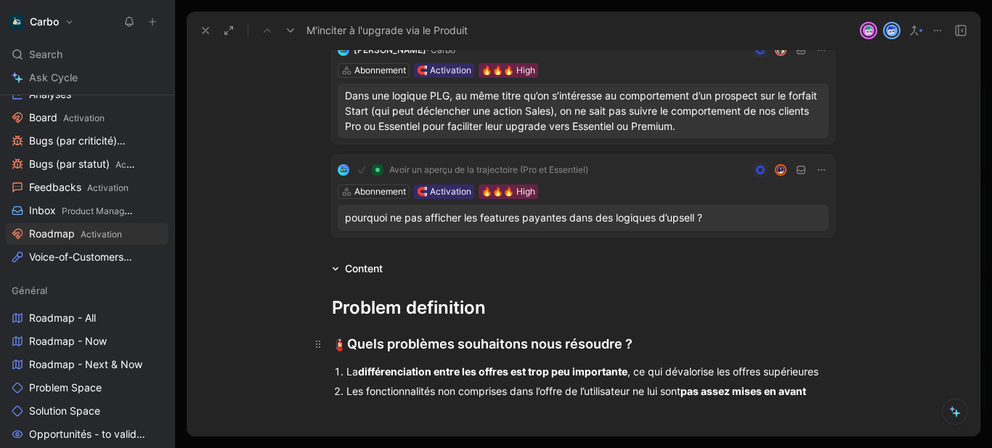
scroll to position [173, 0]
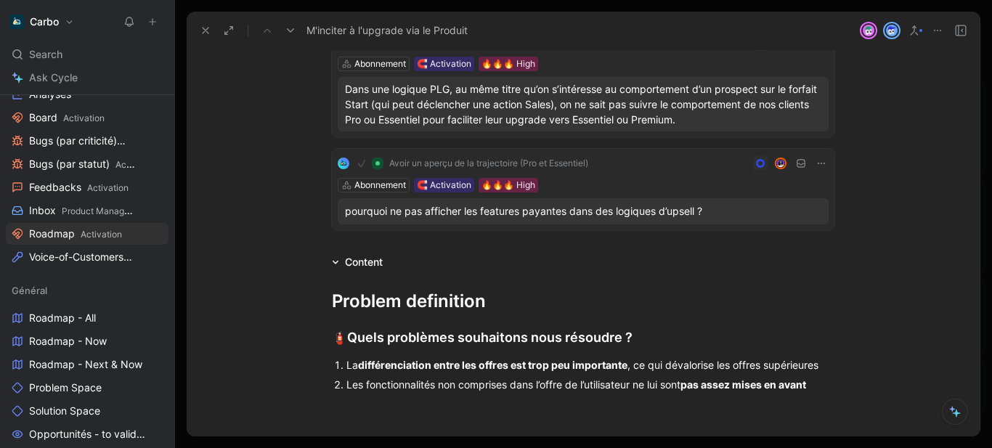
click at [435, 363] on strong "différenciation entre les offres est trop peu importante" at bounding box center [492, 365] width 269 height 12
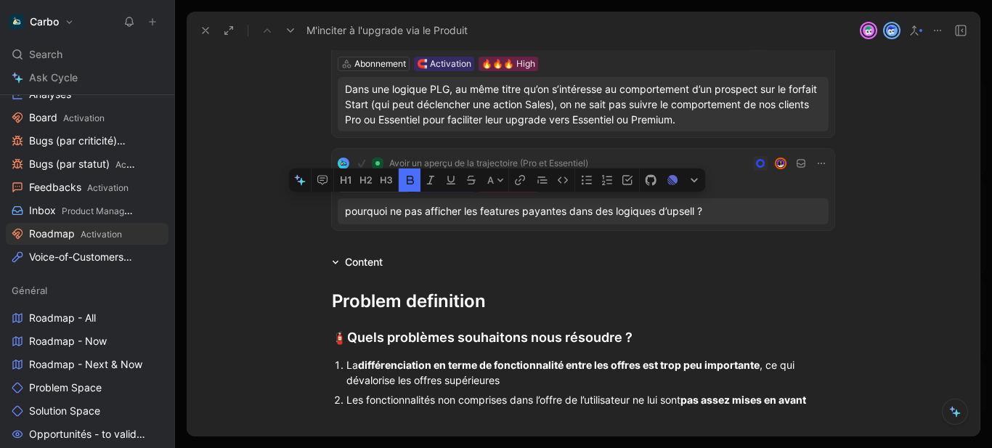
drag, startPoint x: 429, startPoint y: 363, endPoint x: 567, endPoint y: 363, distance: 137.3
click at [567, 363] on strong "différenciation en terme de fonctionnalité entre les offres est trop peu import…" at bounding box center [559, 365] width 402 height 12
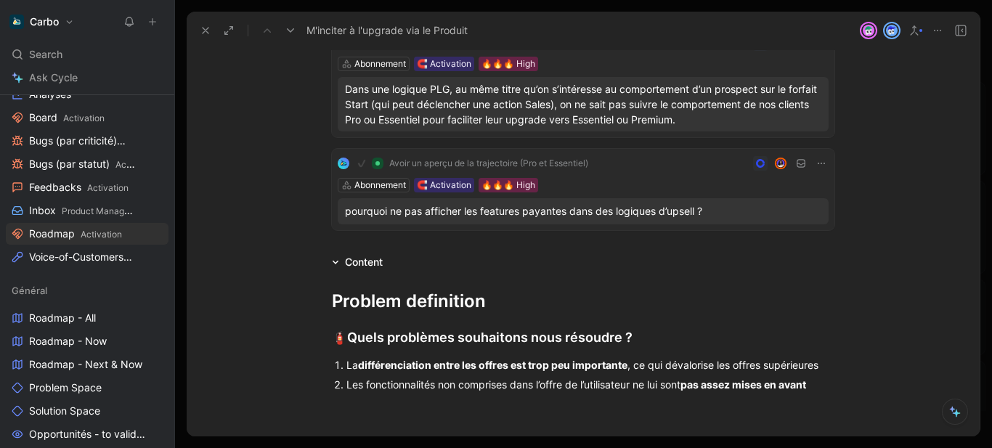
click at [503, 360] on strong "différenciation entre les offres est trop peu importante" at bounding box center [492, 365] width 269 height 12
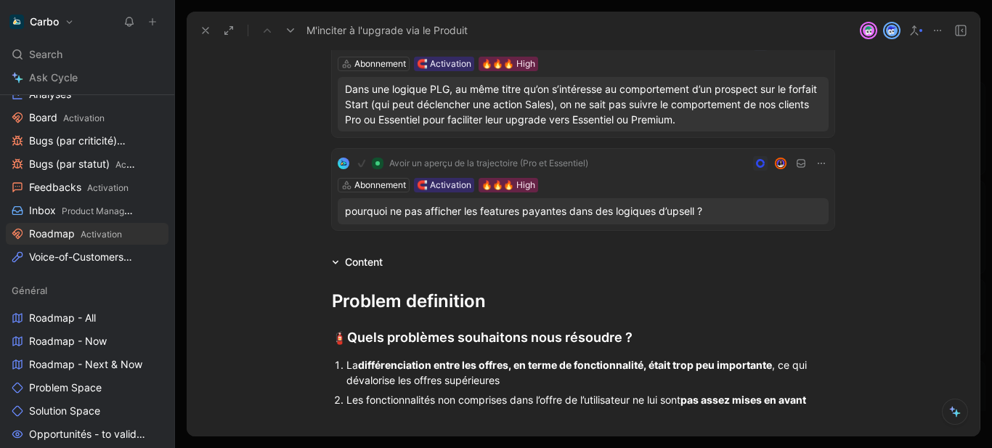
click at [678, 381] on div "La différenciation entre les offres, en terme de fonctionnalité, était trop peu…" at bounding box center [590, 372] width 488 height 31
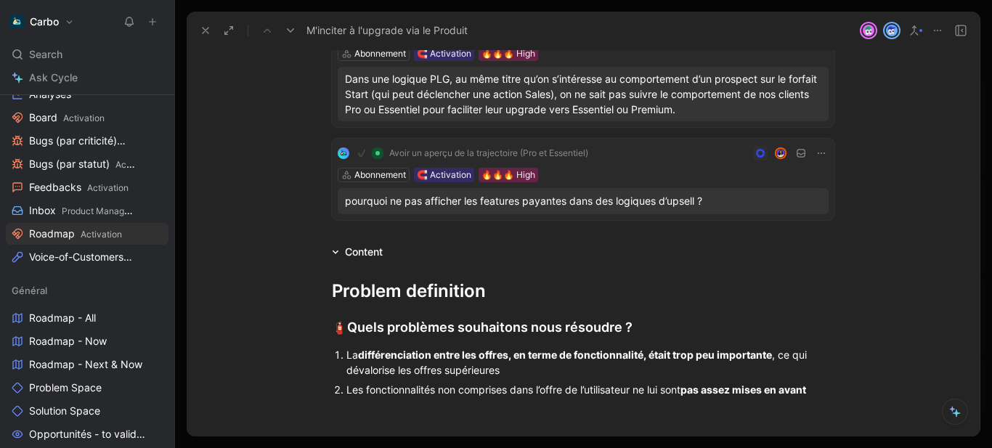
scroll to position [188, 0]
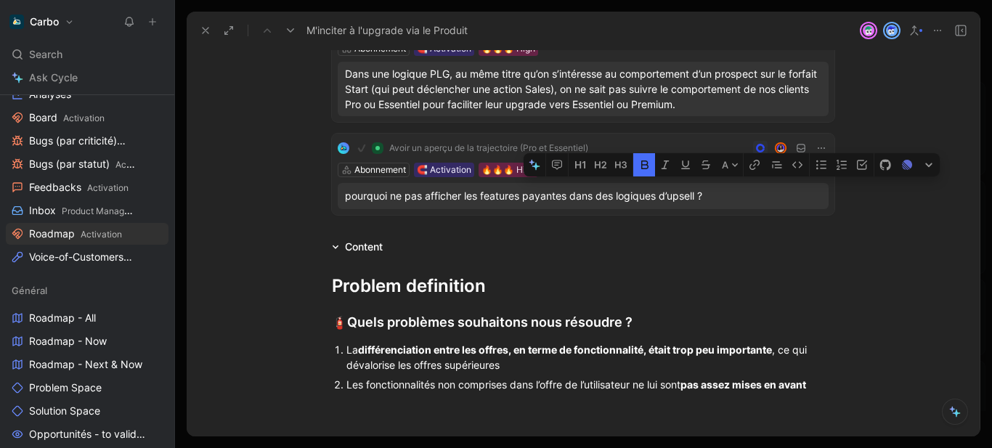
drag, startPoint x: 698, startPoint y: 355, endPoint x: 770, endPoint y: 349, distance: 72.1
click at [770, 349] on strong "différenciation entre les offres, en terme de fonctionnalité, était trop peu im…" at bounding box center [565, 350] width 414 height 12
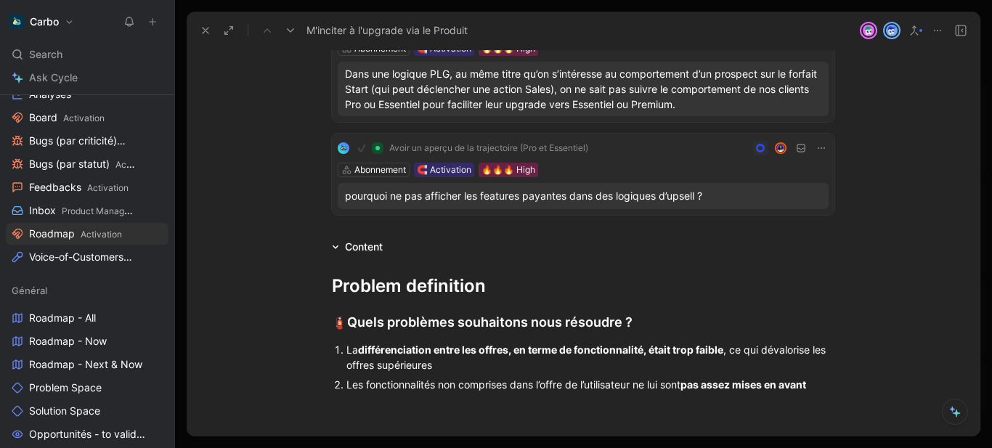
click at [808, 352] on div "La différenciation entre les offres, en terme de fonctionnalité, était trop fai…" at bounding box center [590, 357] width 488 height 31
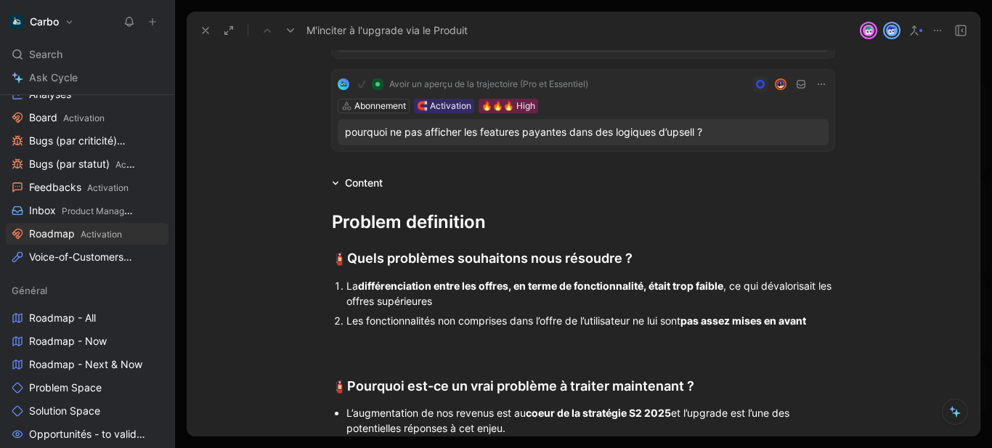
scroll to position [265, 0]
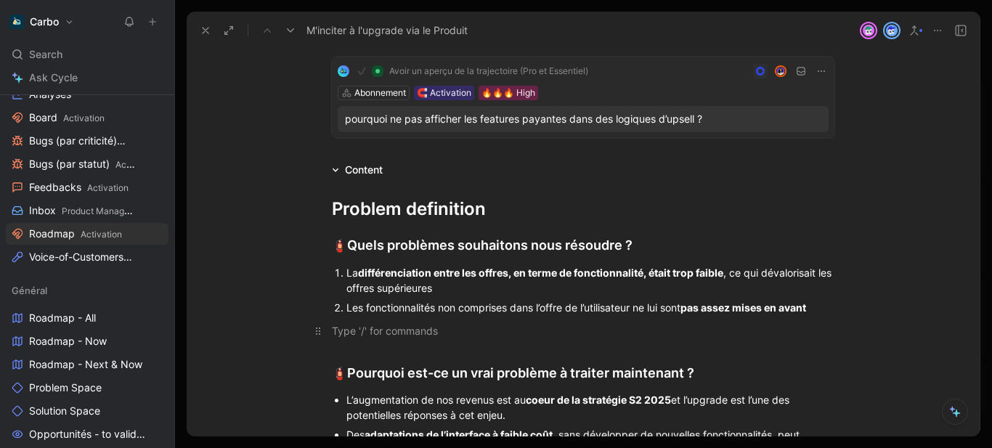
click at [482, 333] on div at bounding box center [583, 330] width 503 height 15
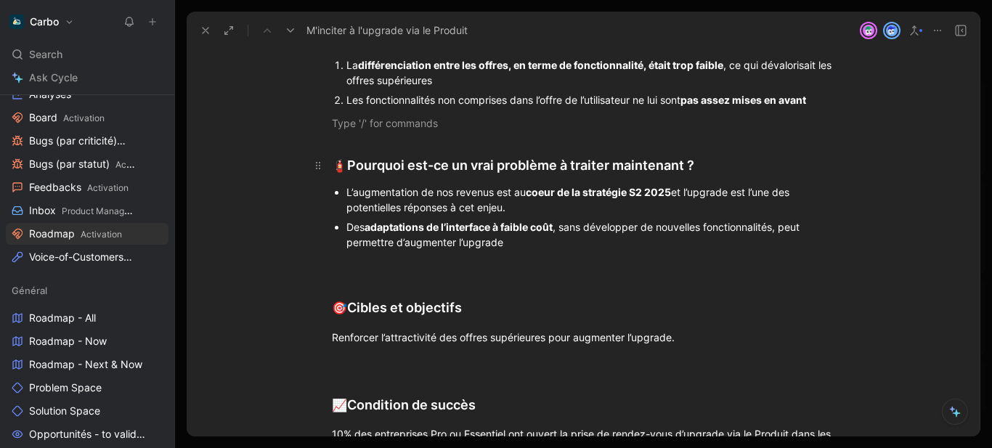
scroll to position [429, 0]
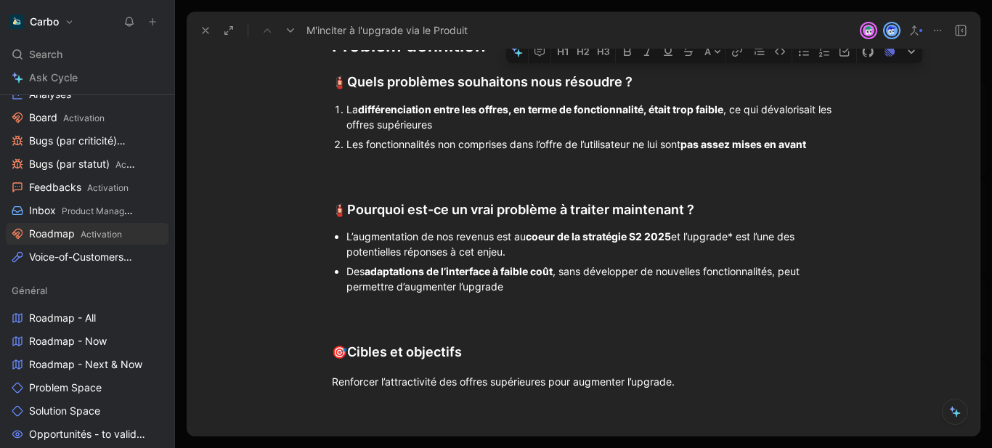
drag, startPoint x: 692, startPoint y: 238, endPoint x: 735, endPoint y: 239, distance: 42.9
click at [735, 239] on div "L’augmentation de nos revenus est au coeur de la stratégie S2 2025 et l’upgrade…" at bounding box center [590, 244] width 488 height 31
click at [704, 63] on button "A" at bounding box center [712, 51] width 25 height 23
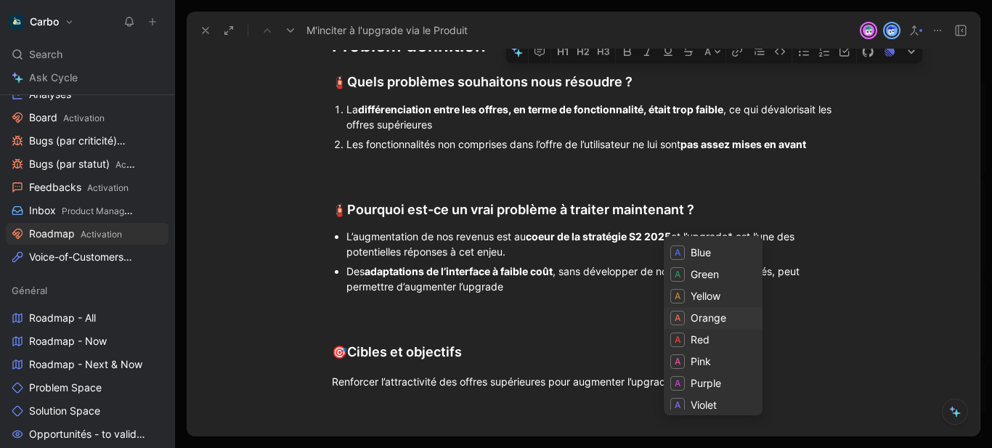
click at [719, 314] on span "Orange" at bounding box center [709, 318] width 36 height 12
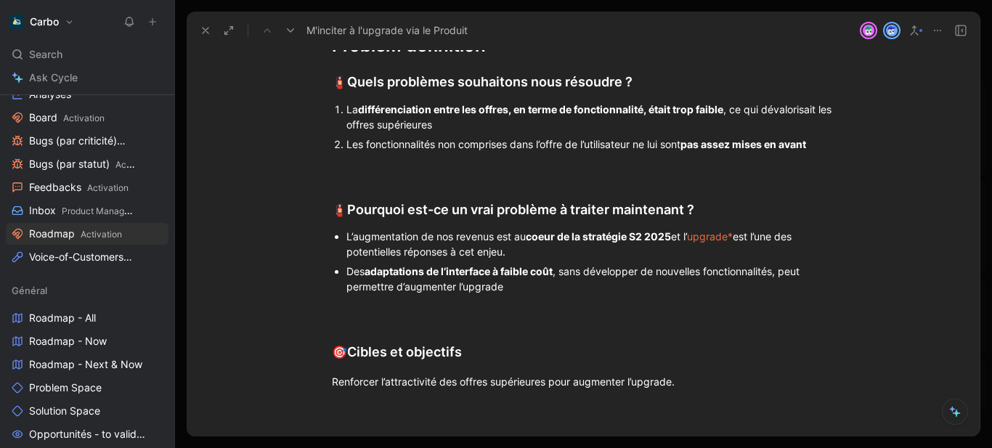
click at [824, 288] on div "Des adaptations de l’interface à faible coût , sans développer de nouvelles fon…" at bounding box center [590, 279] width 488 height 31
drag, startPoint x: 734, startPoint y: 235, endPoint x: 694, endPoint y: 234, distance: 40.0
click at [694, 234] on span "upgrade*" at bounding box center [710, 236] width 46 height 12
drag, startPoint x: 739, startPoint y: 238, endPoint x: 693, endPoint y: 240, distance: 45.8
click at [693, 240] on div "L’augmentation de nos revenus est au coeur de la stratégie S2 2025 et l’ upgrad…" at bounding box center [590, 244] width 488 height 31
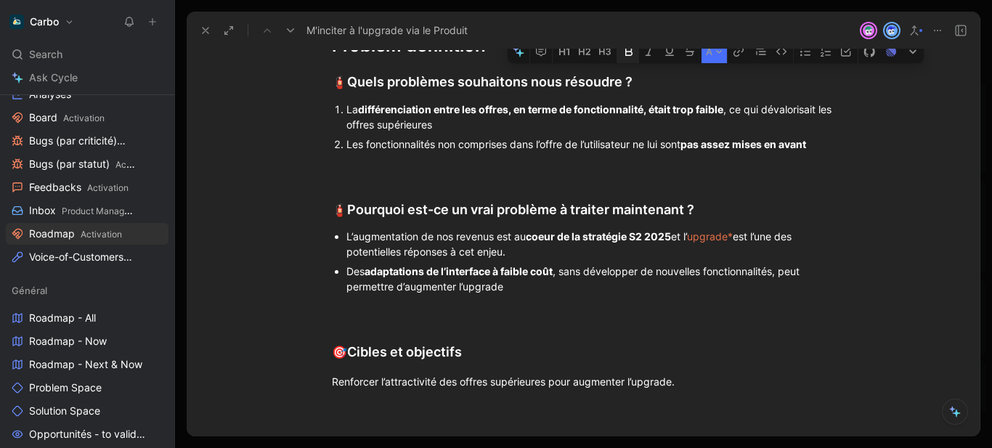
click at [626, 56] on icon "button" at bounding box center [628, 51] width 7 height 9
click at [650, 56] on icon "button" at bounding box center [650, 51] width 8 height 9
click at [617, 333] on h2 "🎯 Cibles et objectifs" at bounding box center [583, 345] width 558 height 45
click at [437, 302] on div at bounding box center [583, 309] width 503 height 15
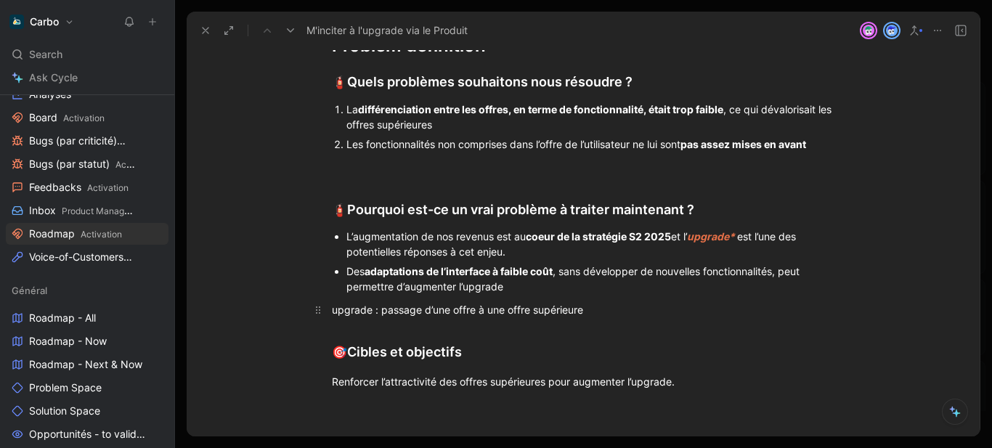
click at [334, 309] on div "upgrade : passage d’une offre à une offre supérieure" at bounding box center [583, 309] width 503 height 15
click at [344, 311] on div "upgrade : passage d’une offre à une offre supérieure" at bounding box center [583, 309] width 503 height 15
click at [449, 137] on button "A" at bounding box center [452, 124] width 25 height 23
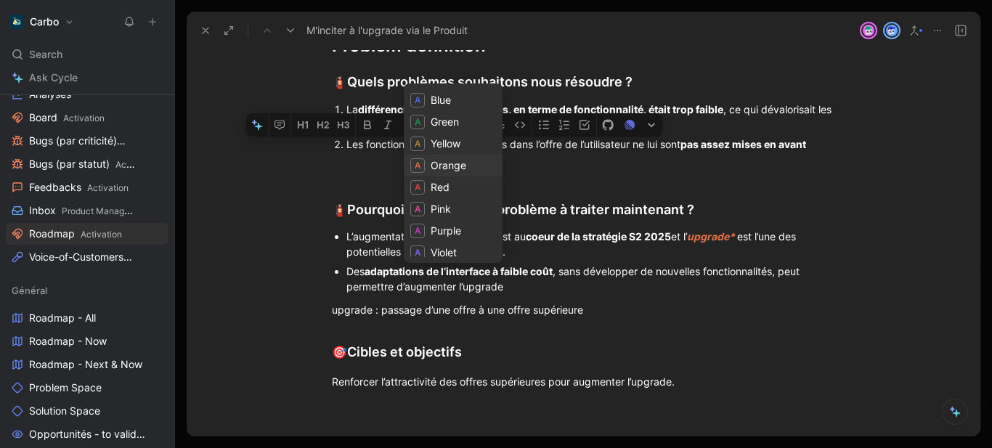
click at [450, 167] on span "Orange" at bounding box center [449, 165] width 36 height 12
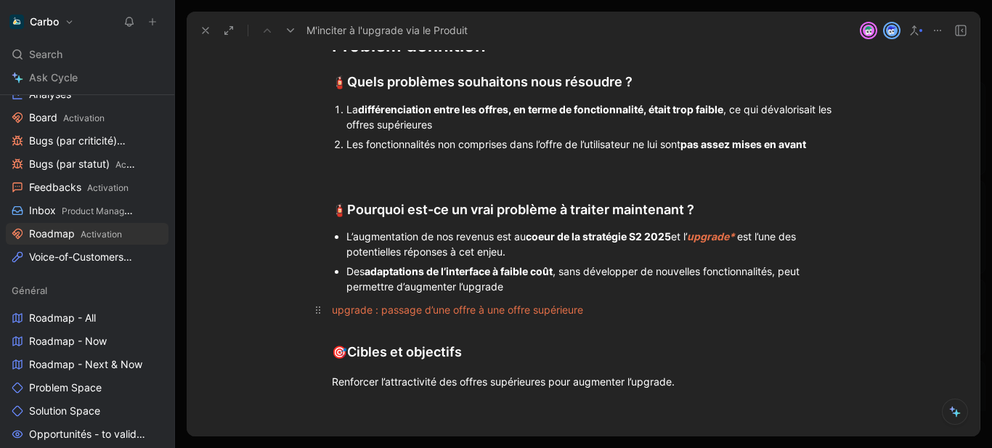
click at [491, 312] on span "upgrade : passage d’une offre à une offre supérieure" at bounding box center [457, 310] width 251 height 12
click at [499, 122] on icon "button" at bounding box center [498, 122] width 7 height 0
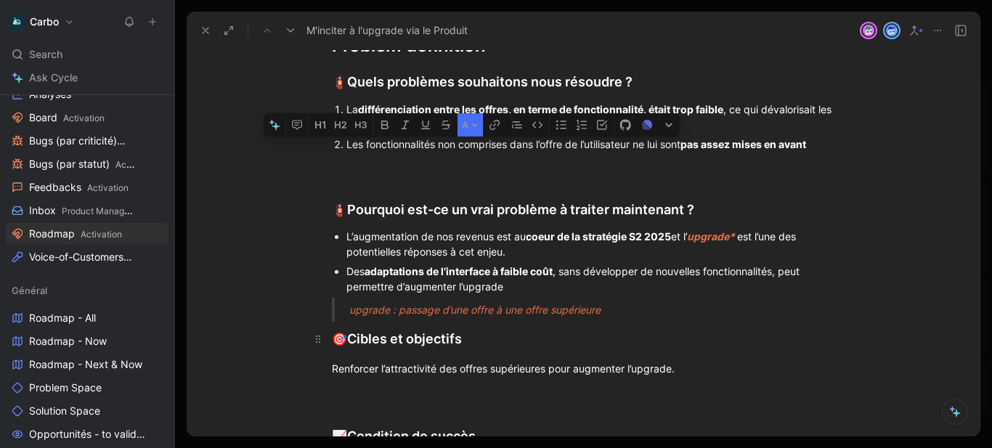
click at [556, 340] on div "🎯 Cibles et objectifs" at bounding box center [583, 339] width 503 height 20
click at [332, 337] on span "🎯" at bounding box center [339, 339] width 15 height 15
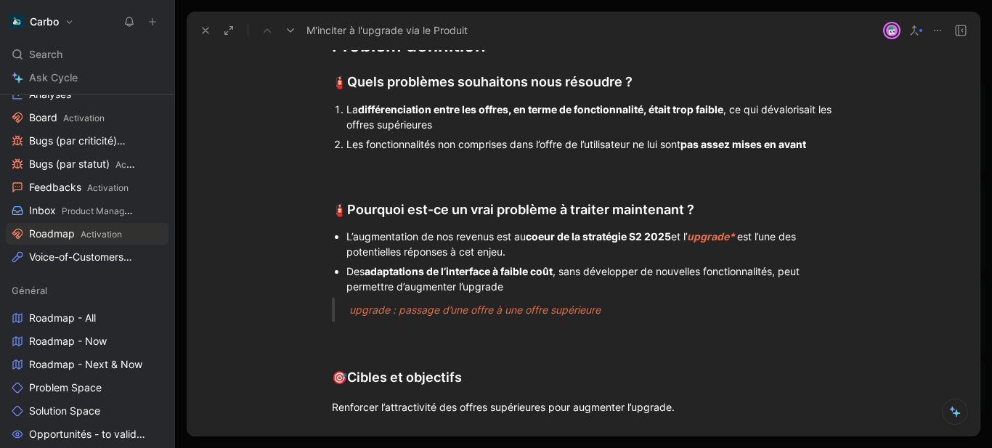
scroll to position [577, 0]
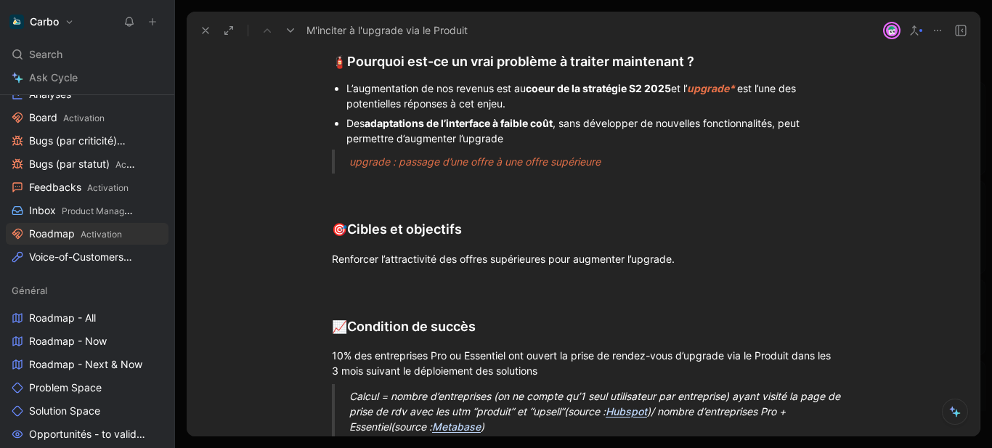
click at [349, 162] on span "upgrade : passage d’une offre à une offre supérieure" at bounding box center [474, 161] width 251 height 12
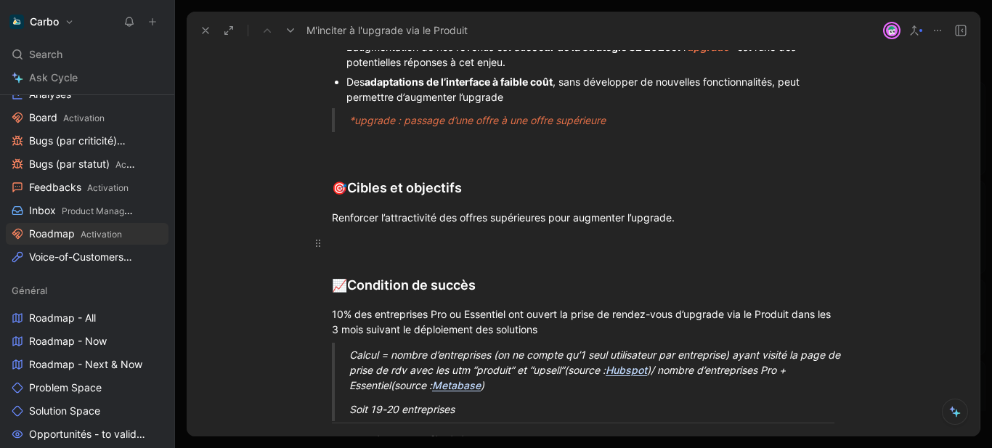
scroll to position [559, 0]
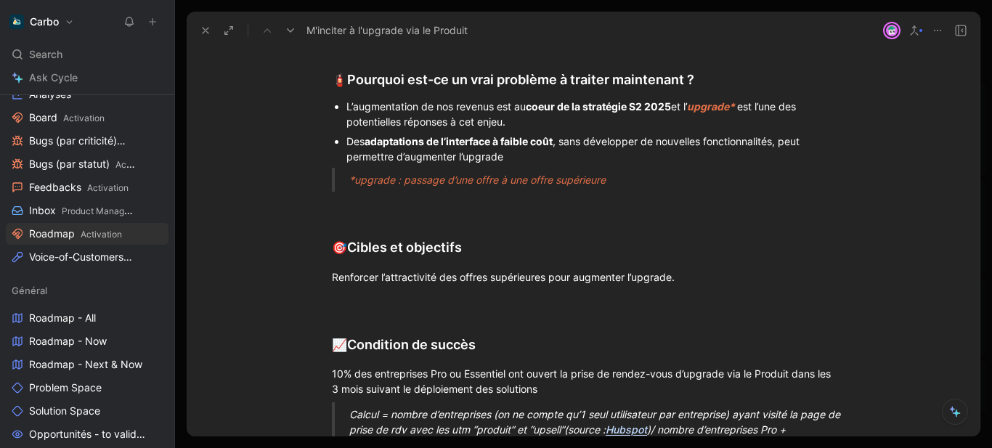
click at [499, 180] on span "*upgrade : passage d’une offre à une offre supérieure" at bounding box center [477, 180] width 256 height 12
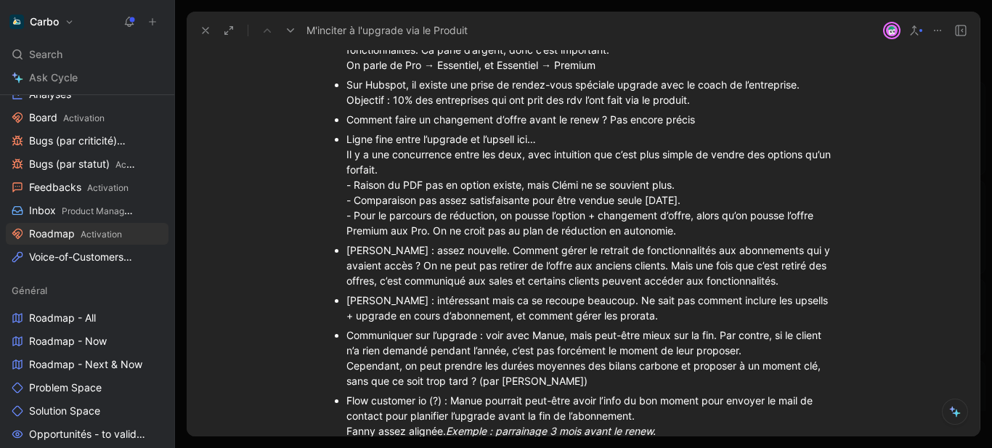
scroll to position [1790, 0]
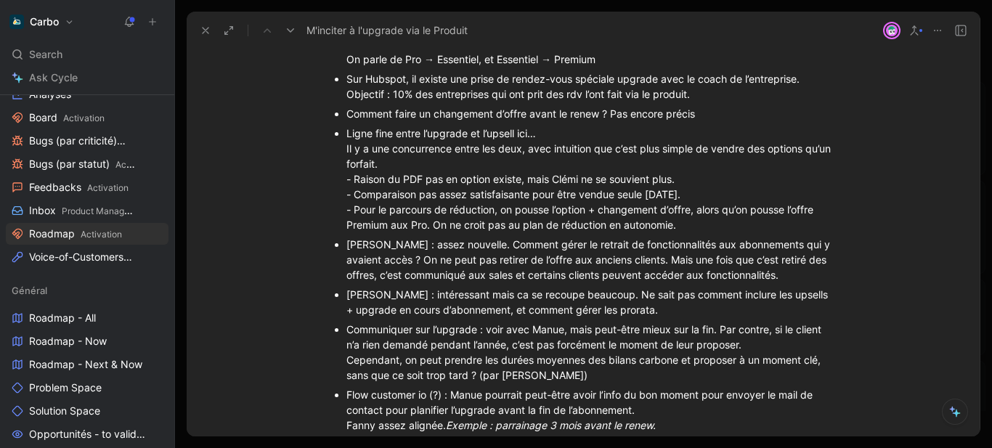
drag, startPoint x: 516, startPoint y: 147, endPoint x: 653, endPoint y: 219, distance: 154.7
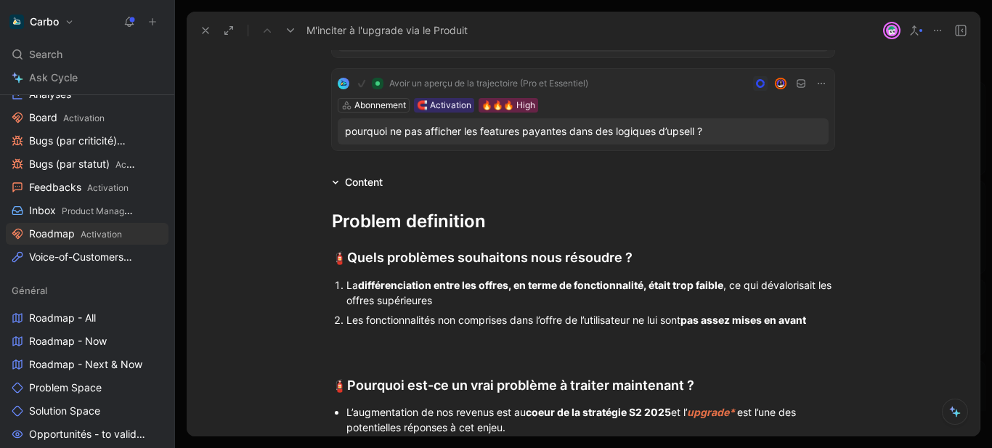
scroll to position [252, 0]
click at [360, 341] on div at bounding box center [583, 343] width 503 height 15
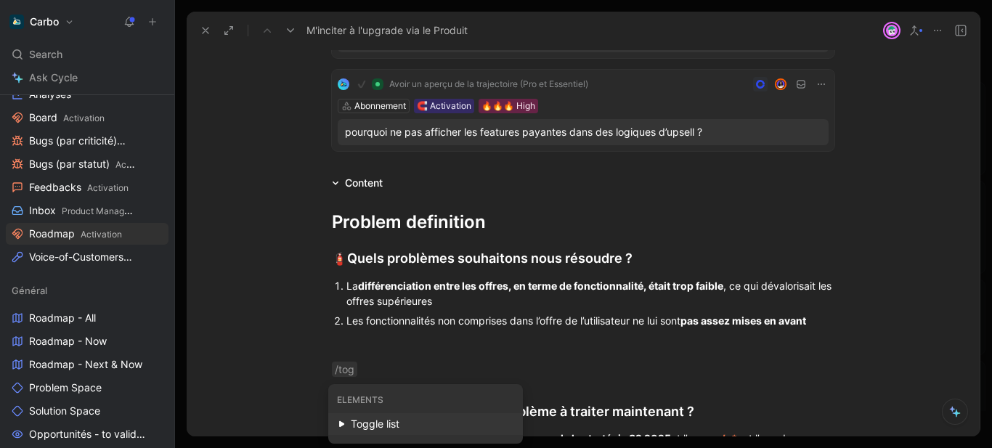
click at [395, 421] on div "Toggle list" at bounding box center [432, 423] width 163 height 17
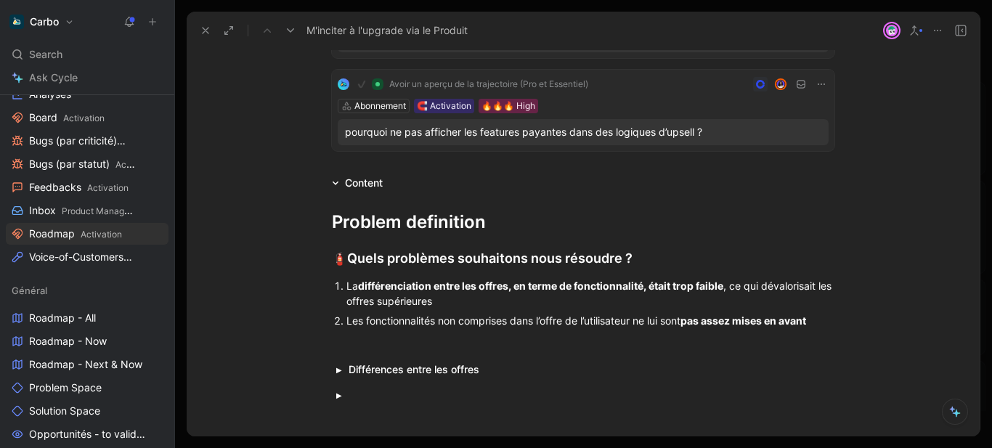
scroll to position [271, 0]
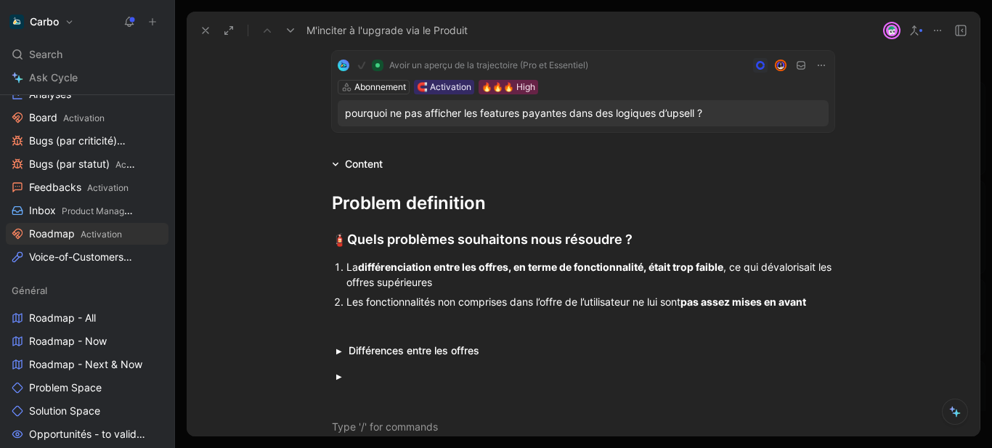
click at [353, 365] on div at bounding box center [583, 376] width 558 height 24
click at [349, 347] on summary "Différences entre les offres" at bounding box center [592, 350] width 486 height 15
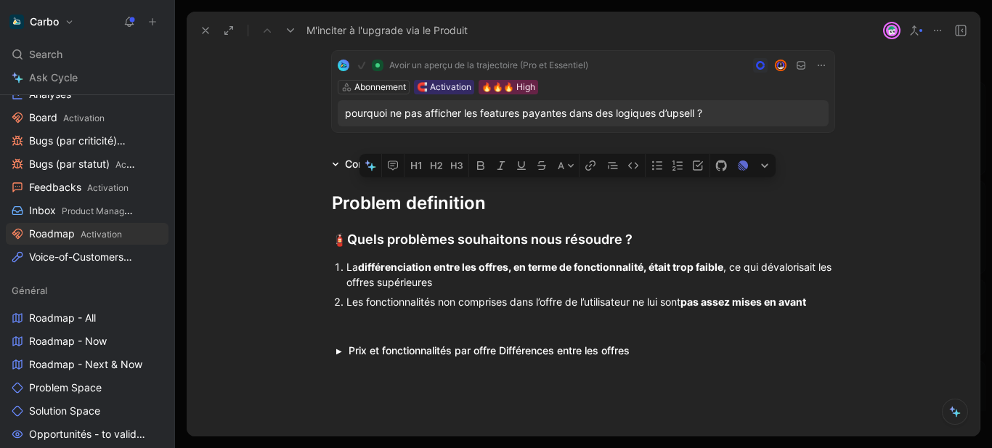
click at [503, 349] on summary "Prix et fonctionnalités par offre Différences entre les offres" at bounding box center [592, 350] width 486 height 15
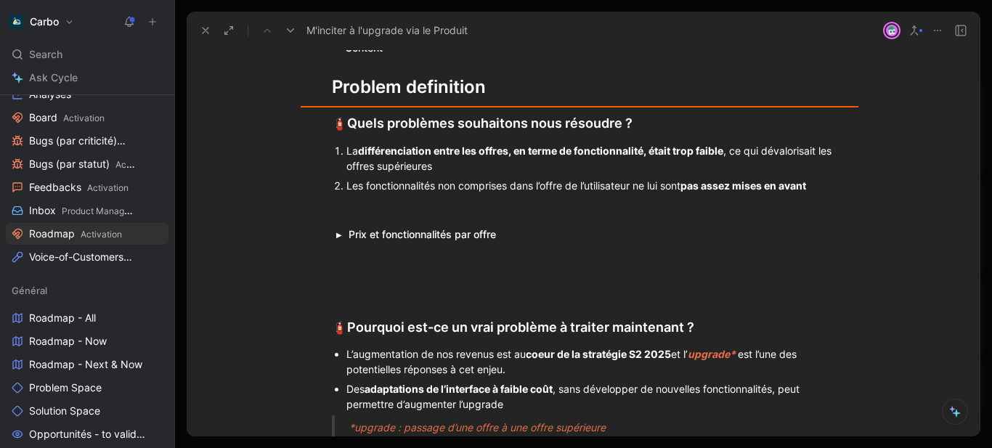
scroll to position [374, 0]
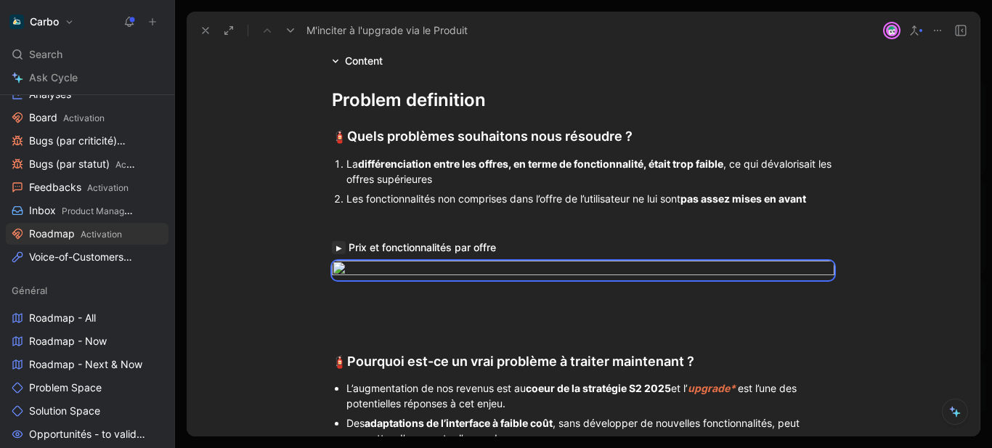
click at [341, 251] on button "button" at bounding box center [339, 247] width 14 height 13
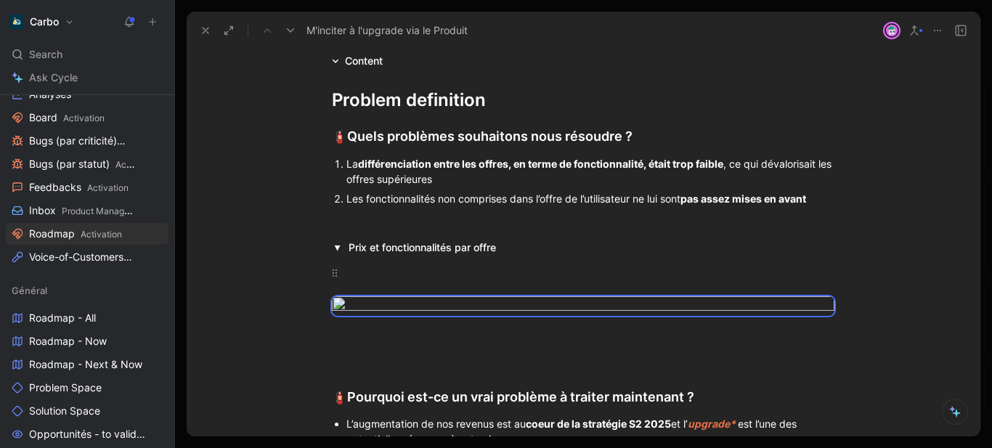
click at [349, 280] on div at bounding box center [578, 272] width 458 height 15
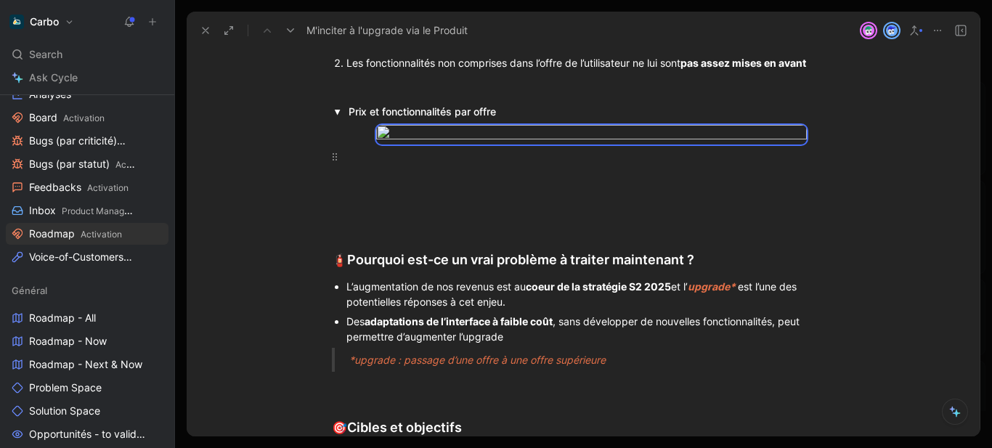
scroll to position [511, 0]
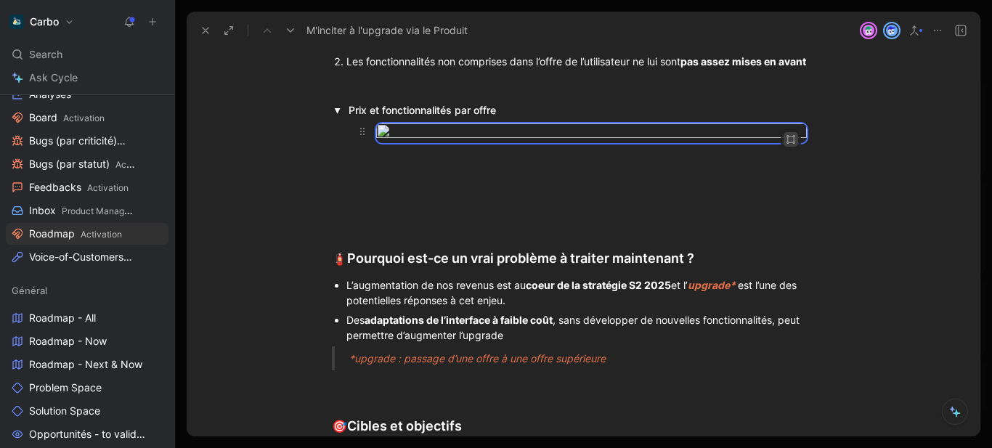
click at [792, 143] on icon "button" at bounding box center [793, 142] width 3 height 3
click at [391, 163] on div at bounding box center [578, 154] width 458 height 15
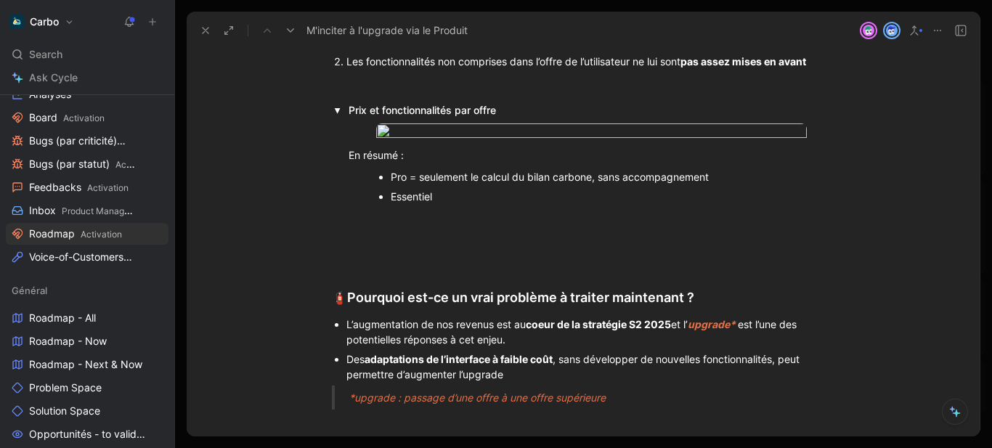
click at [416, 185] on div "Pro = seulement le calcul du bilan carbone, sans accompagnement" at bounding box center [585, 176] width 389 height 15
click at [469, 204] on div "Essentiel" at bounding box center [585, 196] width 389 height 15
click at [601, 207] on body "Carbo Search Ctrl K Ask Cycle Workspace Home G then H Feedback G then F Request…" at bounding box center [496, 224] width 992 height 448
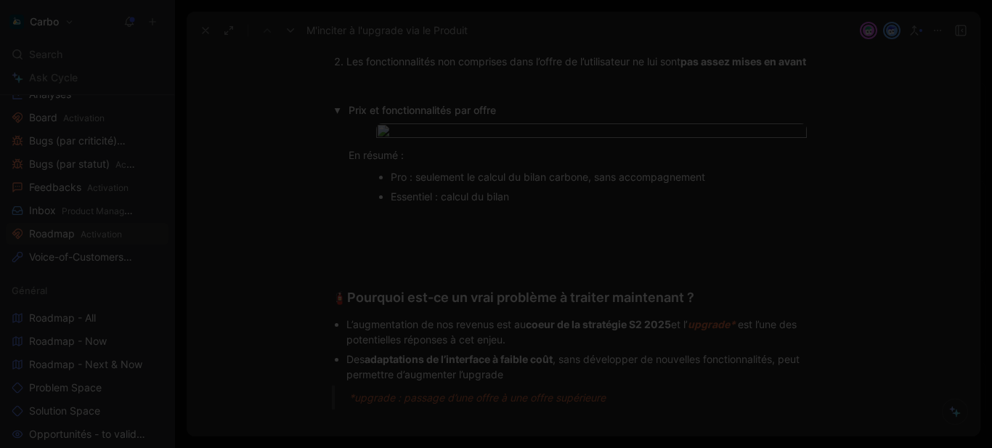
click at [618, 331] on img at bounding box center [496, 224] width 992 height 448
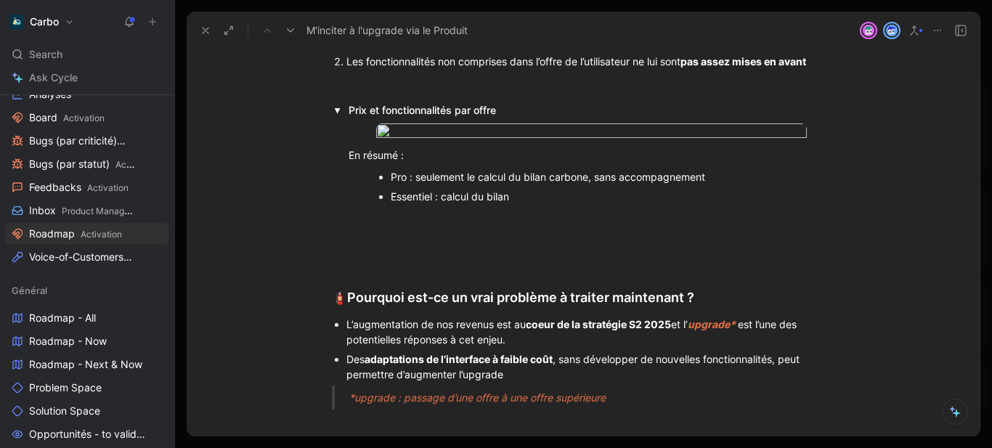
click at [556, 204] on div "Essentiel : calcul du bilan" at bounding box center [585, 196] width 389 height 15
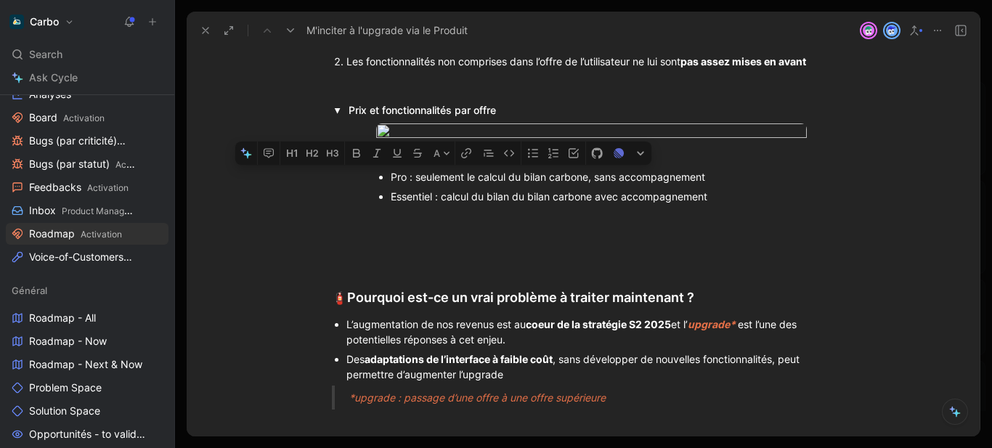
drag, startPoint x: 478, startPoint y: 338, endPoint x: 412, endPoint y: 334, distance: 66.2
click at [412, 185] on div "Pro : seulement le calcul du bilan carbone, sans accompagnement" at bounding box center [585, 176] width 389 height 15
click at [447, 185] on div "Pro : calcul du bilan carbone, sans accompagnement" at bounding box center [585, 176] width 389 height 15
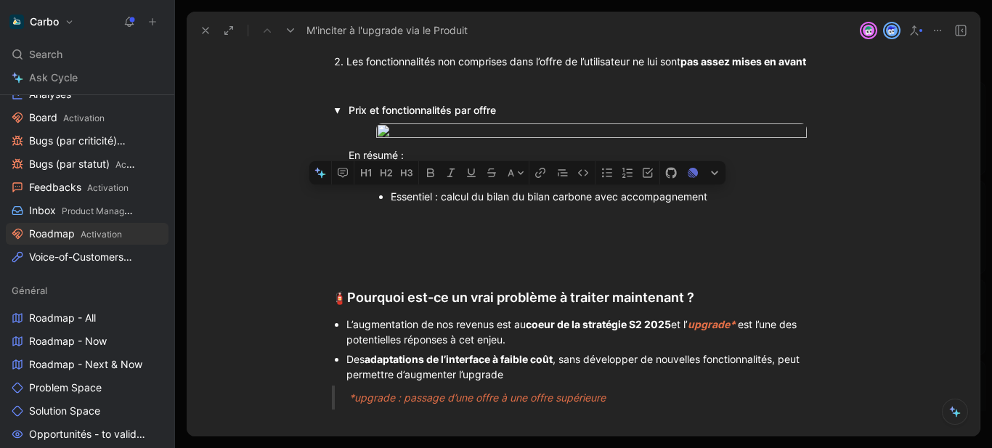
drag, startPoint x: 442, startPoint y: 357, endPoint x: 588, endPoint y: 357, distance: 146.7
click at [588, 204] on div "Essentiel : calcul du bilan du bilan carbone avec accompagnement" at bounding box center [585, 196] width 389 height 15
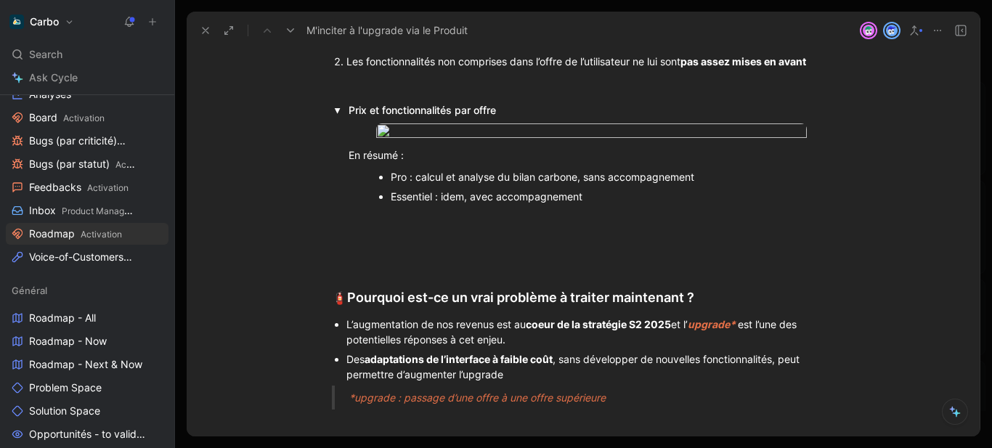
click at [588, 204] on div "Essentiel : idem, avec accompagnement" at bounding box center [585, 196] width 389 height 15
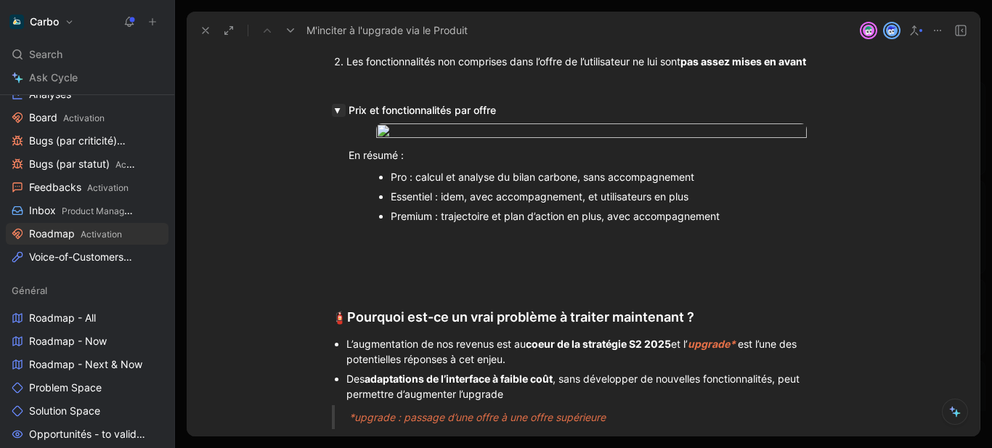
click at [332, 110] on button "button" at bounding box center [339, 110] width 14 height 13
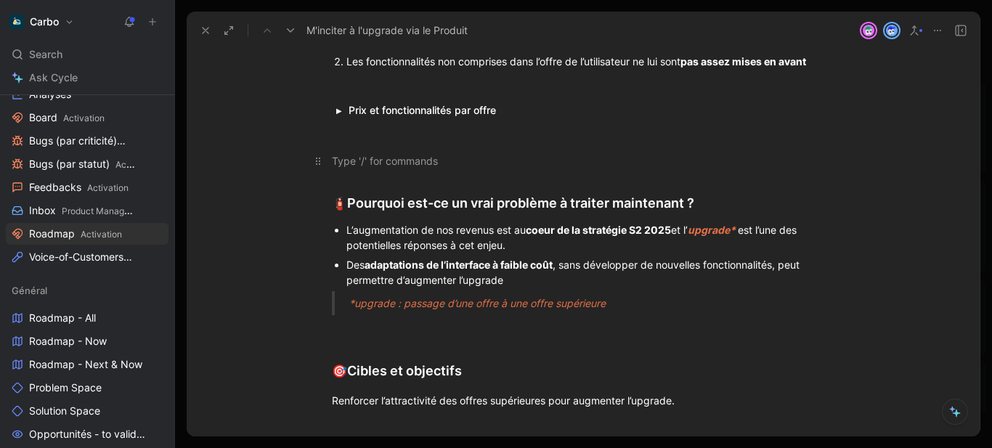
click at [385, 151] on p at bounding box center [583, 161] width 558 height 24
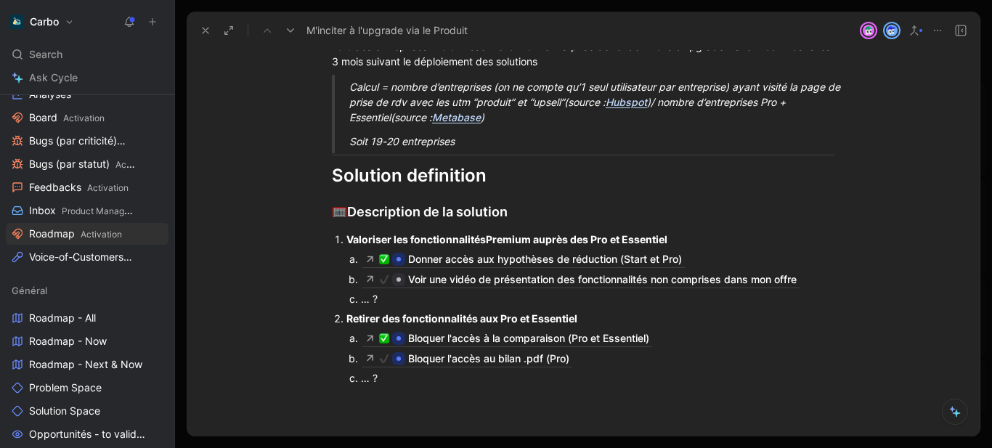
scroll to position [702, 0]
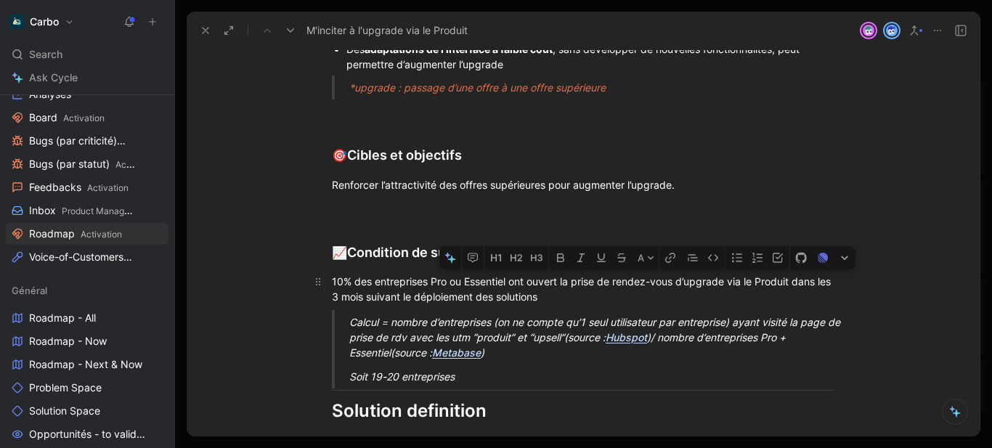
drag, startPoint x: 570, startPoint y: 280, endPoint x: 722, endPoint y: 283, distance: 151.8
click at [722, 283] on div "10% des entreprises Pro ou Essentiel ont ouvert la prise de rendez-vous d’upgra…" at bounding box center [583, 289] width 503 height 31
click at [670, 255] on icon "button" at bounding box center [673, 256] width 6 height 6
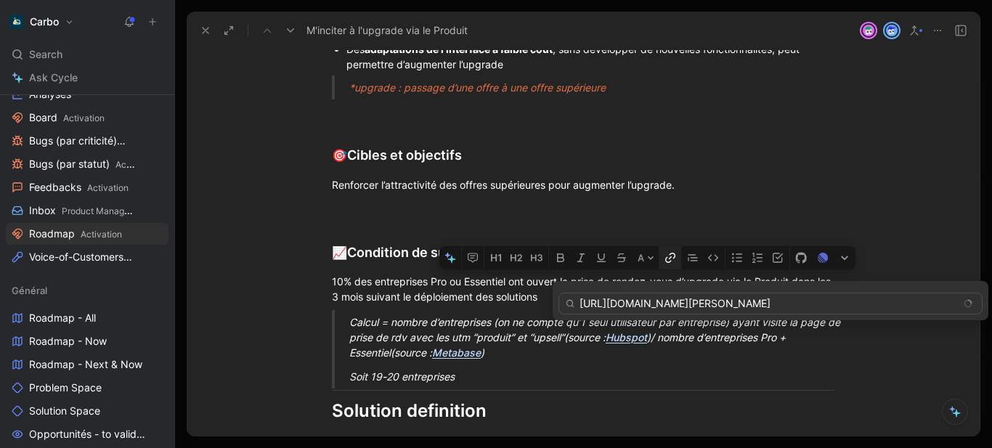
scroll to position [0, 625]
type input "https://try.hellocarbo.com/meetings/emmanuel-watrinet/rdv-abonnement-carbo-entr…"
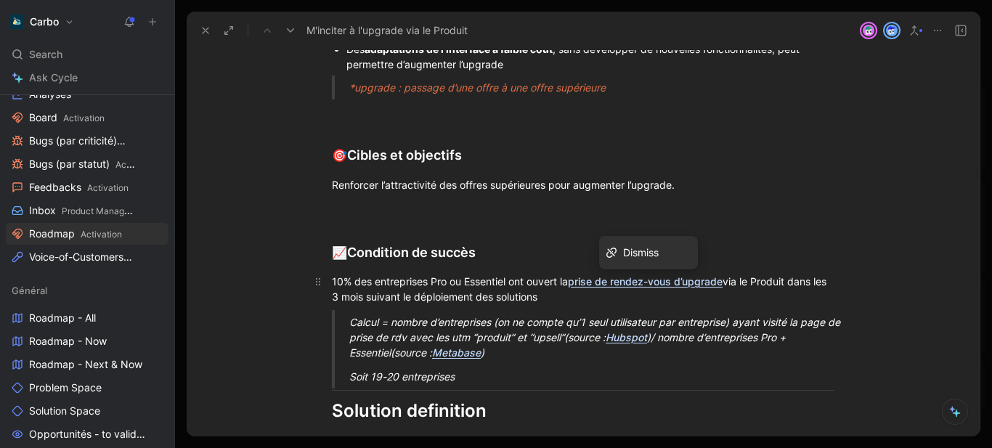
click at [470, 296] on div "10% des entreprises Pro ou Essentiel ont ouvert la prise de rendez-vous d’upgra…" at bounding box center [583, 289] width 503 height 31
click at [732, 274] on div "10% des entreprises Pro ou Essentiel ont ouvert la prise de rendez-vous d’upgra…" at bounding box center [583, 289] width 503 height 31
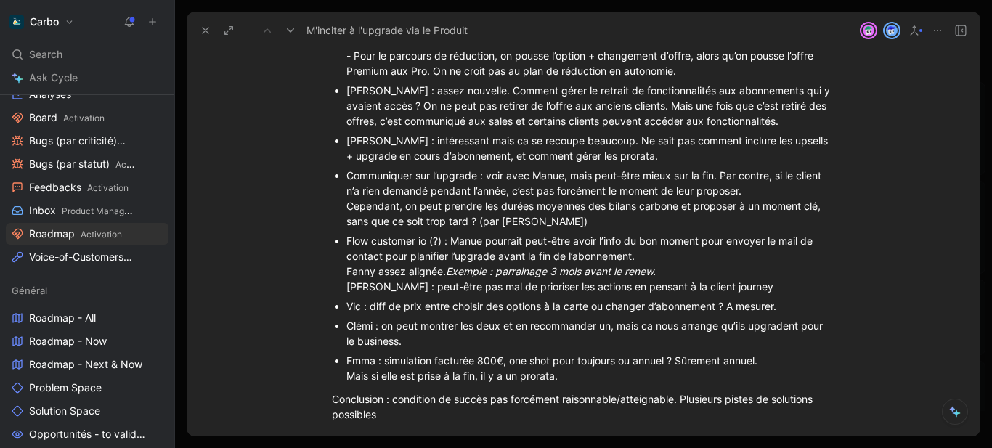
scroll to position [1703, 0]
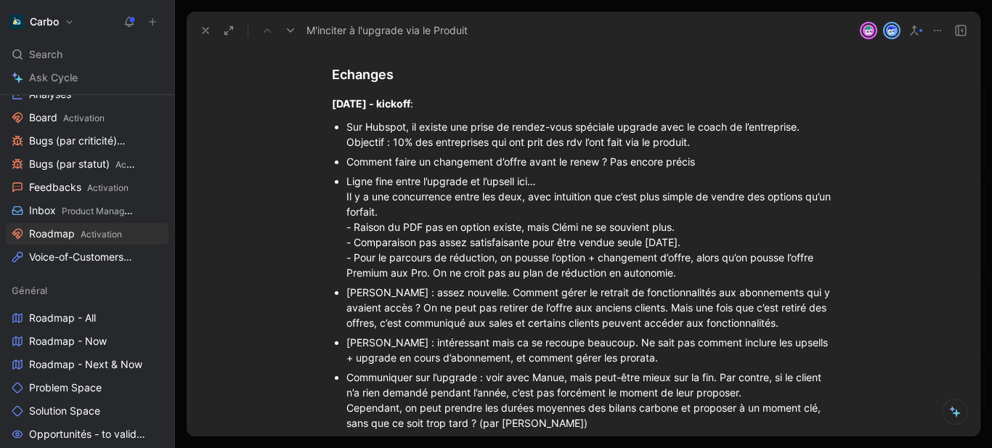
click at [405, 135] on div "Sur Hubspot, il existe une prise de rendez-vous spéciale upgrade avec le coach …" at bounding box center [590, 134] width 488 height 31
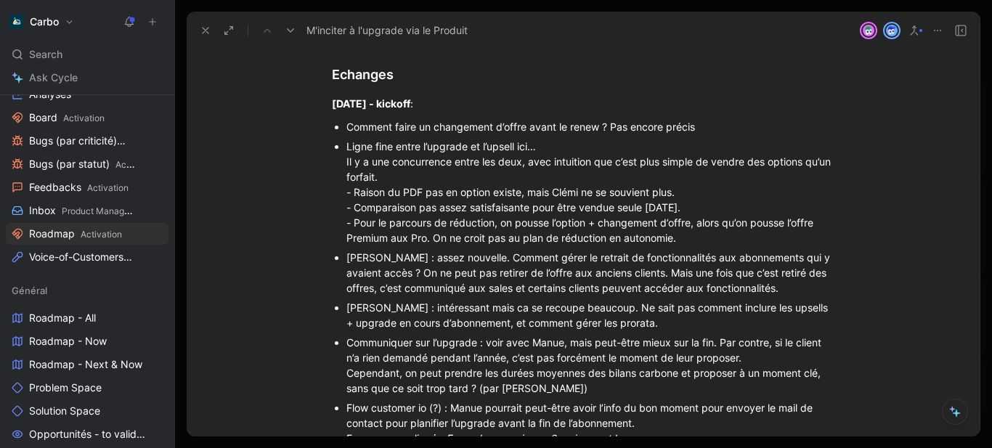
click at [424, 169] on div "Ligne fine entre l’upgrade et l’upsell ici… Il y a une concurrence entre les de…" at bounding box center [590, 192] width 488 height 107
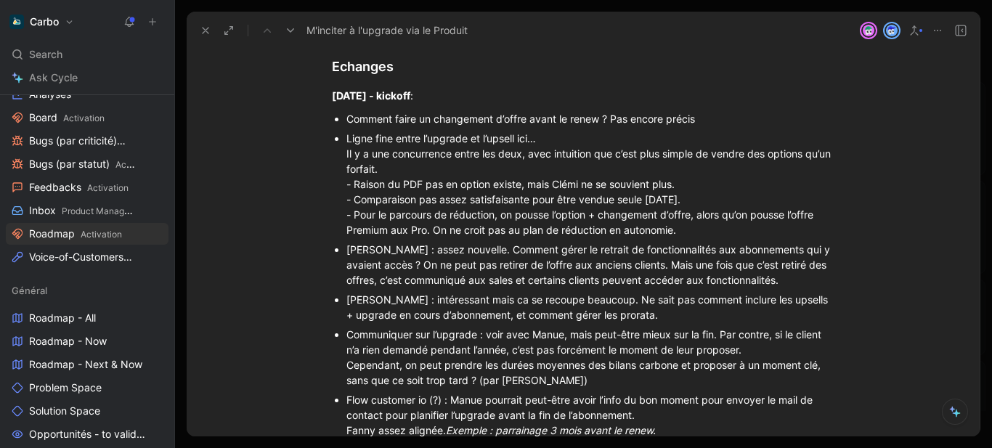
scroll to position [1713, 0]
click at [641, 198] on div "Ligne fine entre l’upgrade et l’upsell ici… Il y a une concurrence entre les de…" at bounding box center [590, 182] width 488 height 107
click at [462, 223] on div "Ligne fine entre l’upgrade et l’upsell ici… Il y a une concurrence entre les de…" at bounding box center [590, 182] width 488 height 107
click at [129, 20] on icon at bounding box center [129, 22] width 12 height 12
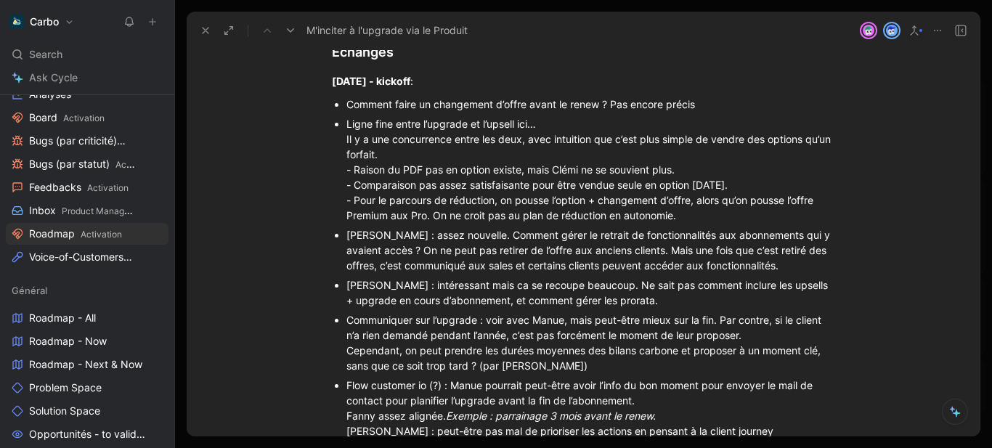
scroll to position [1727, 0]
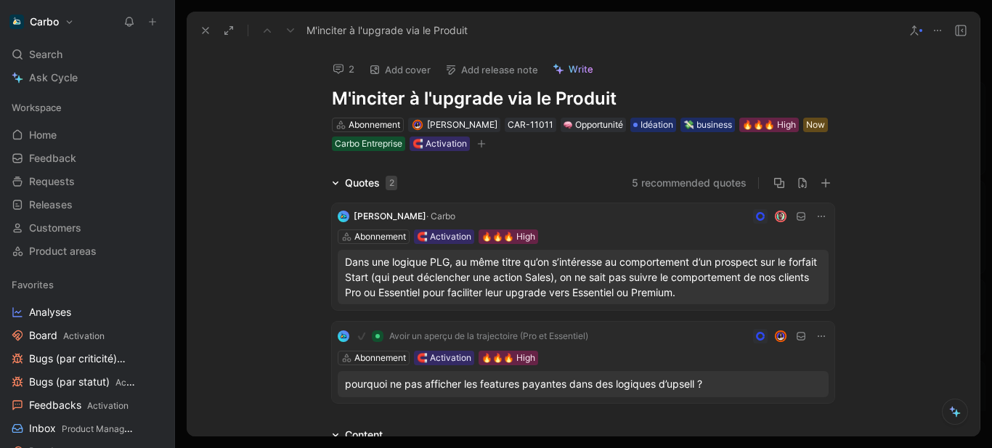
scroll to position [144, 0]
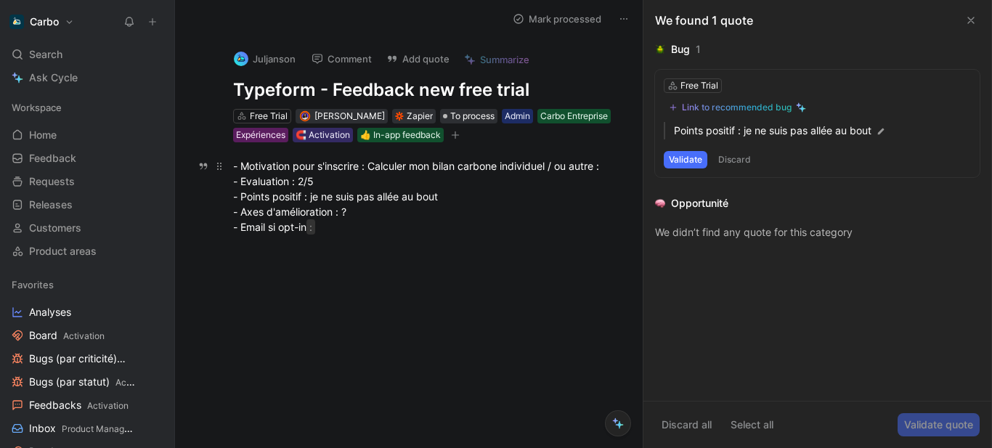
click at [355, 219] on div "- Motivation pour s'inscrire : Calculer mon bilan carbone individuel / ou autre…" at bounding box center [424, 196] width 382 height 76
click at [270, 195] on div "- Motivation pour s'inscrire : Calculer mon bilan carbone individuel / ou autre…" at bounding box center [424, 196] width 382 height 76
click at [974, 21] on icon at bounding box center [971, 21] width 12 height 12
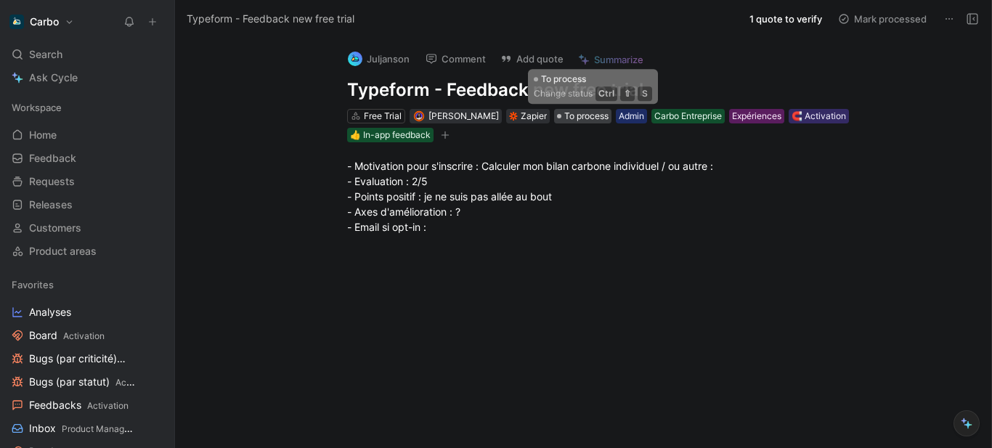
click at [599, 119] on span "To process" at bounding box center [586, 116] width 44 height 15
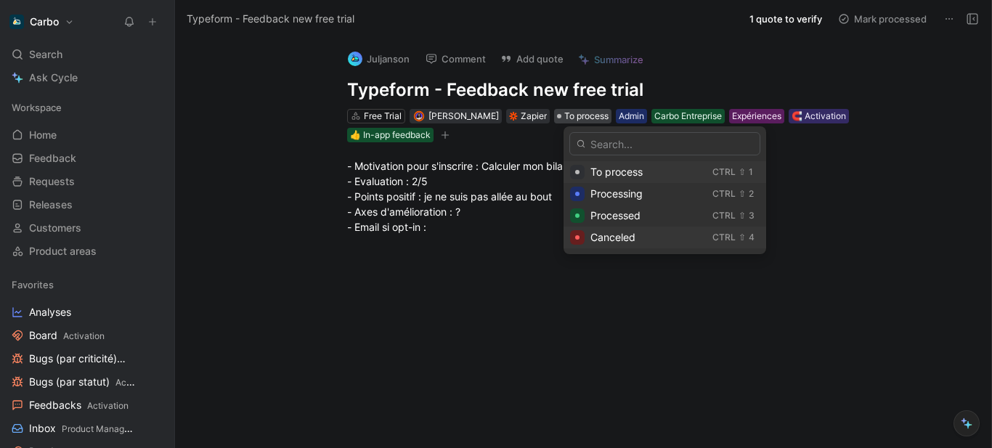
click at [612, 234] on span "Canceled" at bounding box center [613, 237] width 45 height 12
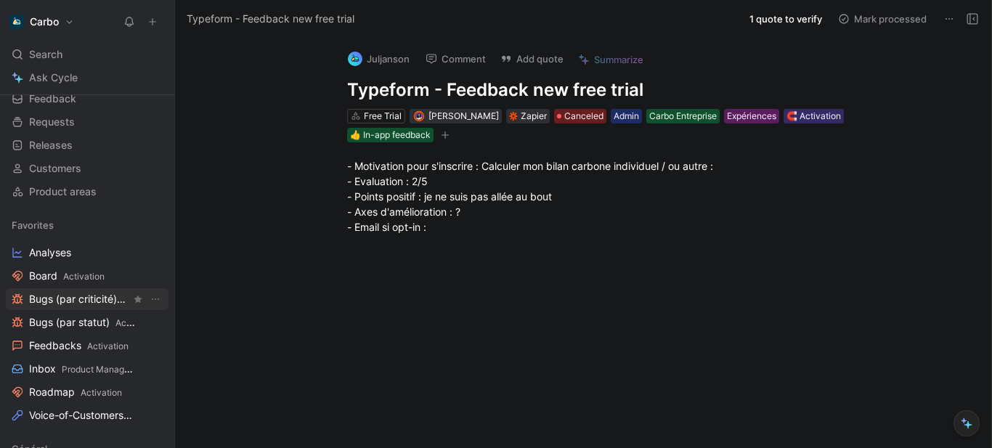
scroll to position [62, 0]
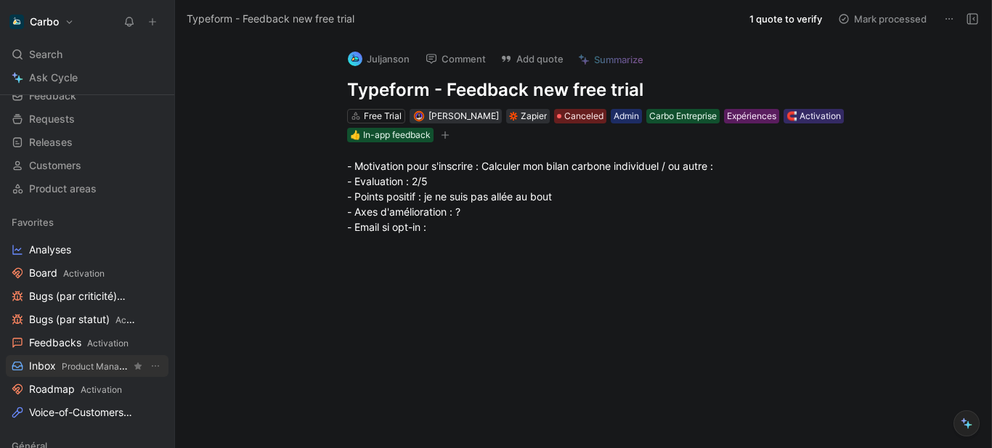
click at [78, 368] on span "Product Management" at bounding box center [106, 366] width 88 height 11
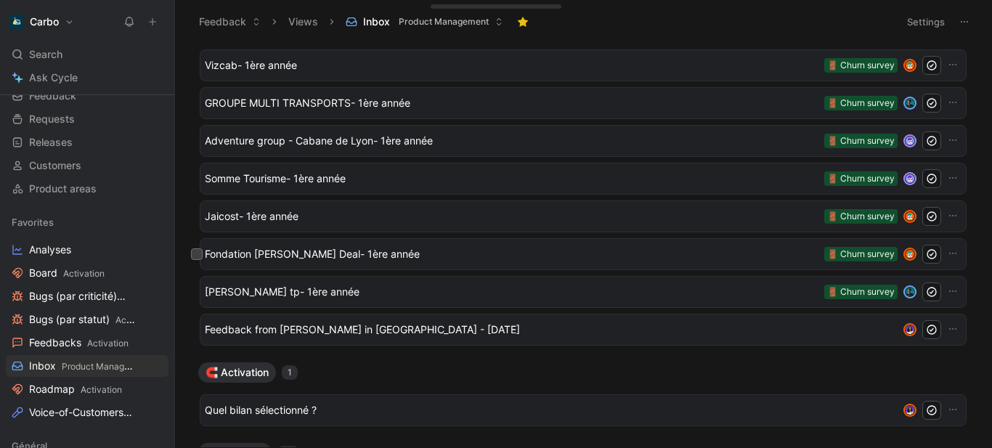
scroll to position [184, 0]
click at [362, 326] on span "Feedback from Elodie in Slack - 9/1/2025" at bounding box center [551, 328] width 693 height 17
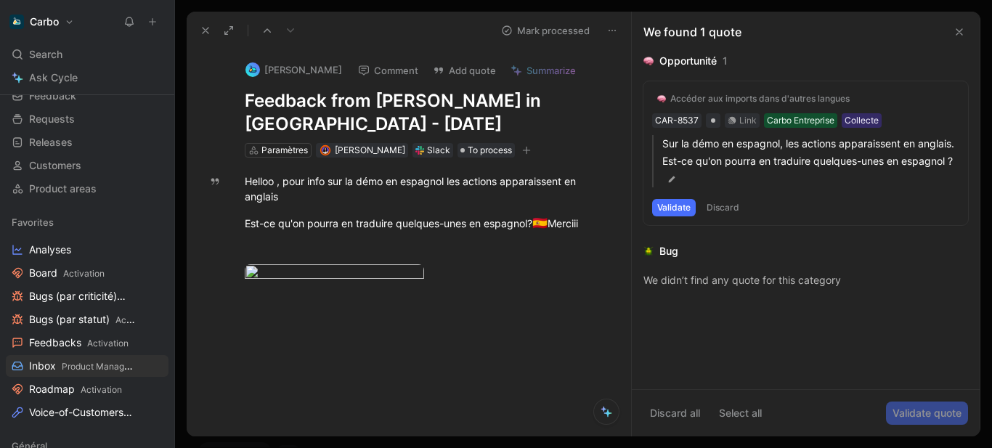
click at [957, 35] on icon at bounding box center [960, 32] width 12 height 12
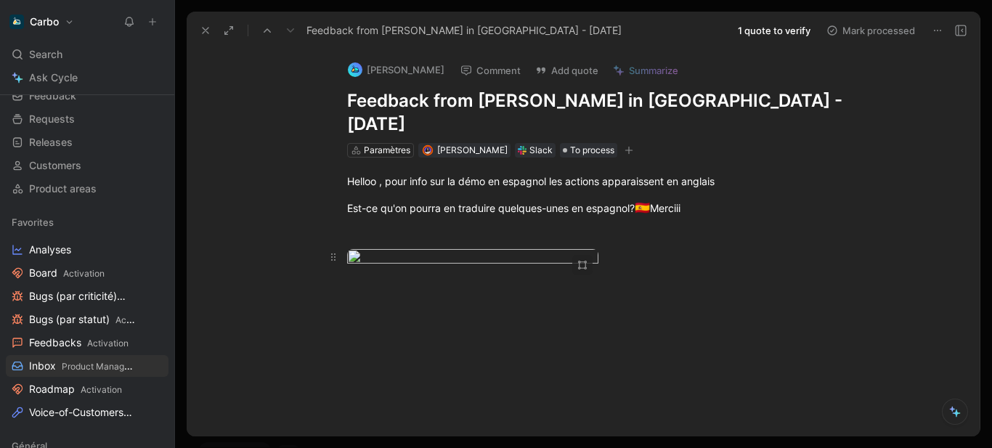
click at [572, 255] on div at bounding box center [582, 265] width 20 height 20
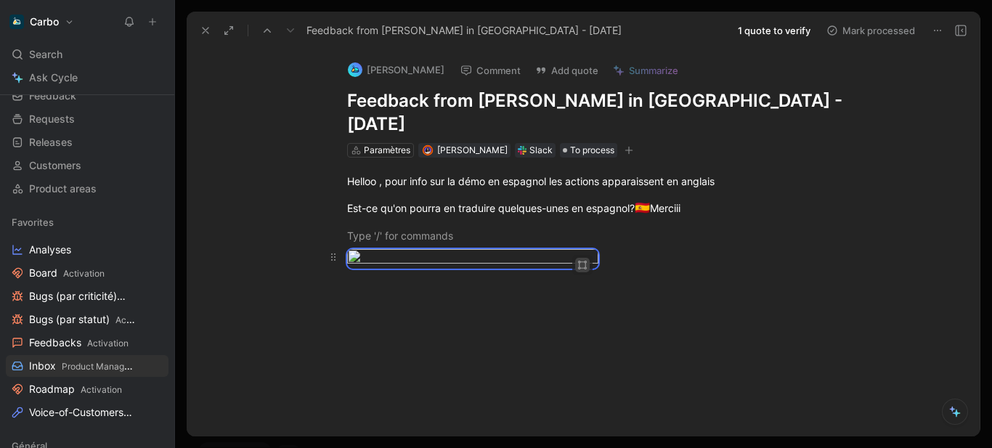
click at [578, 261] on icon "button" at bounding box center [582, 265] width 9 height 9
click at [515, 265] on div "Large" at bounding box center [532, 262] width 96 height 17
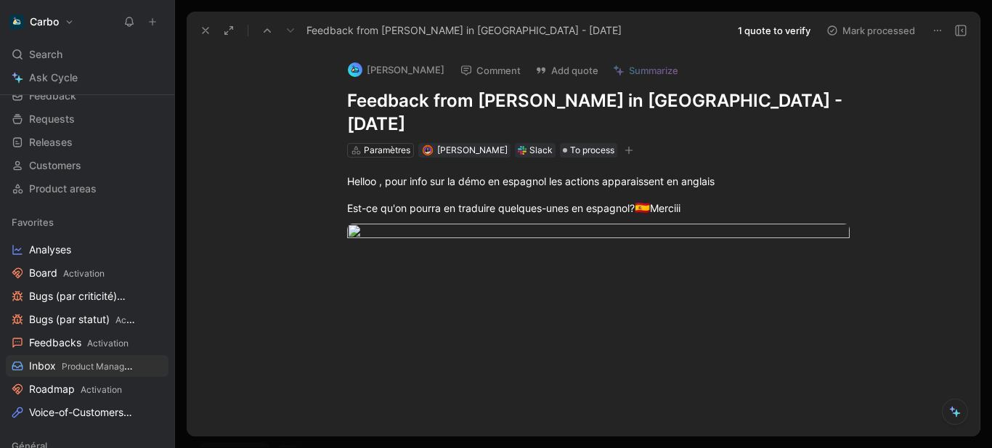
drag, startPoint x: 707, startPoint y: 189, endPoint x: 315, endPoint y: 168, distance: 393.5
click at [315, 168] on div "Helloo , pour info sur la démo en espagnol les actions apparaissent en anglais …" at bounding box center [598, 219] width 763 height 123
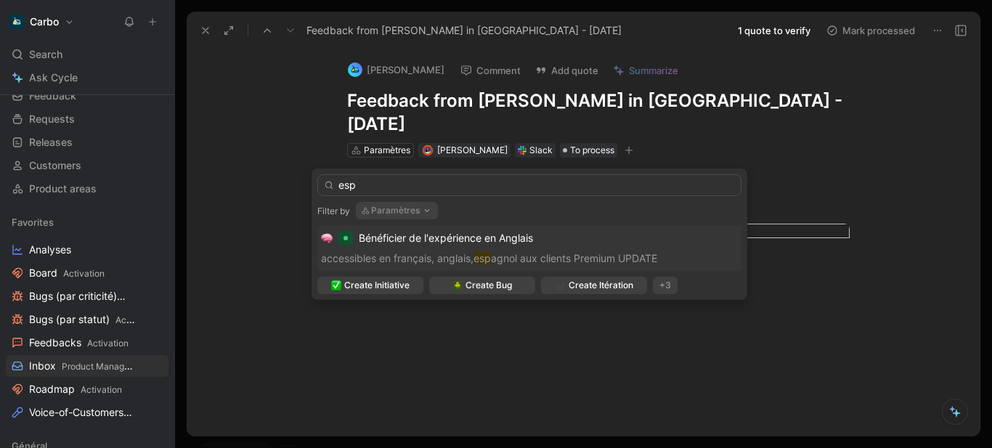
click at [410, 208] on button "Paramètres" at bounding box center [397, 210] width 82 height 17
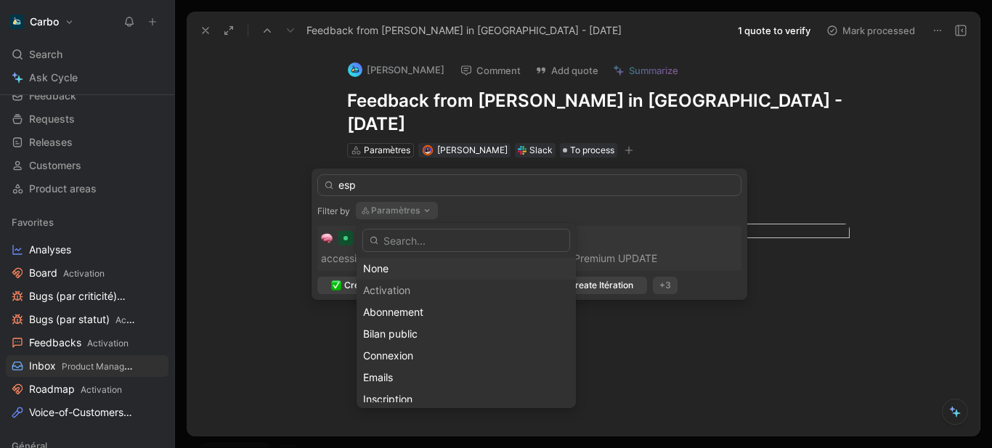
click at [407, 273] on div "None" at bounding box center [466, 268] width 206 height 17
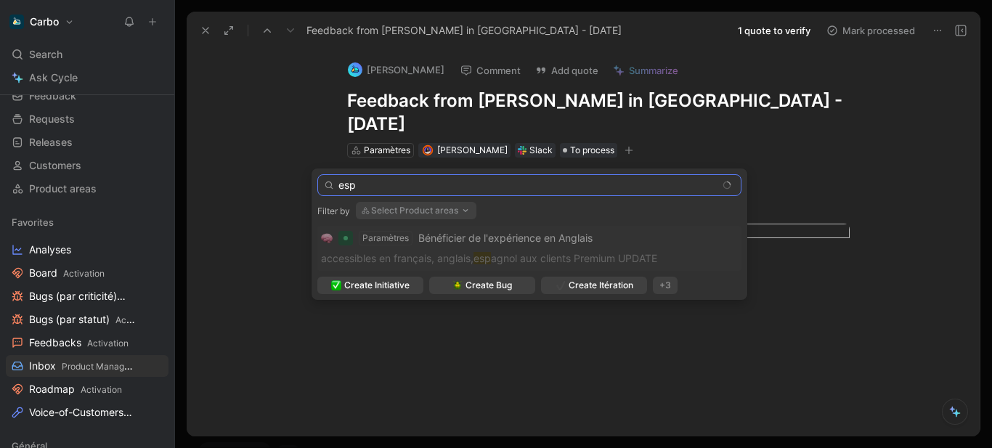
click at [391, 188] on input "esp" at bounding box center [529, 185] width 424 height 22
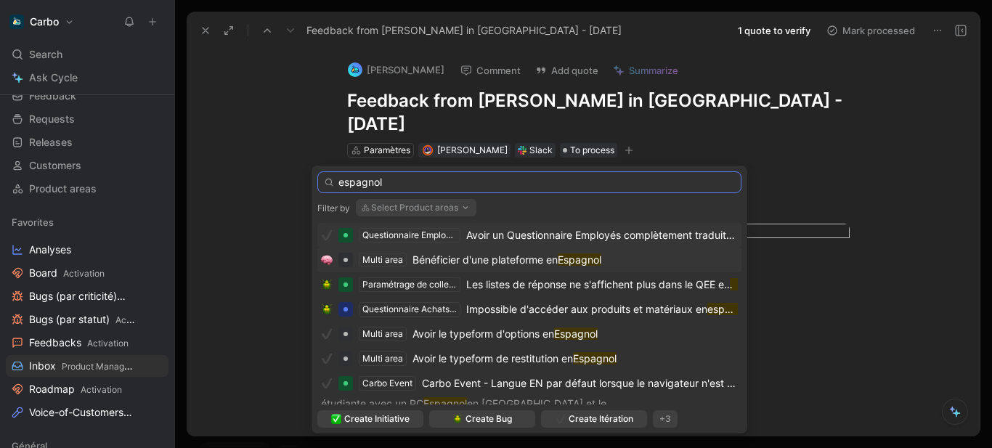
type input "espagnol"
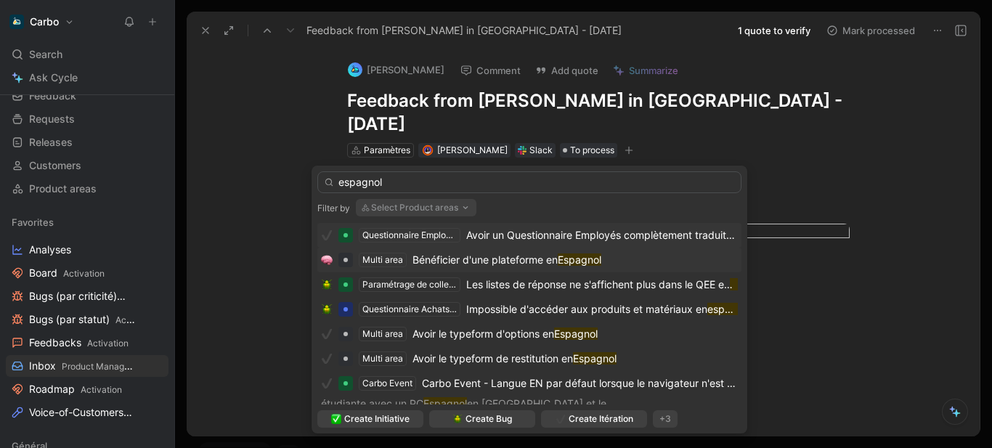
click at [504, 261] on span "Bénéficier d'une plateforme en" at bounding box center [485, 260] width 145 height 12
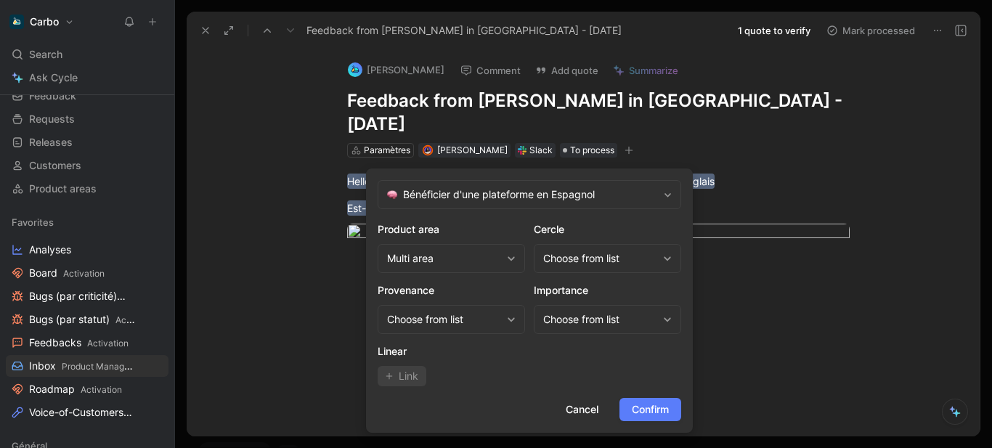
click at [667, 411] on span "Confirm" at bounding box center [650, 409] width 37 height 17
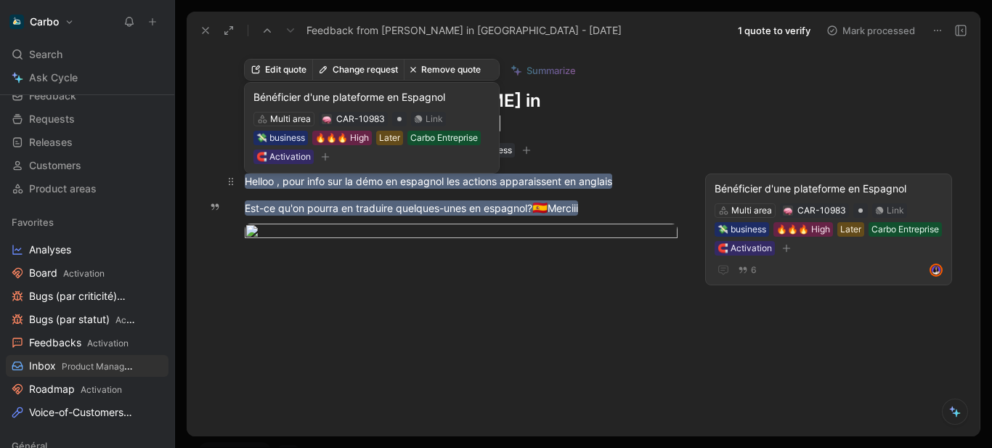
click at [612, 174] on mark "Helloo , pour info sur la démo en espagnol les actions apparaissent en anglais" at bounding box center [429, 181] width 368 height 15
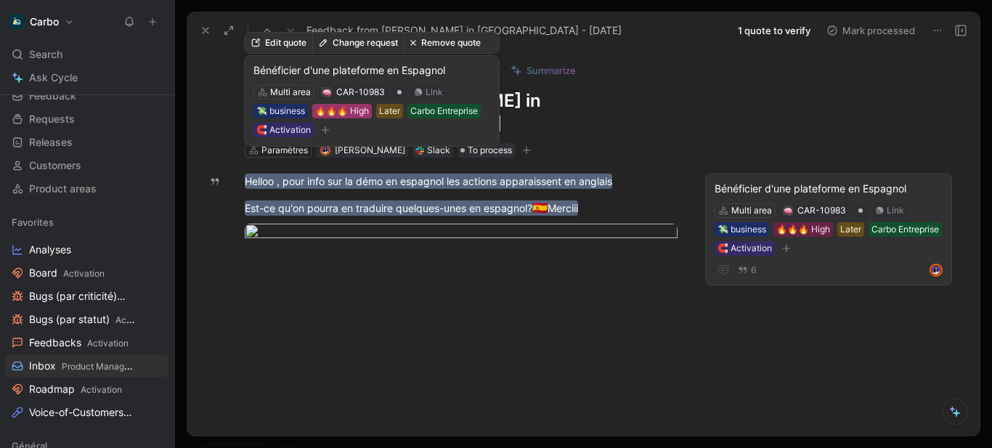
click at [353, 108] on div "🔥🔥🔥 High" at bounding box center [342, 111] width 54 height 15
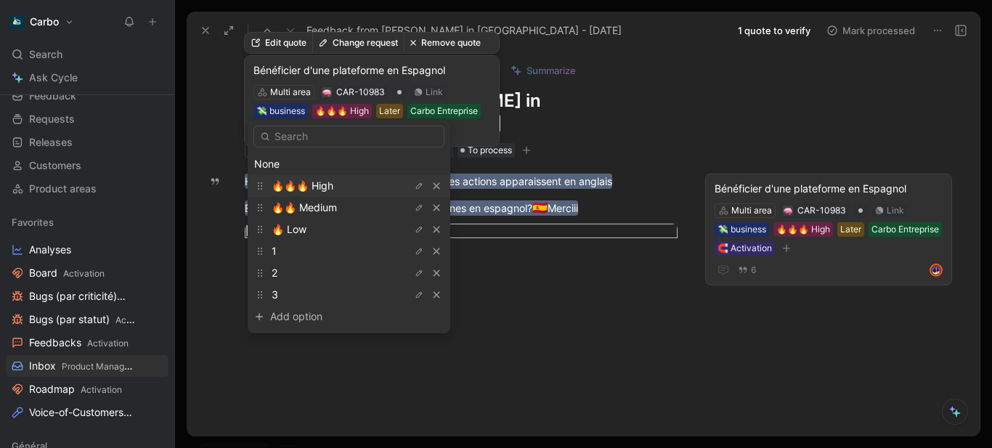
click at [568, 100] on h1 "Feedback from Elodie in Slack - 9/1/2025" at bounding box center [461, 112] width 433 height 46
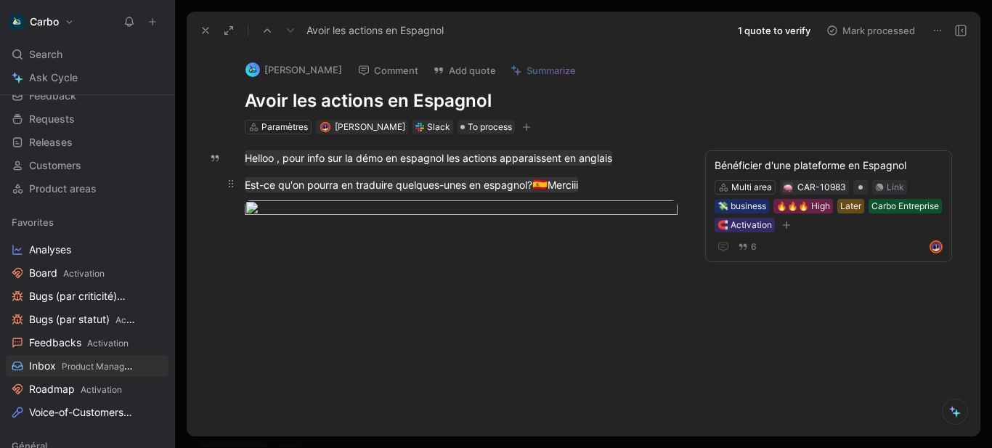
click at [573, 174] on p "Est-ce qu'on pourra en traduire quelques-unes en espagnol? 🇪🇸 Merciii" at bounding box center [461, 185] width 488 height 28
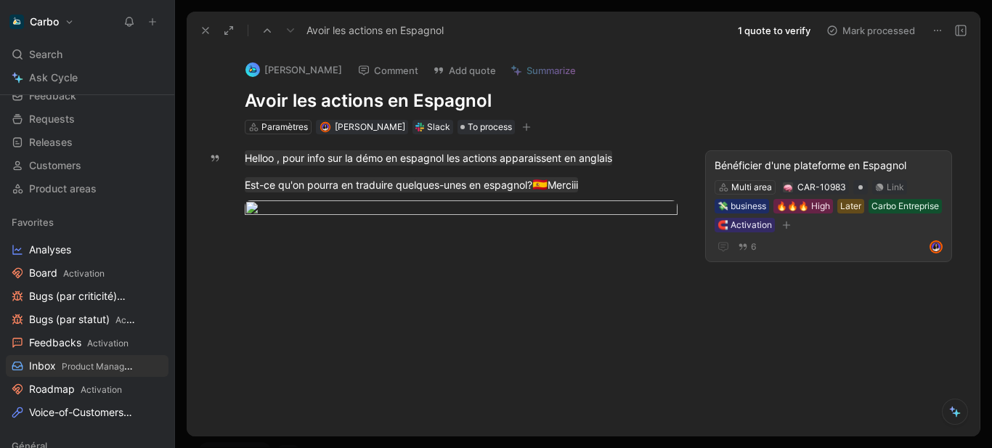
click at [750, 169] on div "Bénéficier d'une plateforme en Espagnol" at bounding box center [829, 165] width 228 height 17
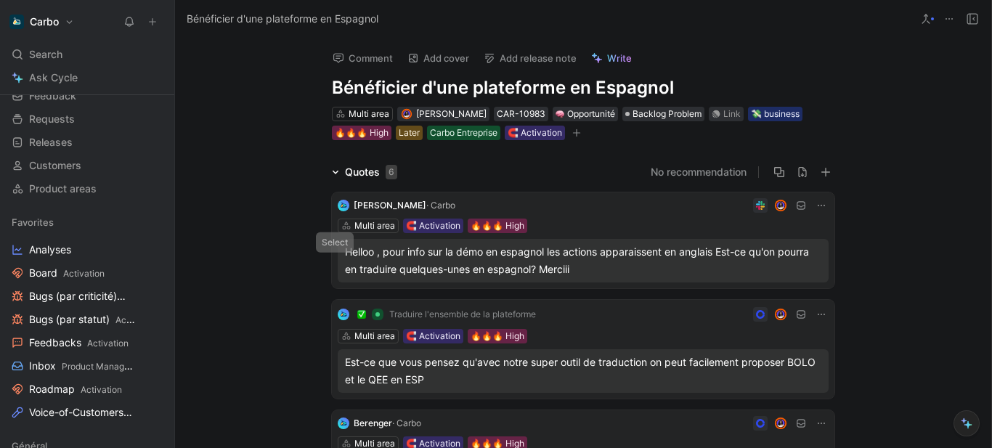
click at [336, 263] on icon at bounding box center [339, 261] width 6 height 6
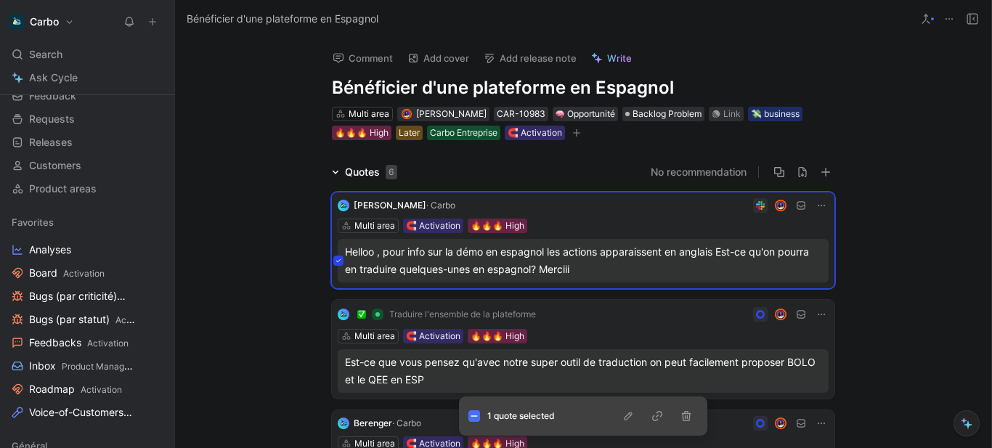
click at [631, 417] on icon "button" at bounding box center [629, 416] width 12 height 12
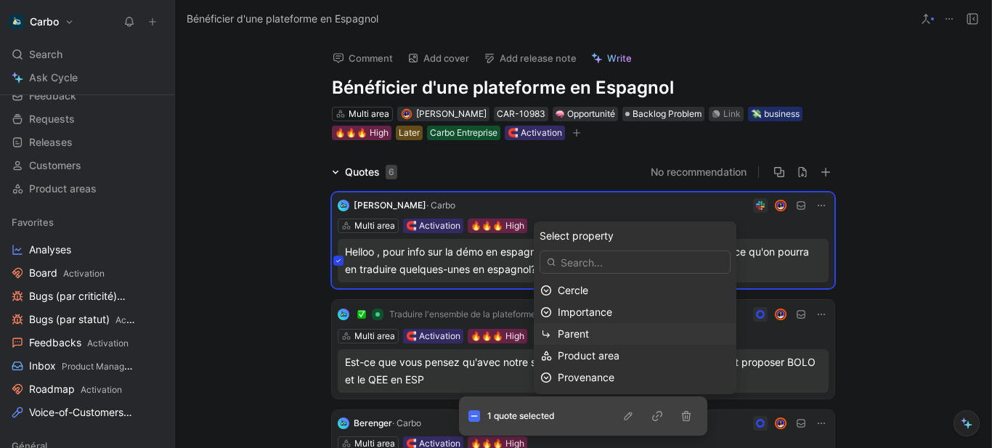
click at [612, 329] on div "Parent" at bounding box center [644, 333] width 172 height 17
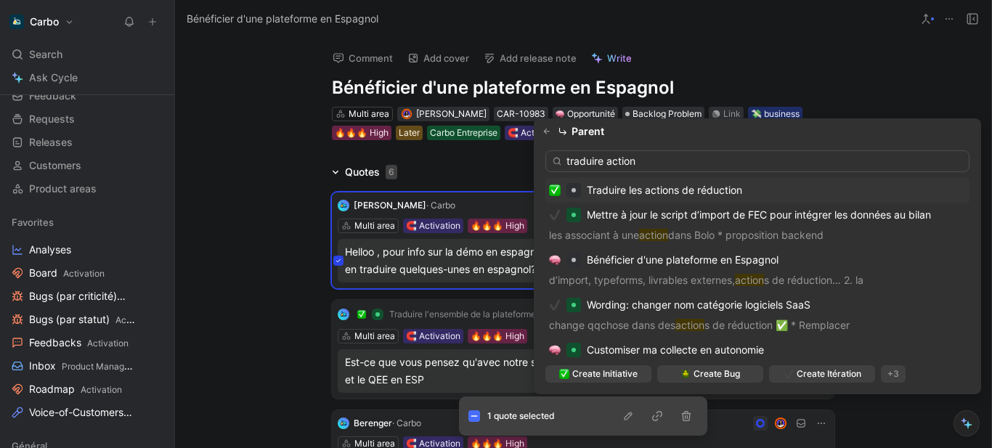
type input "traduire action"
click at [680, 191] on span "Traduire les actions de réduction" at bounding box center [664, 190] width 155 height 12
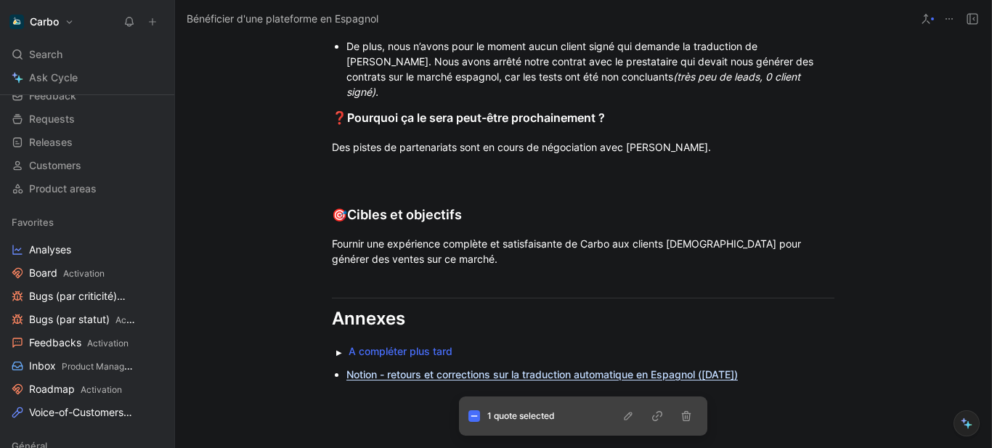
scroll to position [1244, 0]
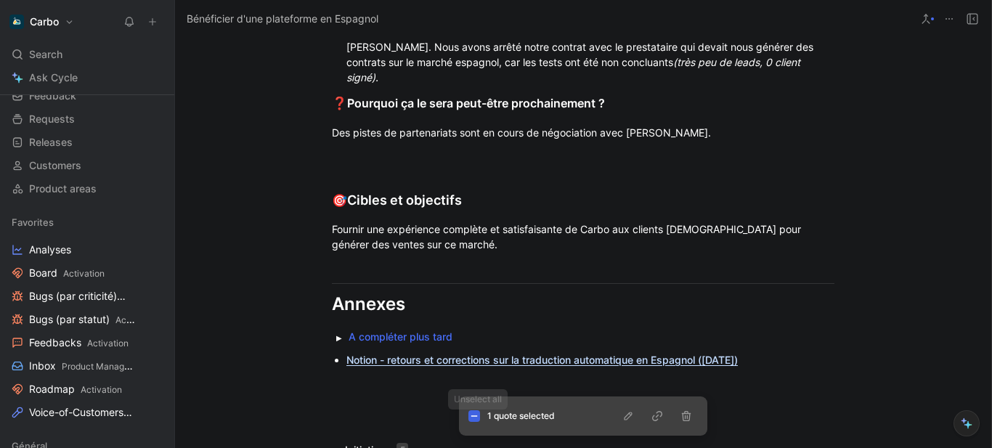
click at [473, 417] on icon at bounding box center [474, 416] width 7 height 7
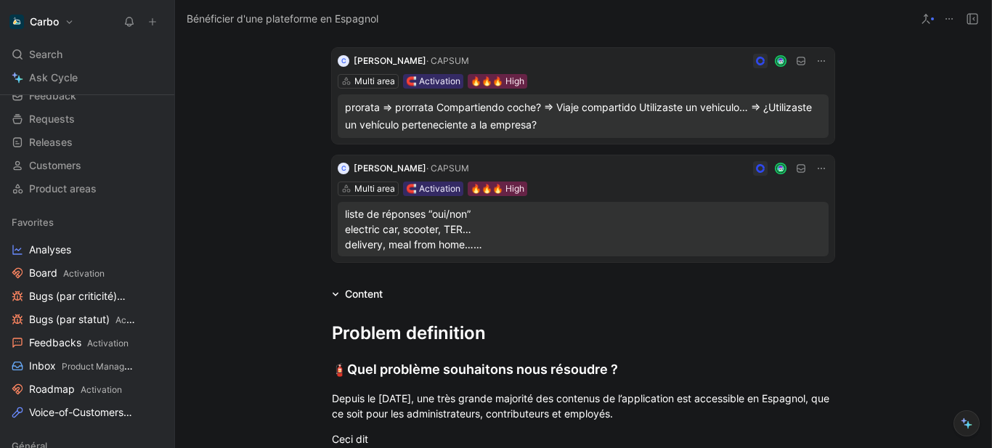
scroll to position [507, 0]
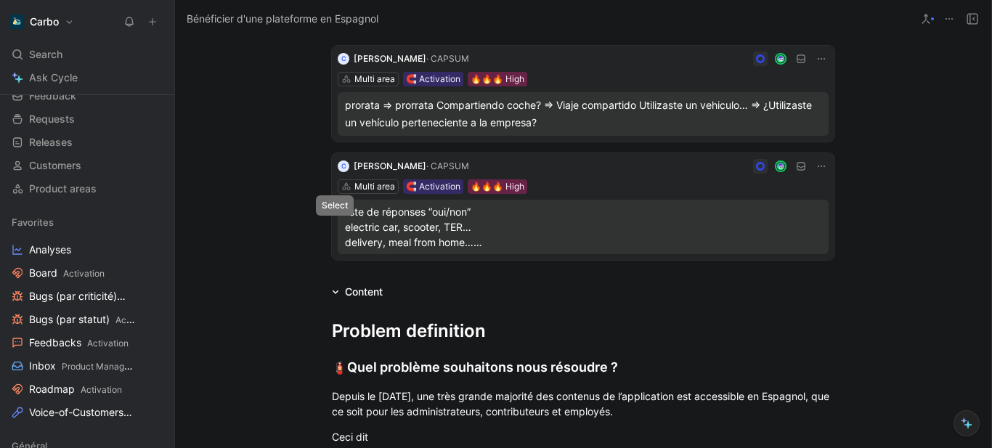
click at [339, 226] on button at bounding box center [338, 227] width 10 height 10
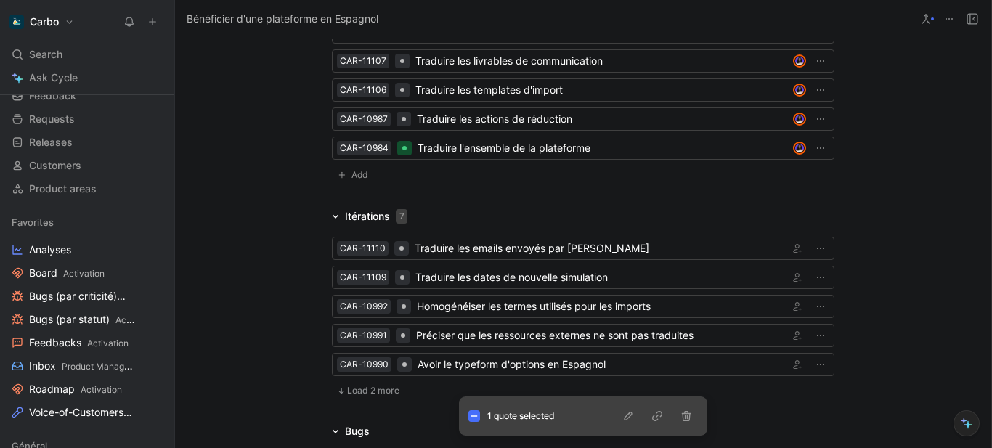
scroll to position [1696, 0]
click at [363, 384] on span "Load 2 more" at bounding box center [373, 390] width 52 height 12
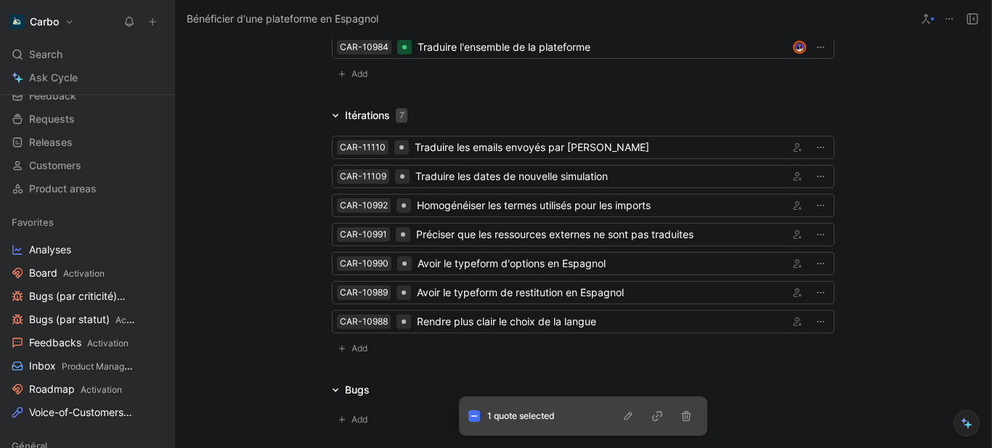
scroll to position [1817, 0]
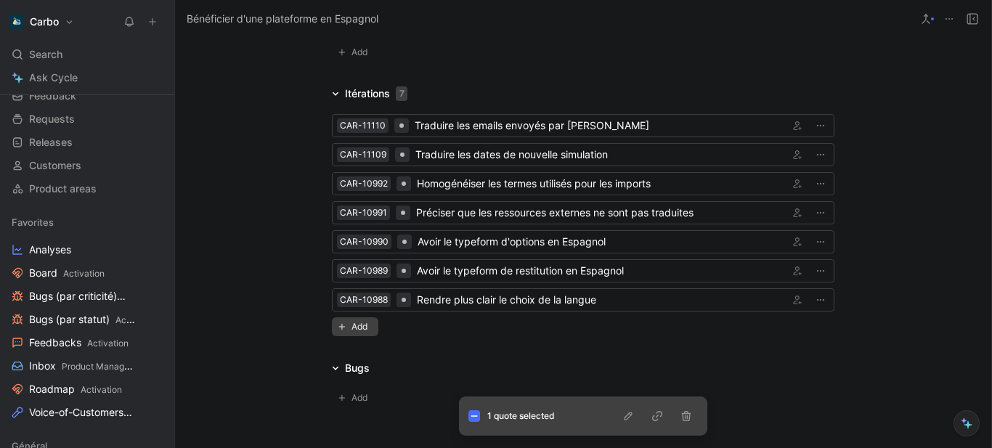
click at [354, 320] on span "Add" at bounding box center [362, 327] width 20 height 15
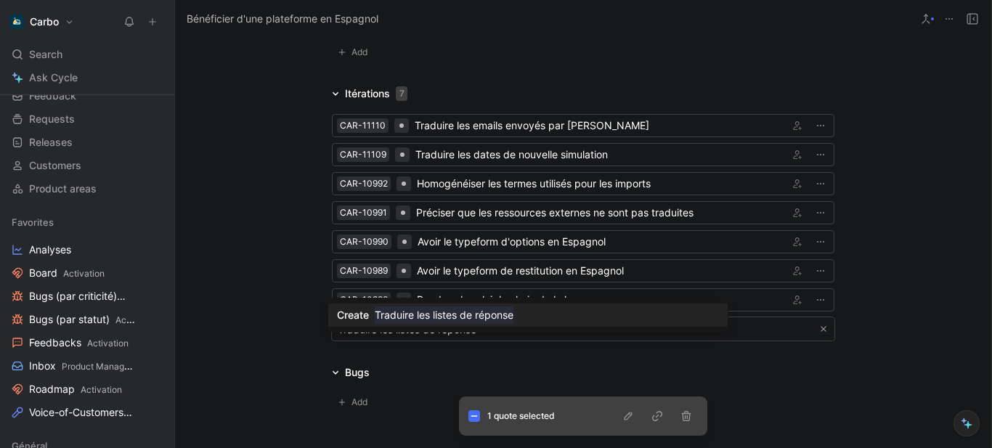
type input "Traduire les listes de réponse"
click at [485, 316] on mark "Traduire les listes de réponse" at bounding box center [444, 315] width 139 height 17
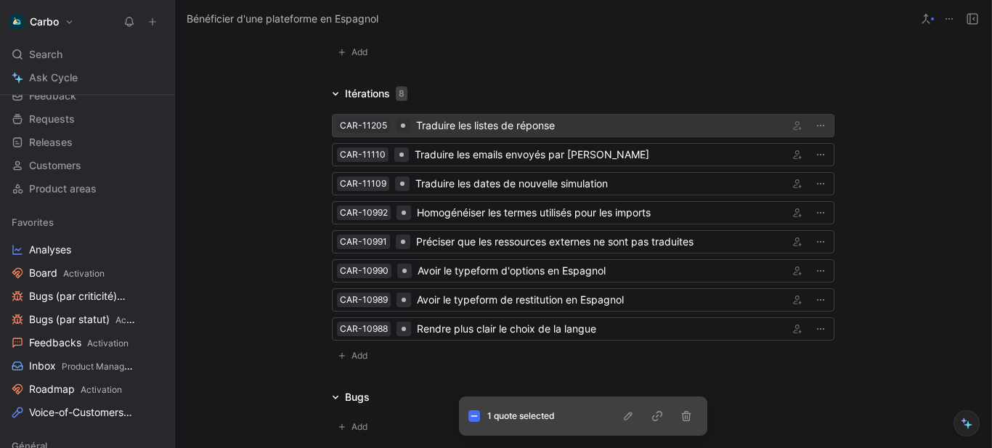
click at [521, 117] on div "Traduire les listes de réponse" at bounding box center [599, 125] width 367 height 17
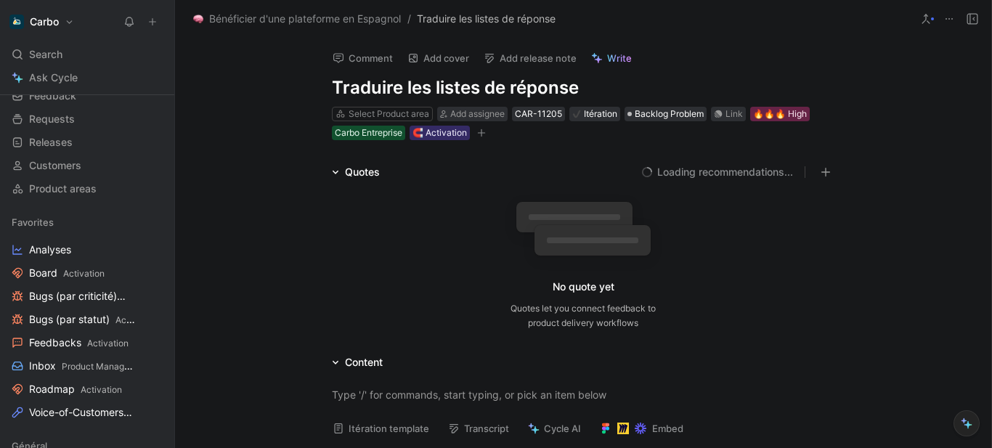
click at [592, 89] on h1 "Traduire les listes de réponse" at bounding box center [583, 87] width 503 height 23
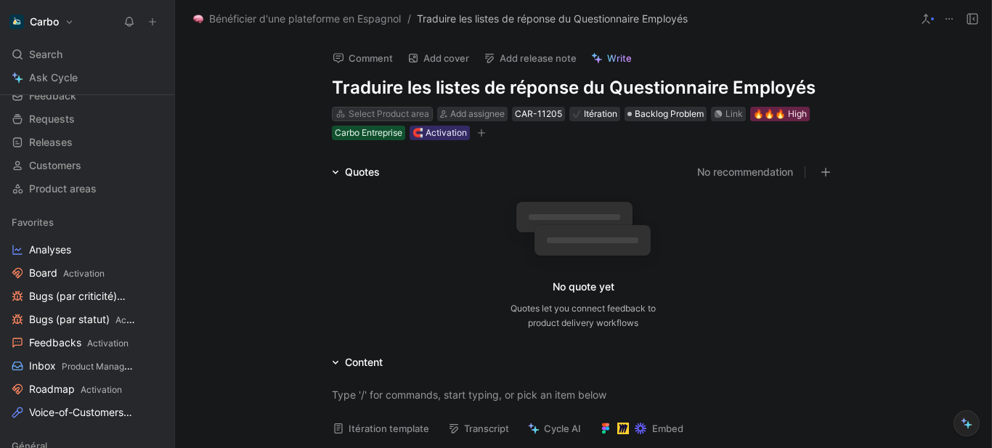
click at [389, 113] on div "Select Product area" at bounding box center [389, 114] width 81 height 15
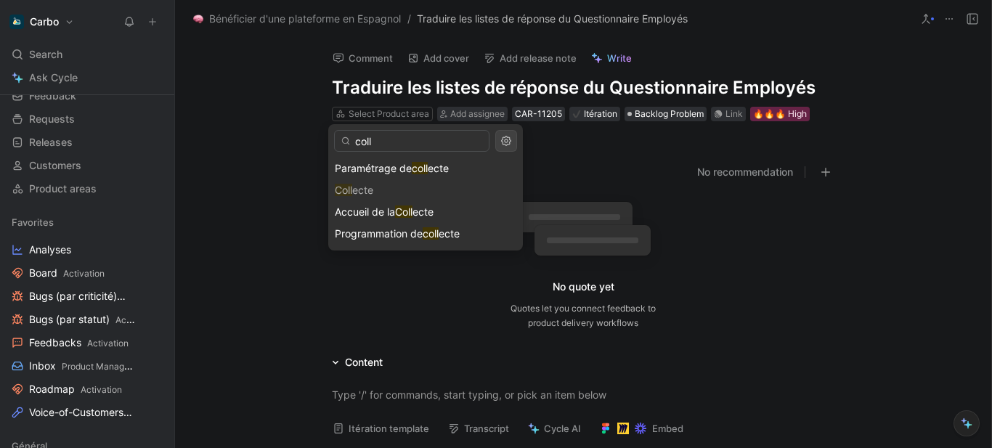
click at [373, 145] on input "coll" at bounding box center [411, 141] width 155 height 22
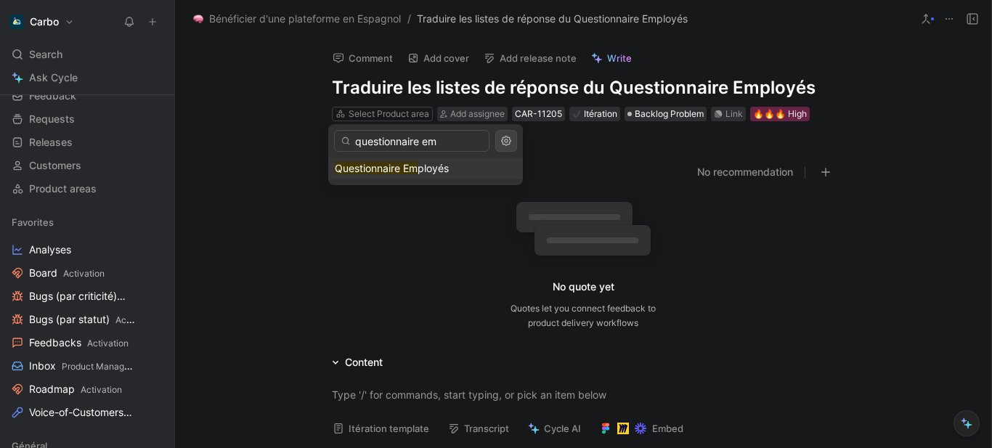
type input "questionnaire em"
click at [404, 168] on mark "Questionnaire Em" at bounding box center [376, 168] width 83 height 12
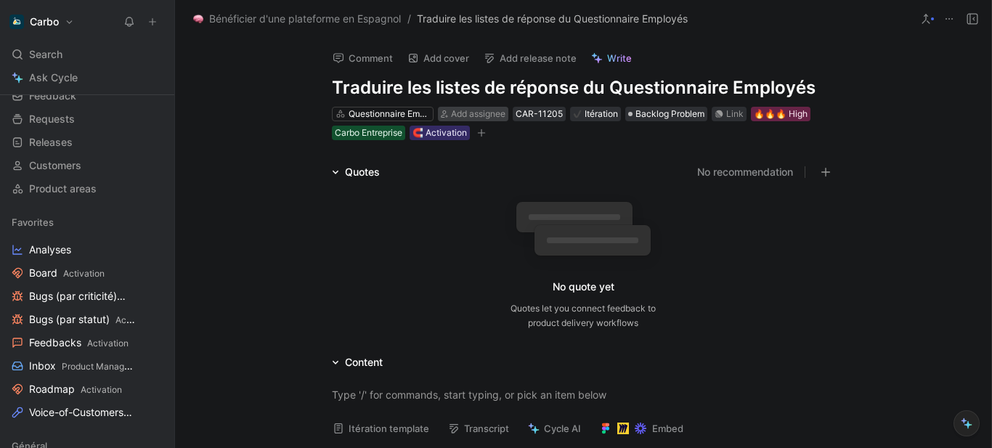
click at [474, 116] on span "Add assignee" at bounding box center [478, 113] width 54 height 11
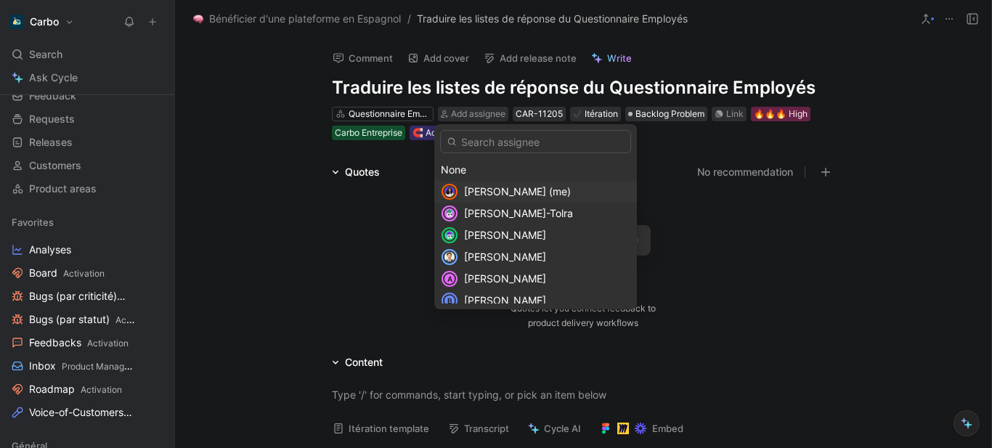
click at [509, 188] on span "Clémentine Coycault (me)" at bounding box center [517, 191] width 107 height 12
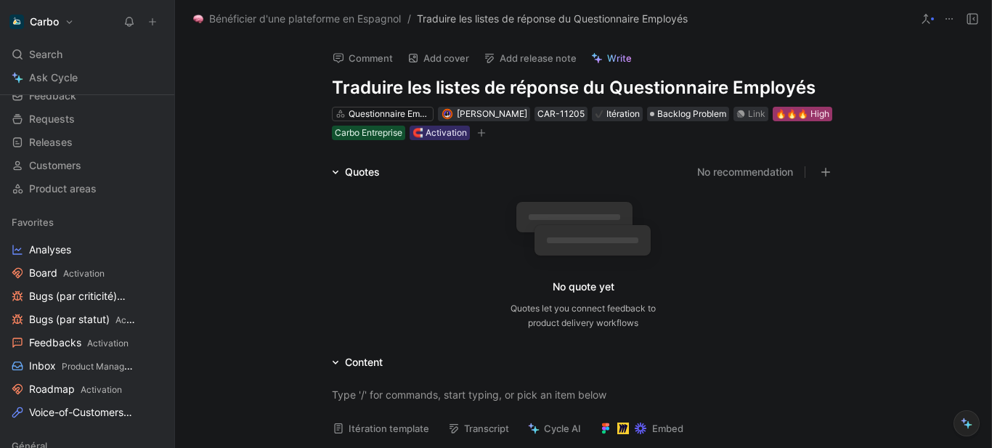
click at [776, 121] on div "🔥🔥🔥 High" at bounding box center [803, 114] width 54 height 15
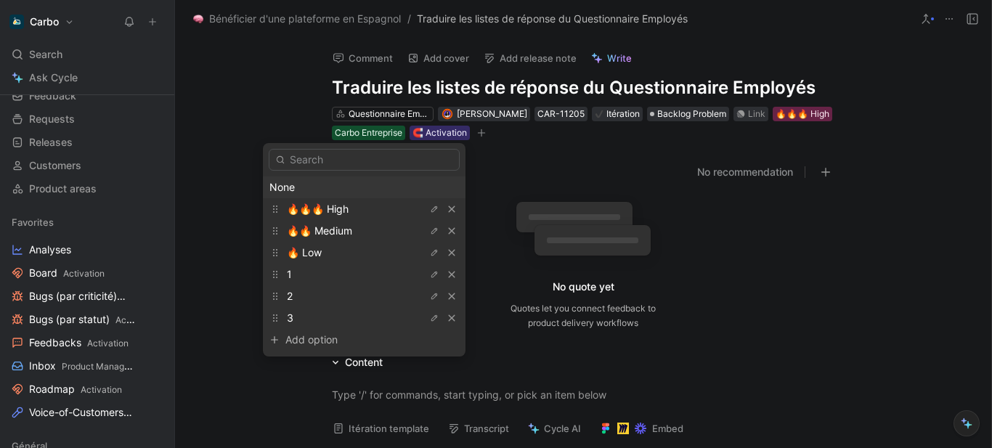
click at [326, 186] on div "None" at bounding box center [364, 187] width 190 height 17
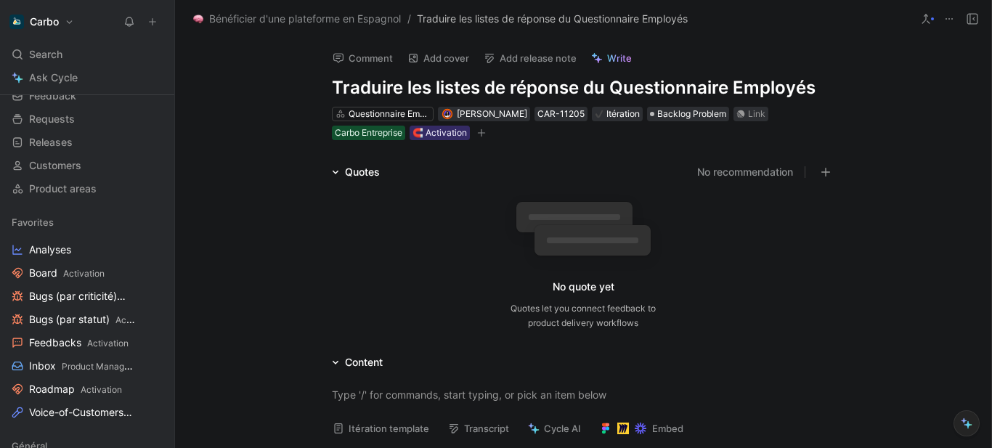
click at [475, 137] on button "button" at bounding box center [481, 133] width 15 height 15
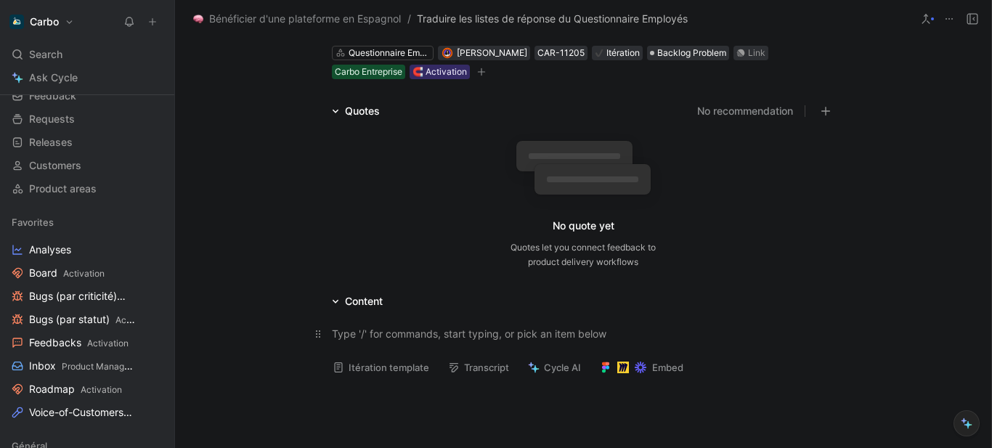
scroll to position [62, 0]
click at [409, 373] on button "Itération template" at bounding box center [381, 367] width 110 height 20
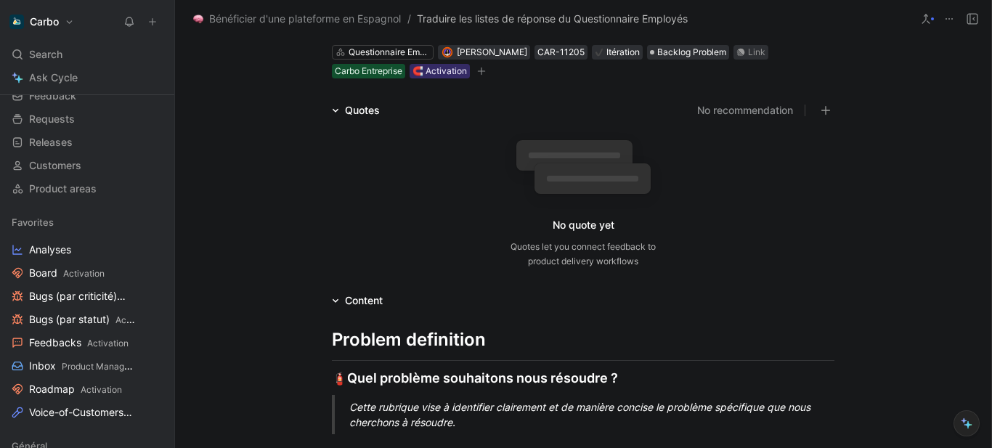
click at [367, 400] on div "Cette rubrique vise à identifier clairement et de manière concise le problème s…" at bounding box center [600, 415] width 503 height 31
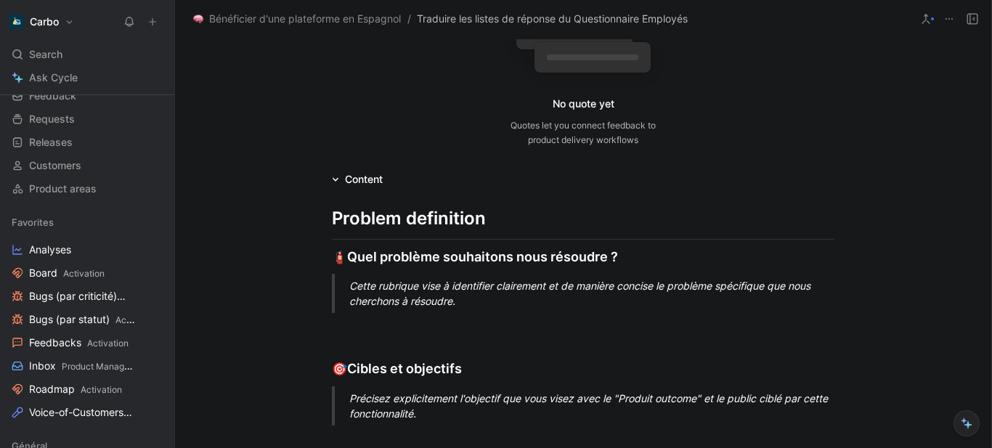
click at [367, 283] on div "Cette rubrique vise à identifier clairement et de manière concise le problème s…" at bounding box center [600, 293] width 503 height 31
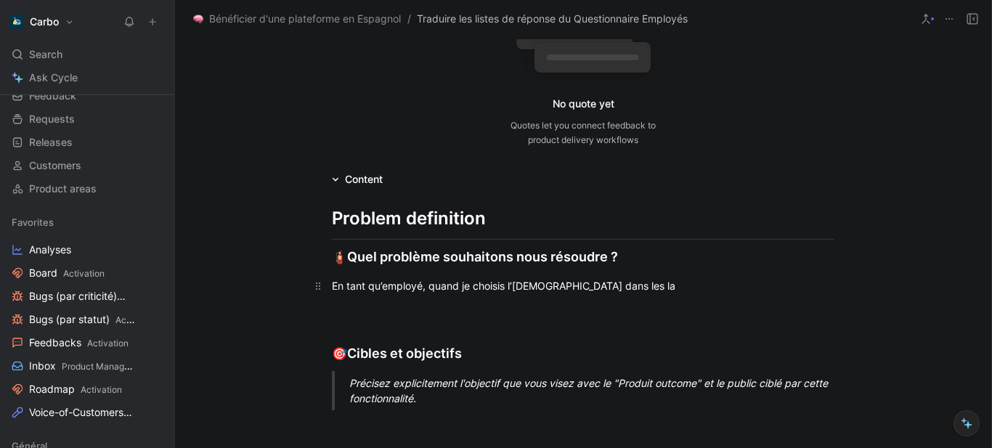
click at [457, 289] on div "En tant qu’employé, quand je choisis l’Espagnol dans les la" at bounding box center [583, 285] width 503 height 15
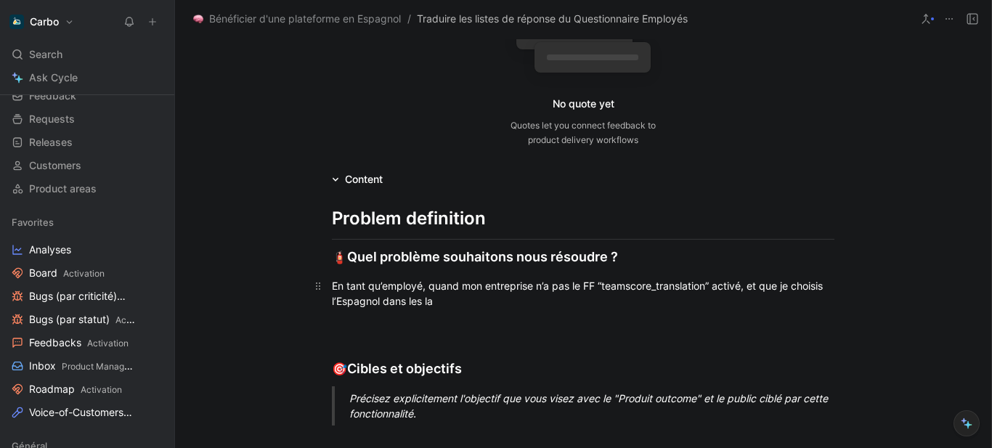
click at [458, 299] on div "En tant qu’employé, quand mon entreprise n’a pas le FF “teamscore_translation” …" at bounding box center [583, 293] width 503 height 31
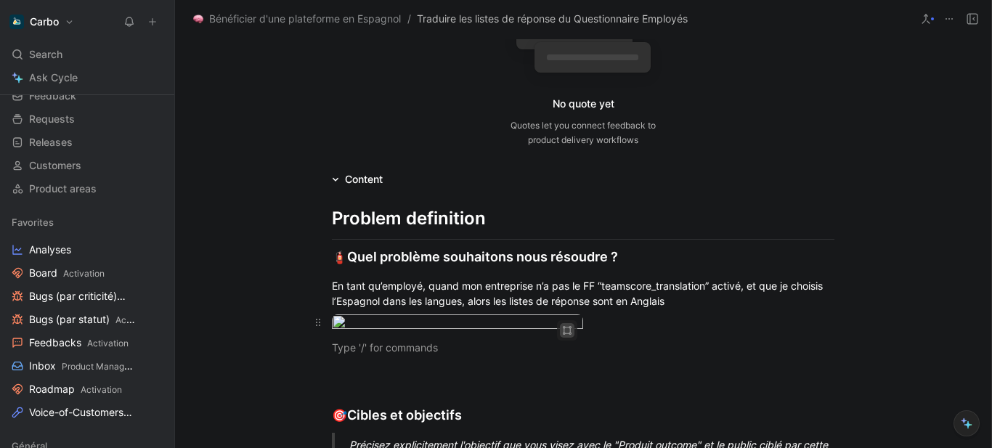
click at [566, 329] on icon "button" at bounding box center [567, 330] width 9 height 9
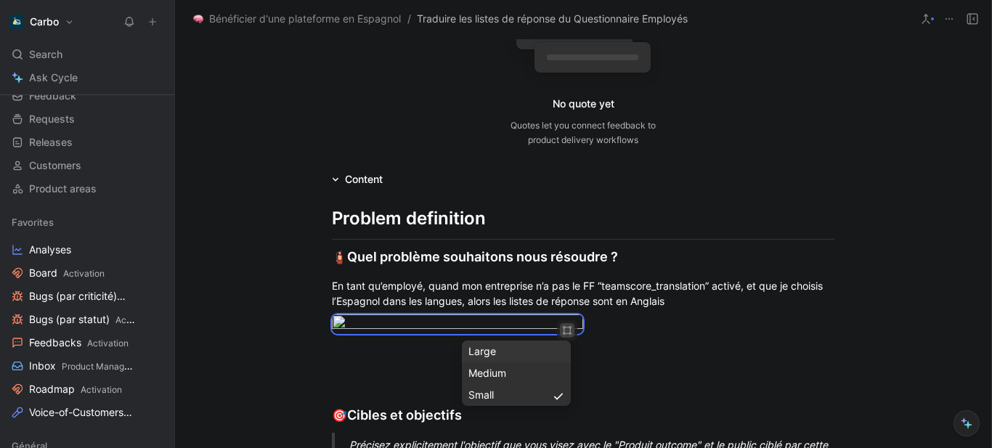
click at [513, 349] on div "Large" at bounding box center [517, 351] width 96 height 17
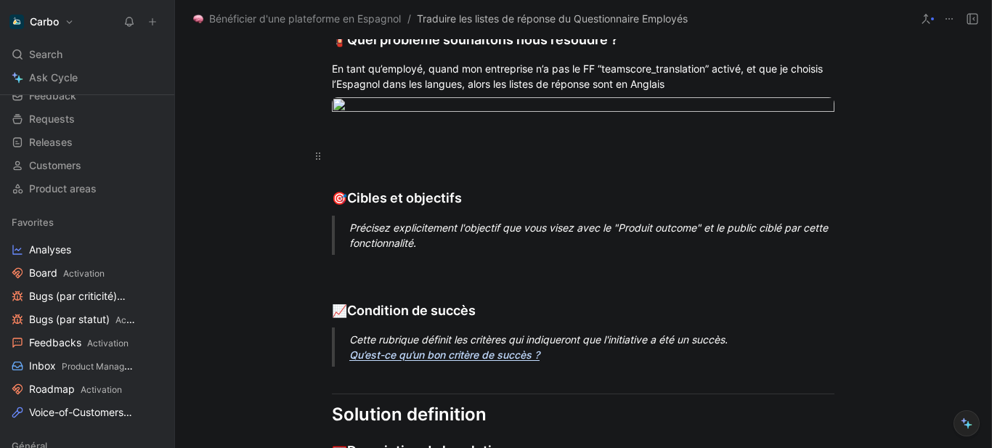
scroll to position [413, 0]
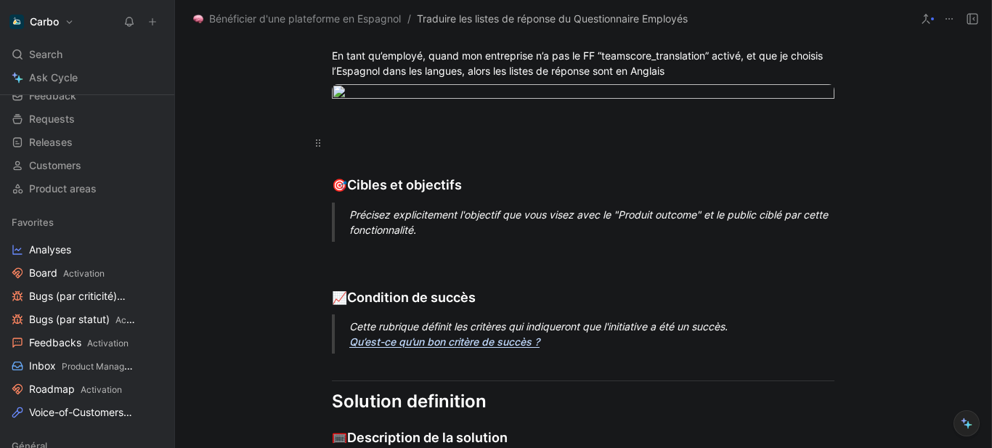
click at [358, 155] on p at bounding box center [583, 143] width 558 height 24
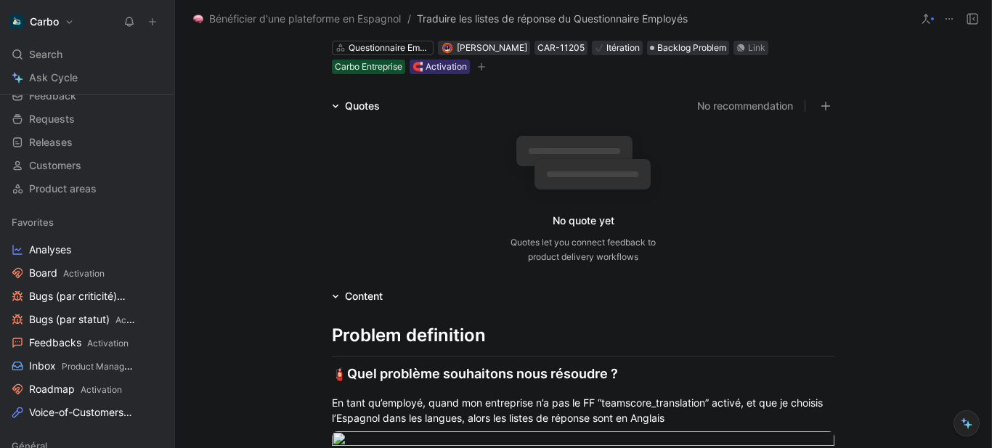
scroll to position [0, 0]
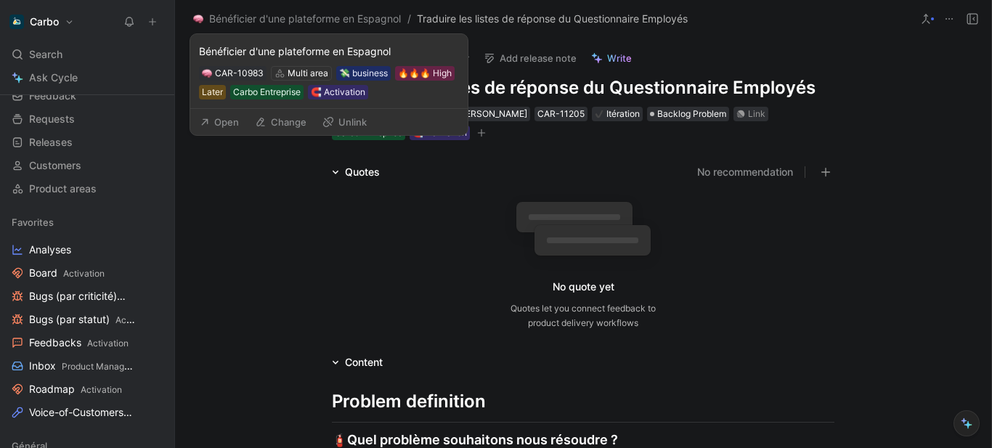
click at [222, 119] on button "Open" at bounding box center [219, 122] width 52 height 20
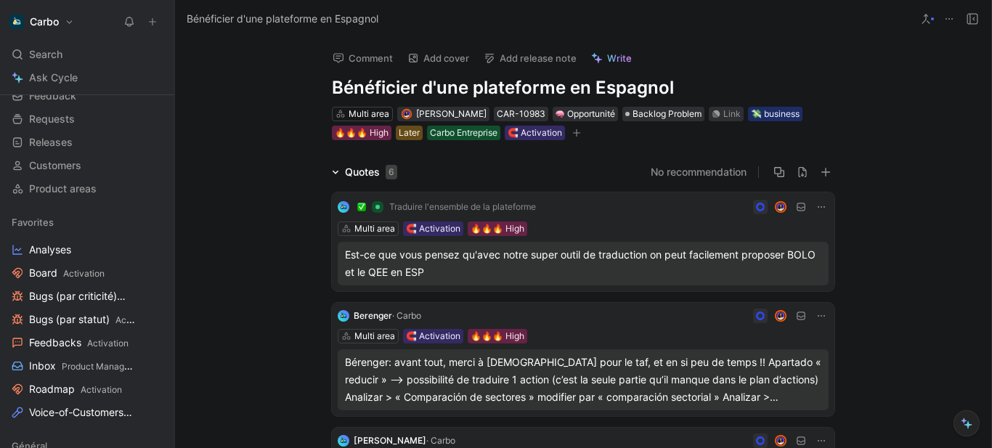
click at [336, 263] on icon at bounding box center [339, 264] width 6 height 6
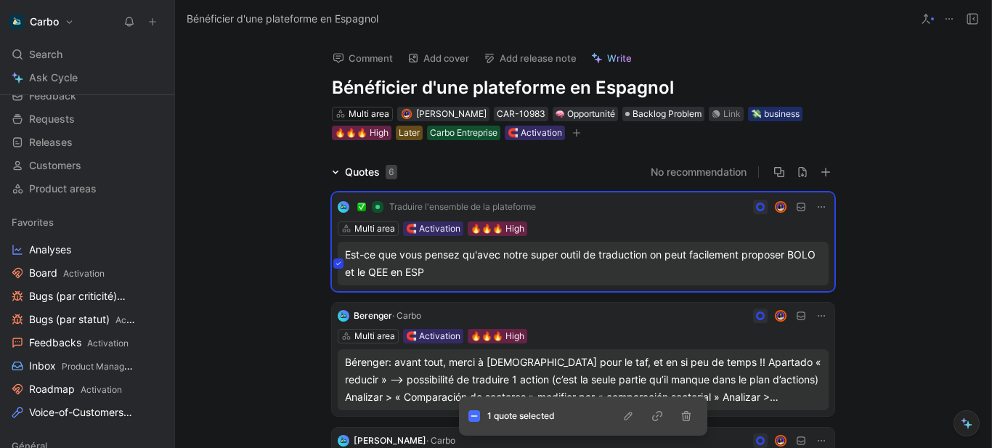
click at [628, 417] on icon "button" at bounding box center [629, 416] width 12 height 12
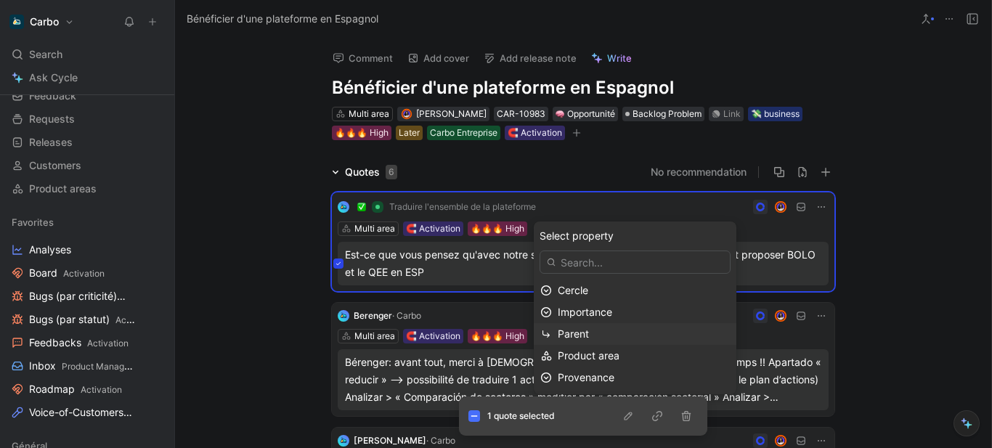
click at [618, 333] on div "Parent" at bounding box center [644, 333] width 172 height 17
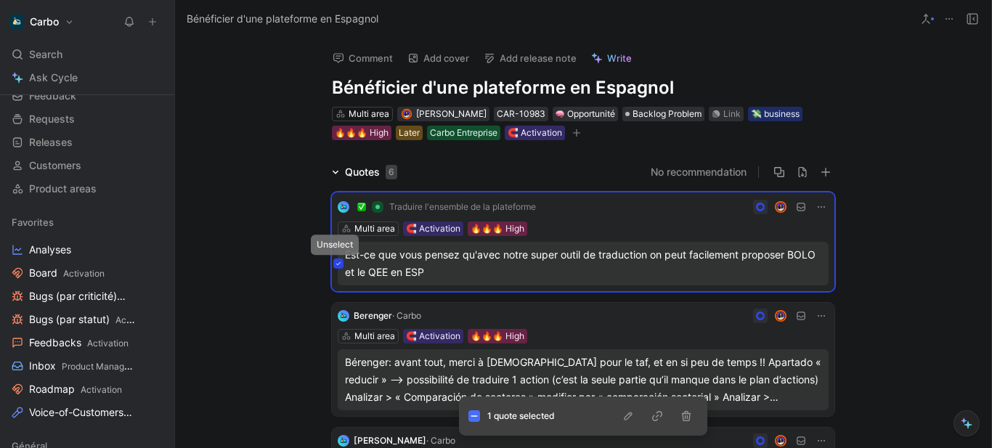
click at [336, 263] on icon at bounding box center [339, 264] width 6 height 6
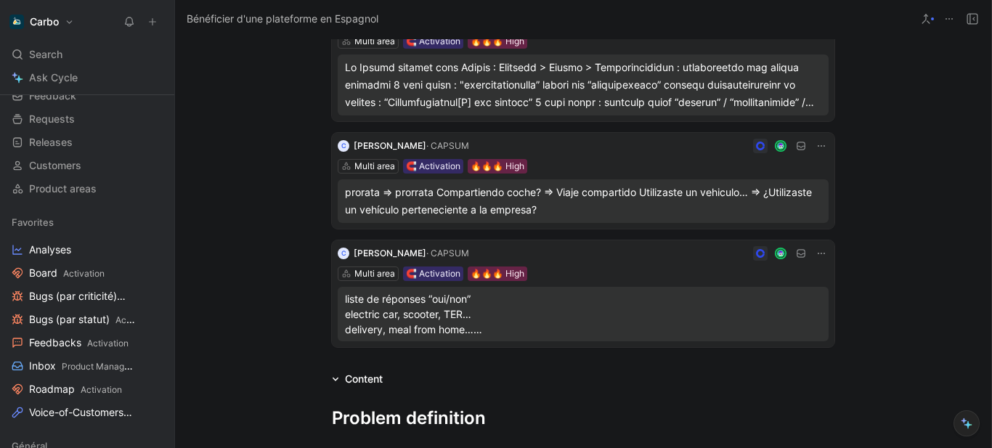
scroll to position [425, 0]
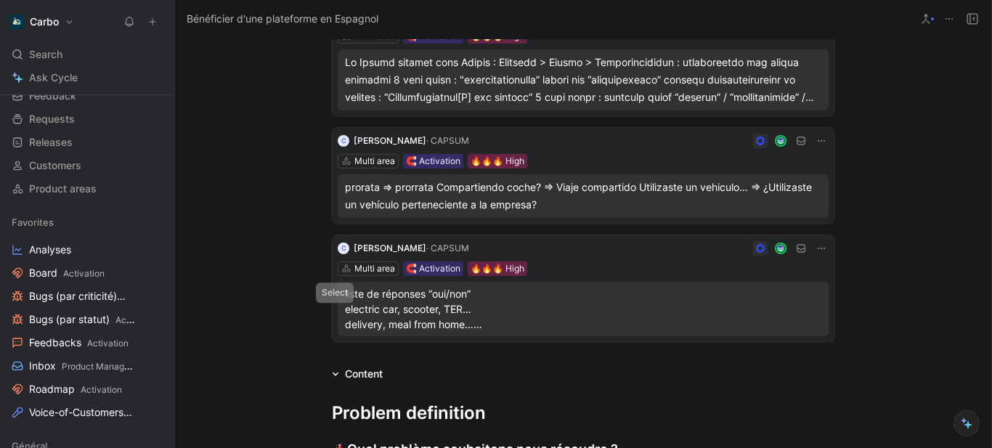
click at [333, 309] on button at bounding box center [338, 309] width 10 height 10
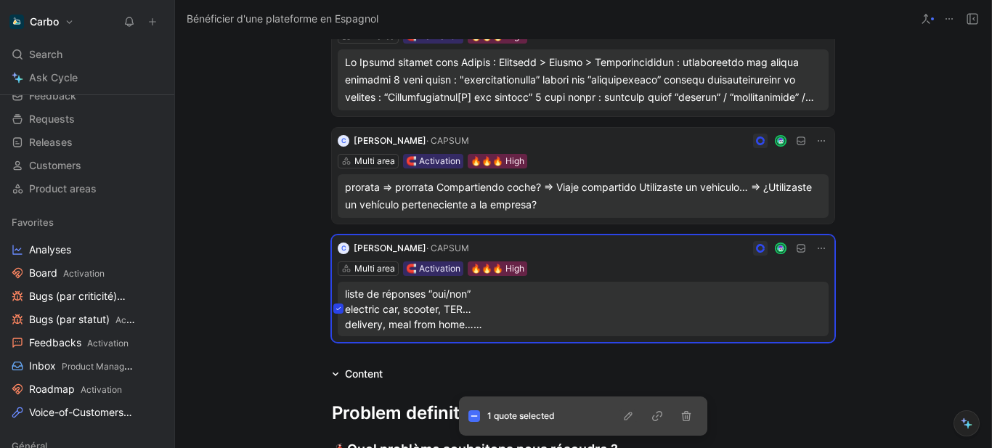
click at [626, 415] on icon "button" at bounding box center [629, 416] width 12 height 12
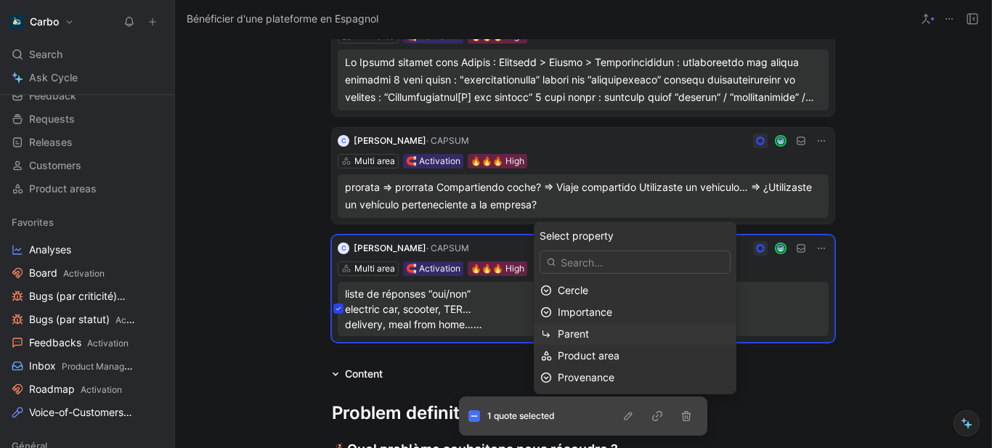
click at [627, 329] on div "Parent" at bounding box center [644, 333] width 172 height 17
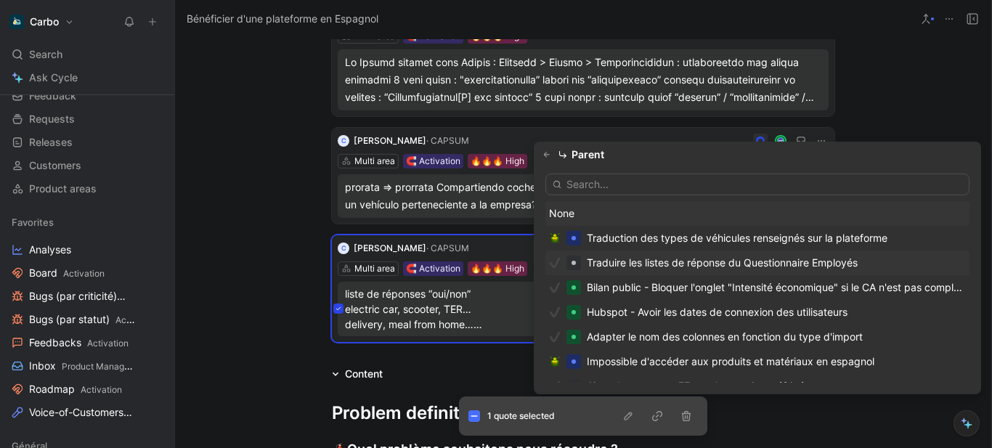
click at [698, 261] on div "Traduire les listes de réponse du Questionnaire Employés" at bounding box center [722, 262] width 271 height 17
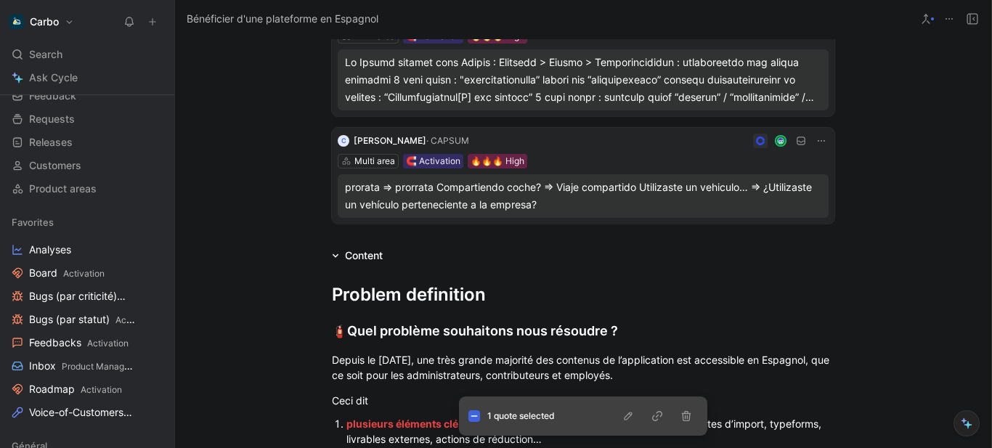
click at [475, 419] on icon at bounding box center [474, 416] width 7 height 7
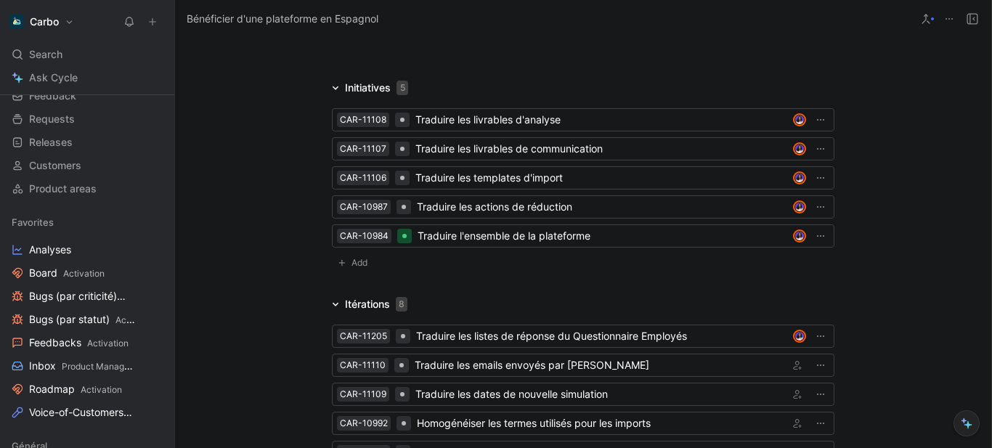
scroll to position [1489, 0]
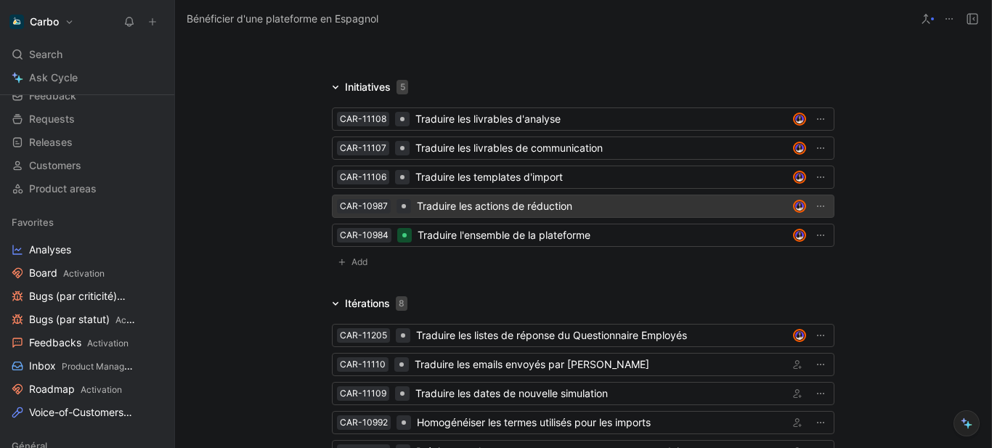
click at [516, 198] on div "Traduire les actions de réduction" at bounding box center [602, 206] width 370 height 17
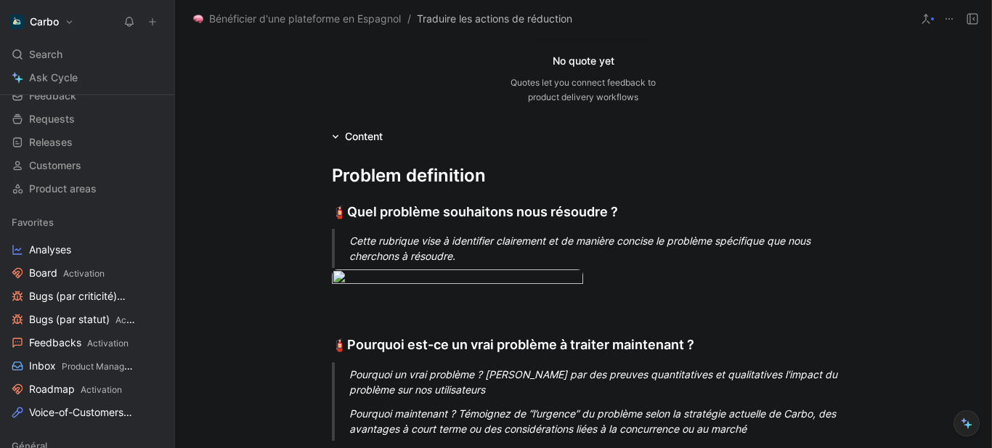
scroll to position [227, 0]
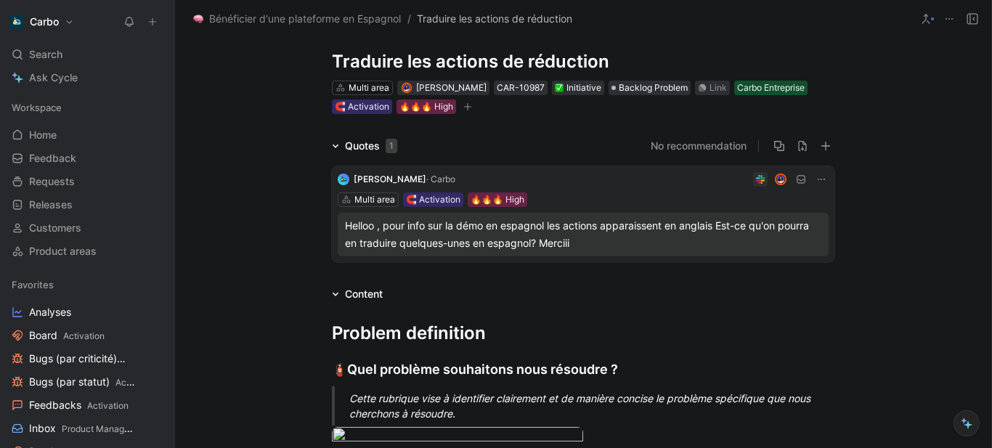
scroll to position [224, 0]
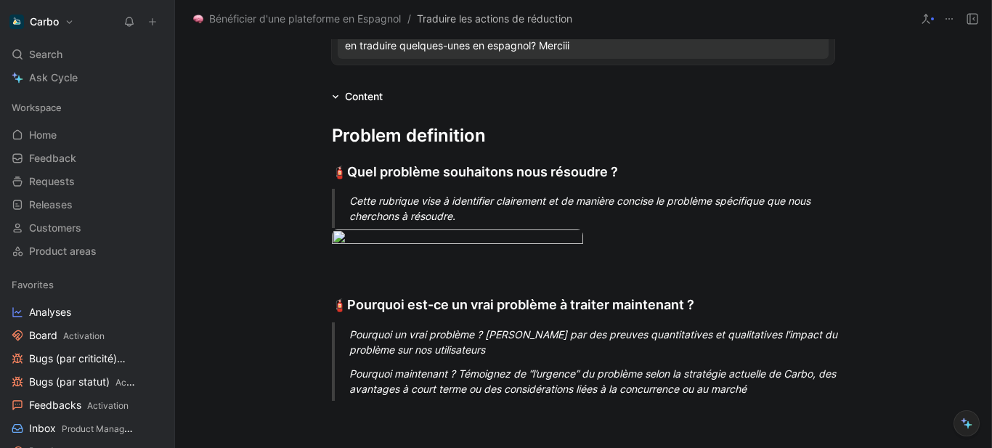
click at [398, 218] on div "Cette rubrique vise à identifier clairement et de manière concise le problème s…" at bounding box center [600, 208] width 503 height 31
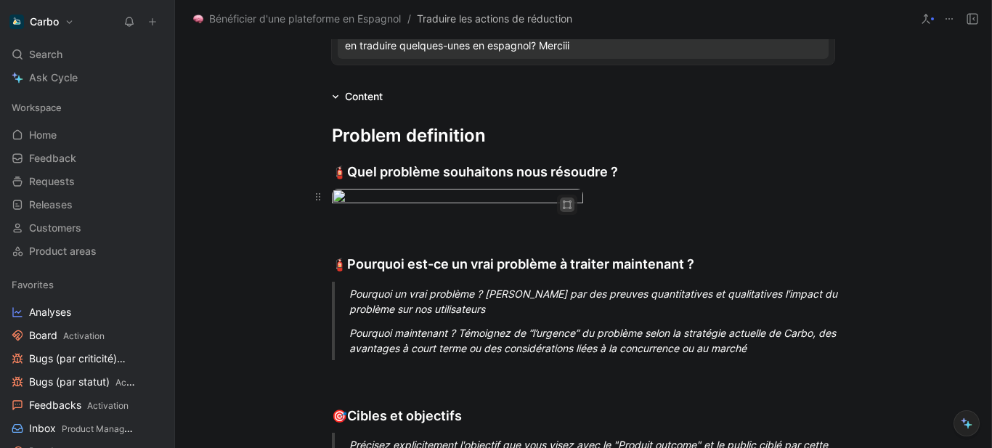
click at [563, 204] on icon "button" at bounding box center [567, 204] width 9 height 9
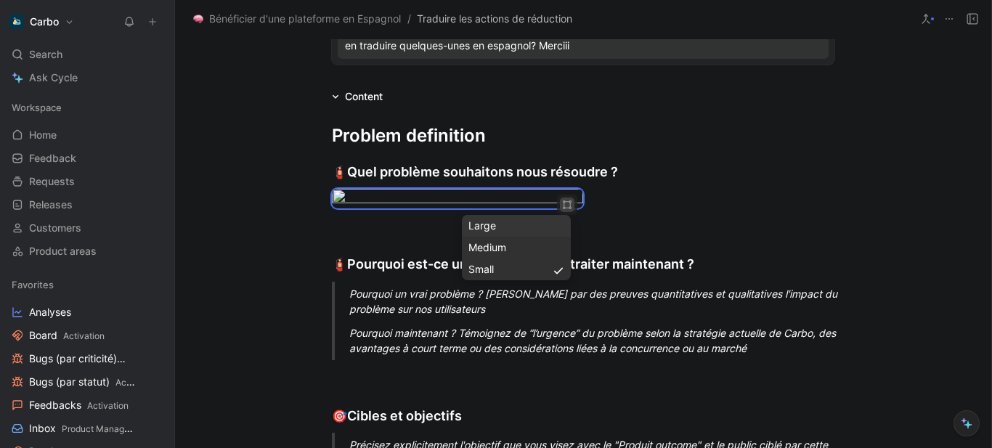
click at [508, 229] on div "Large" at bounding box center [517, 225] width 96 height 17
